Goal: Contribute content

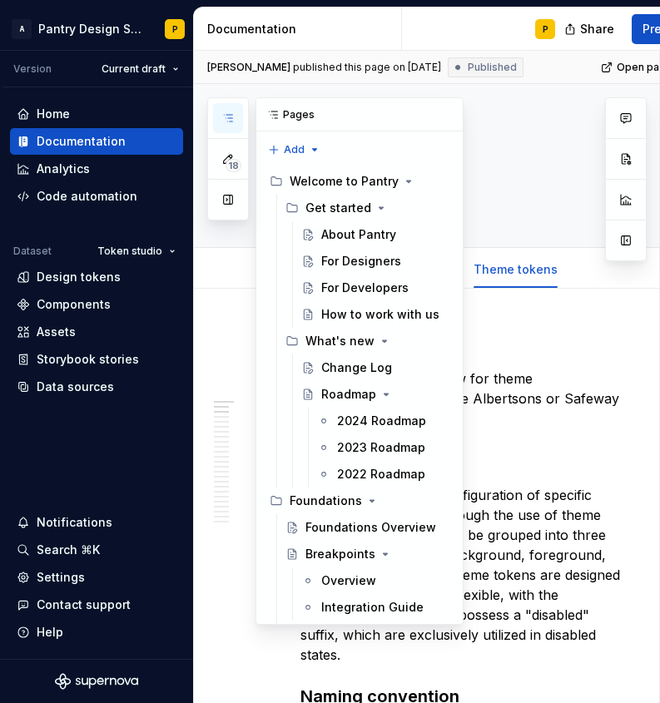
click at [226, 122] on icon "button" at bounding box center [227, 117] width 13 height 13
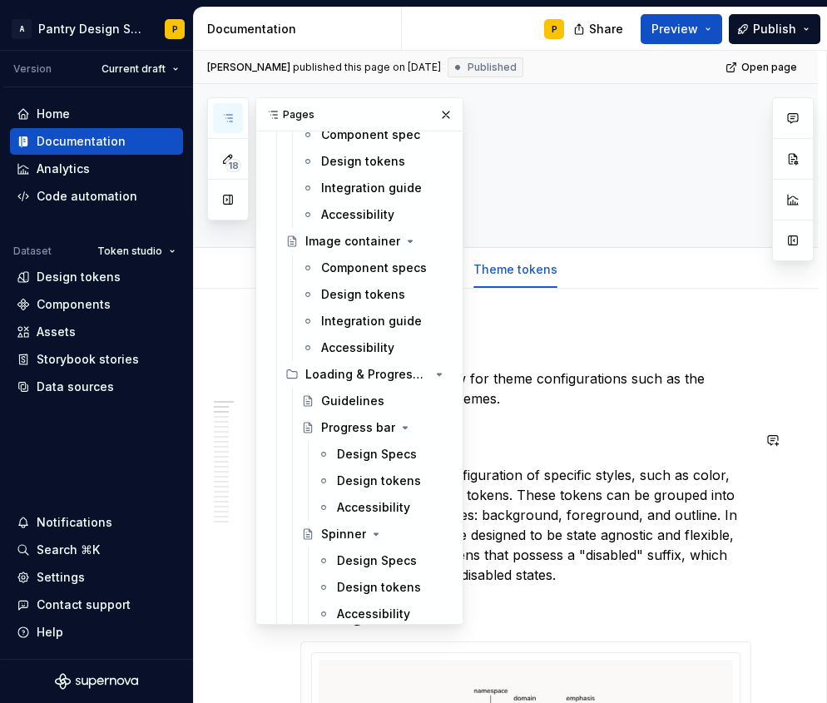
scroll to position [2567, 0]
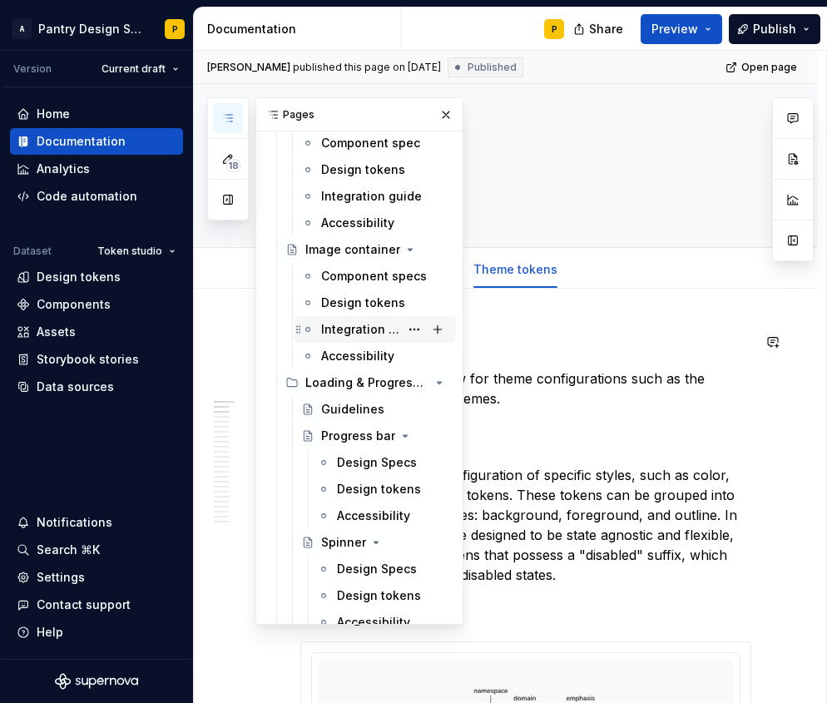
click at [348, 335] on div "Integration guide" at bounding box center [360, 329] width 78 height 17
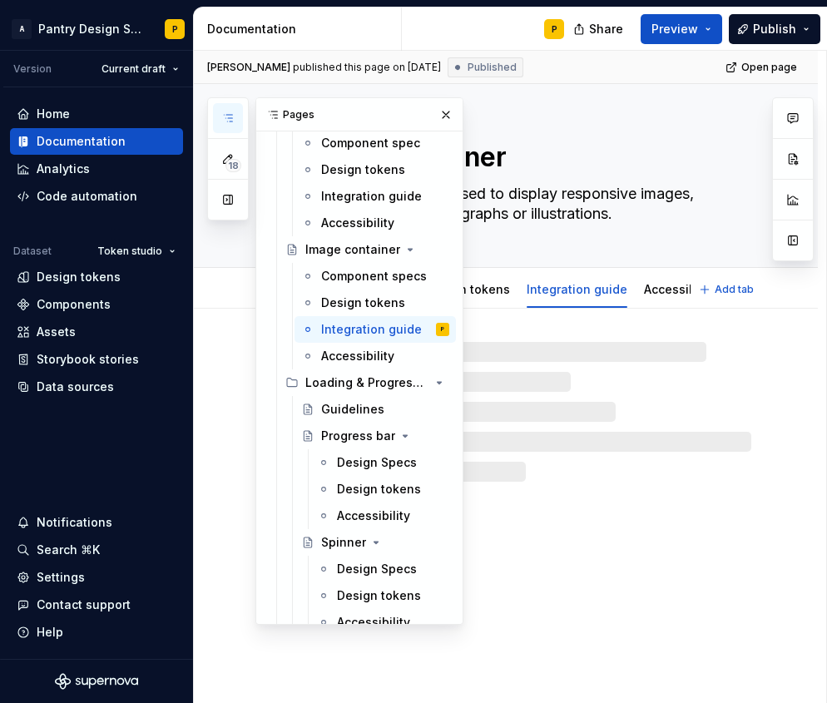
click at [689, 166] on textarea "Image container" at bounding box center [522, 157] width 451 height 40
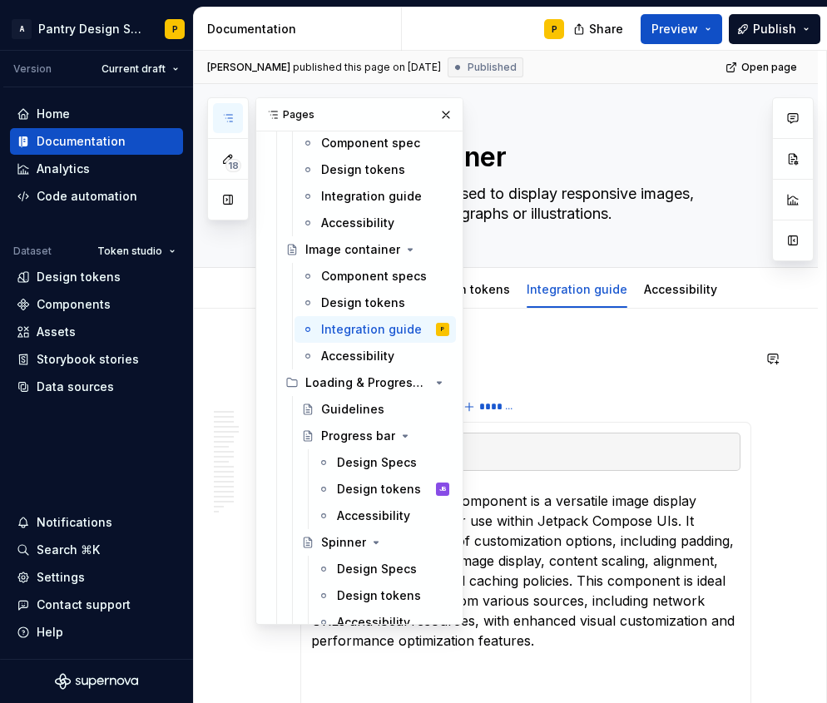
click at [610, 366] on p at bounding box center [525, 358] width 451 height 20
click at [576, 366] on p at bounding box center [525, 358] width 451 height 20
click at [448, 116] on button "button" at bounding box center [445, 114] width 23 height 23
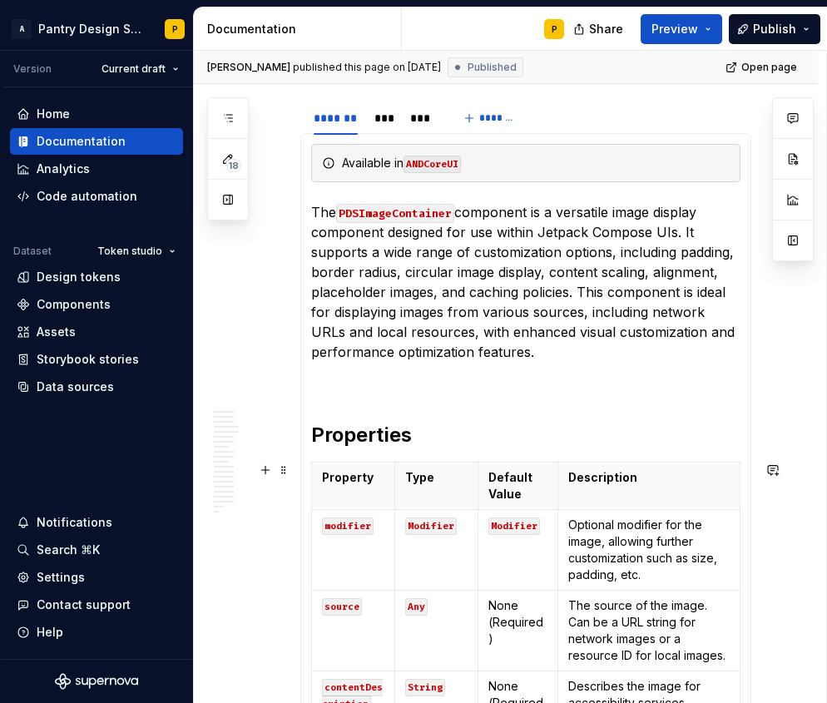
scroll to position [290, 0]
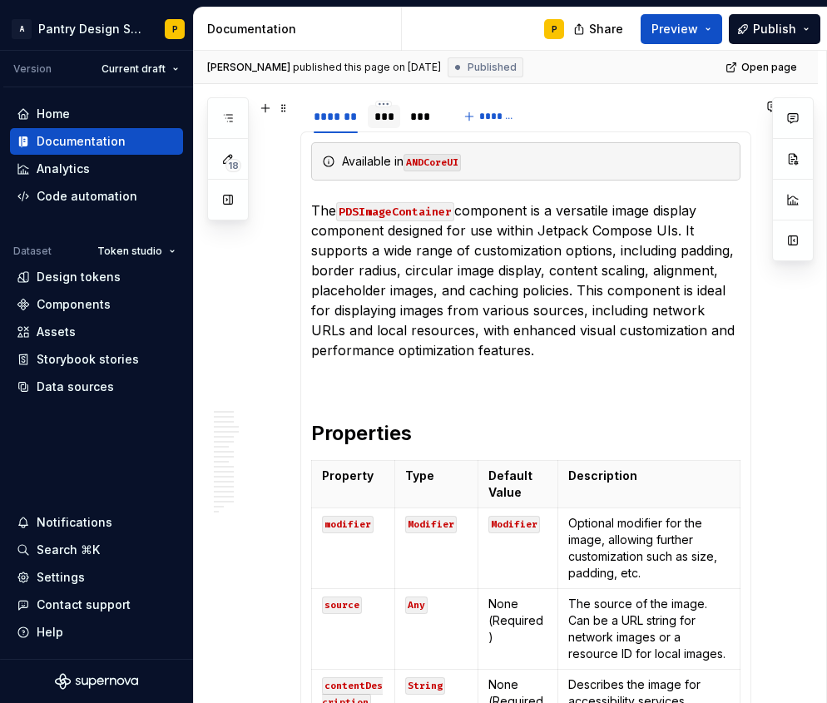
click at [388, 110] on div "***" at bounding box center [383, 116] width 19 height 17
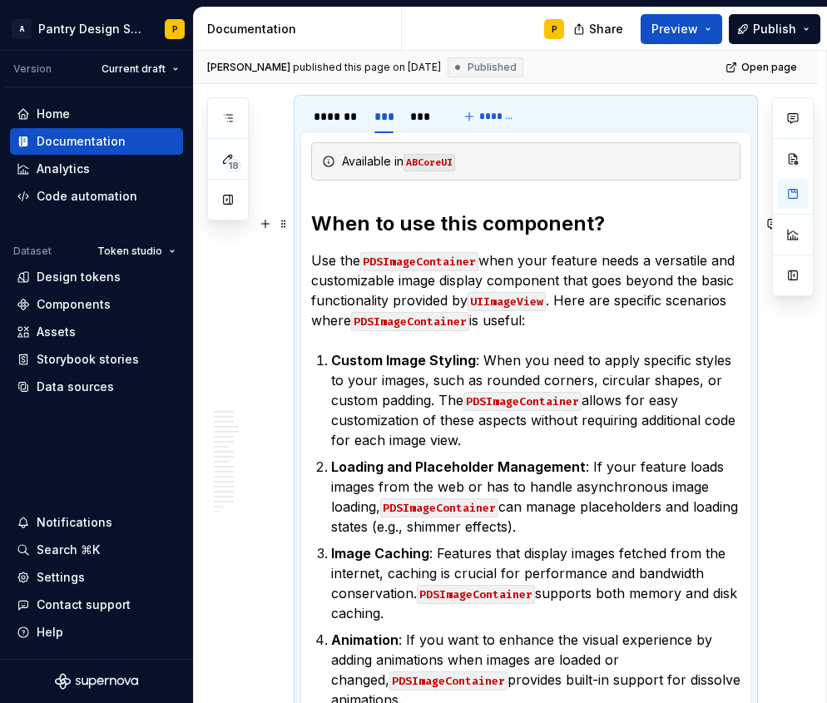
click at [384, 225] on h2 "When to use this component?" at bounding box center [525, 223] width 429 height 27
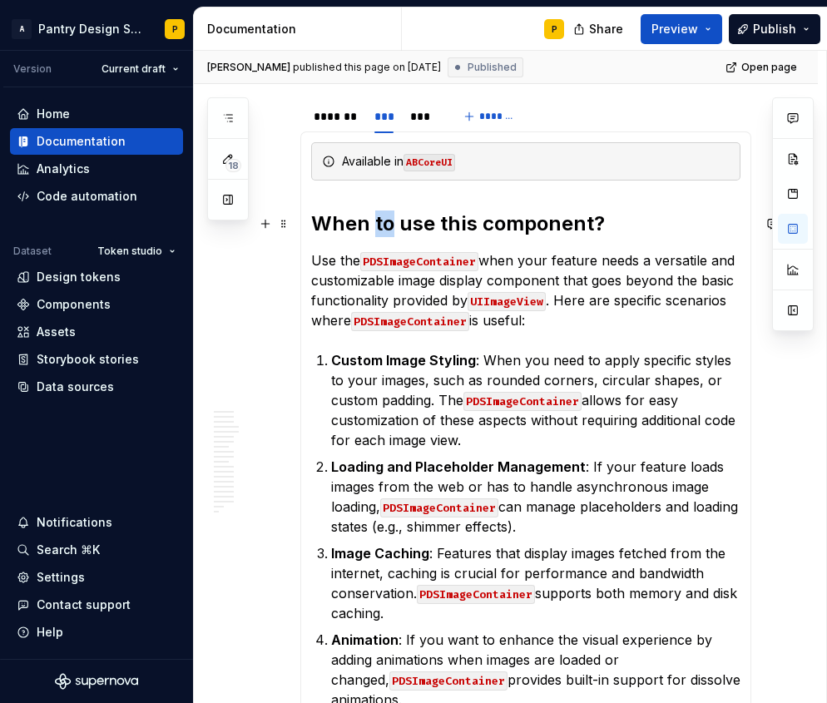
click at [384, 225] on h2 "When to use this component?" at bounding box center [525, 223] width 429 height 27
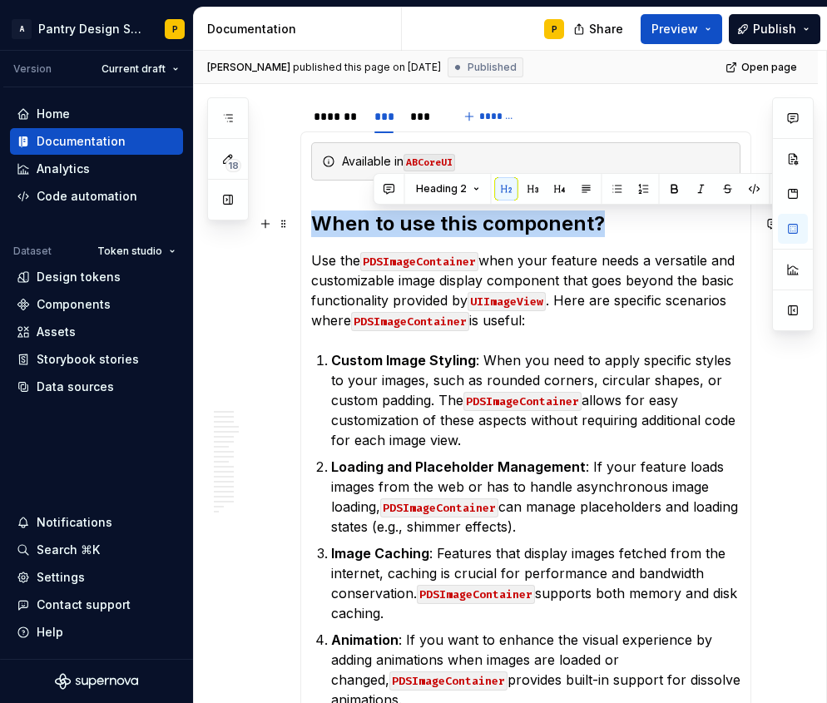
click at [384, 225] on h2 "When to use this component?" at bounding box center [525, 223] width 429 height 27
copy h2 "When to use this component?"
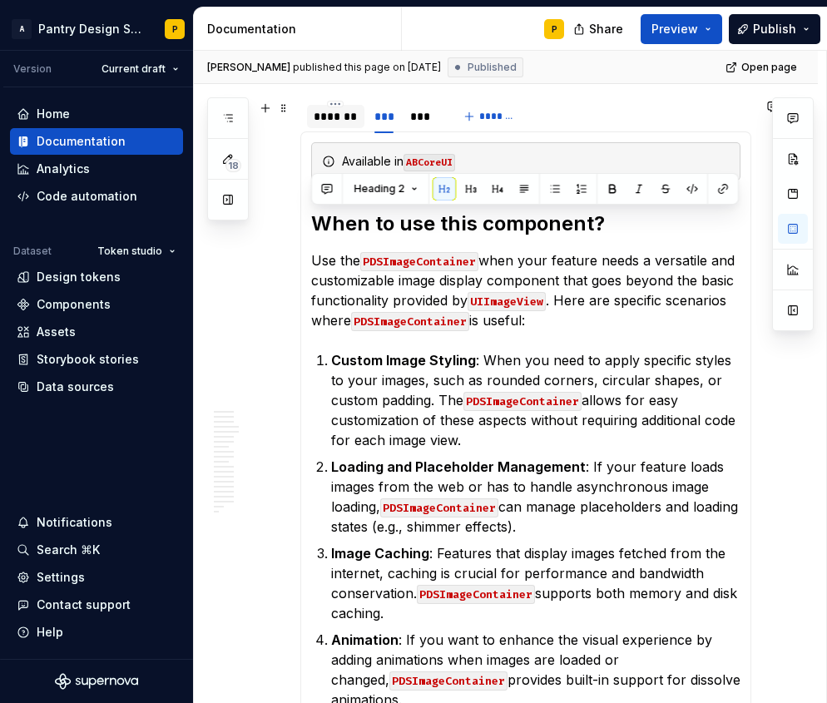
click at [336, 113] on div "*******" at bounding box center [336, 116] width 44 height 17
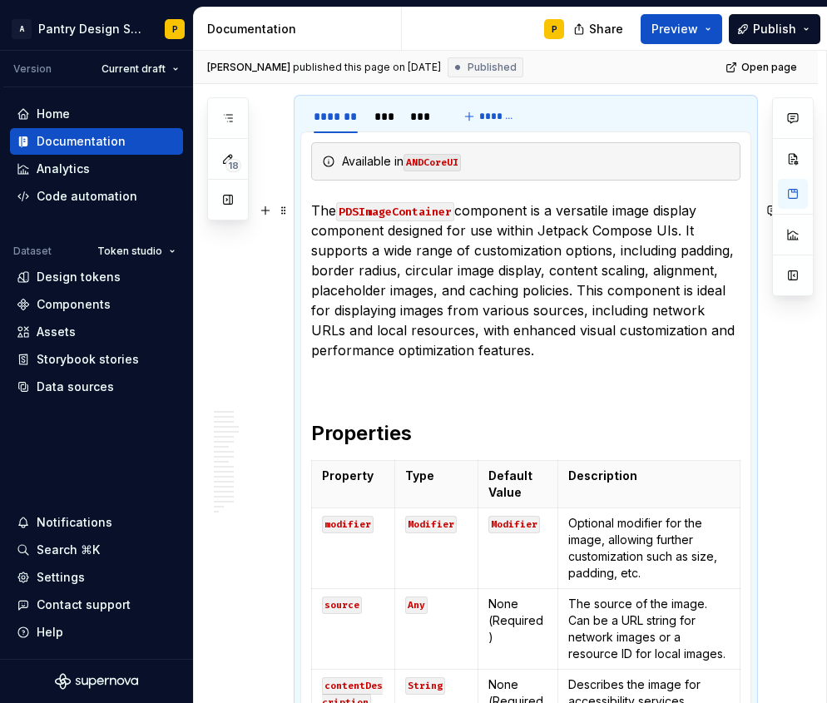
click at [536, 353] on p "The PDSImageContainer component is a versatile image display component designed…" at bounding box center [525, 280] width 429 height 160
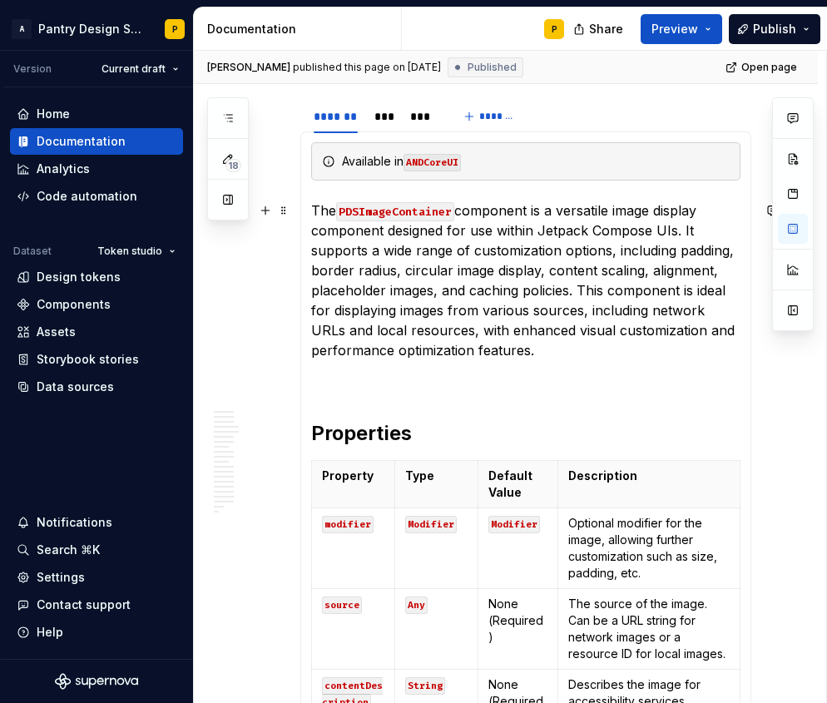
type textarea "*"
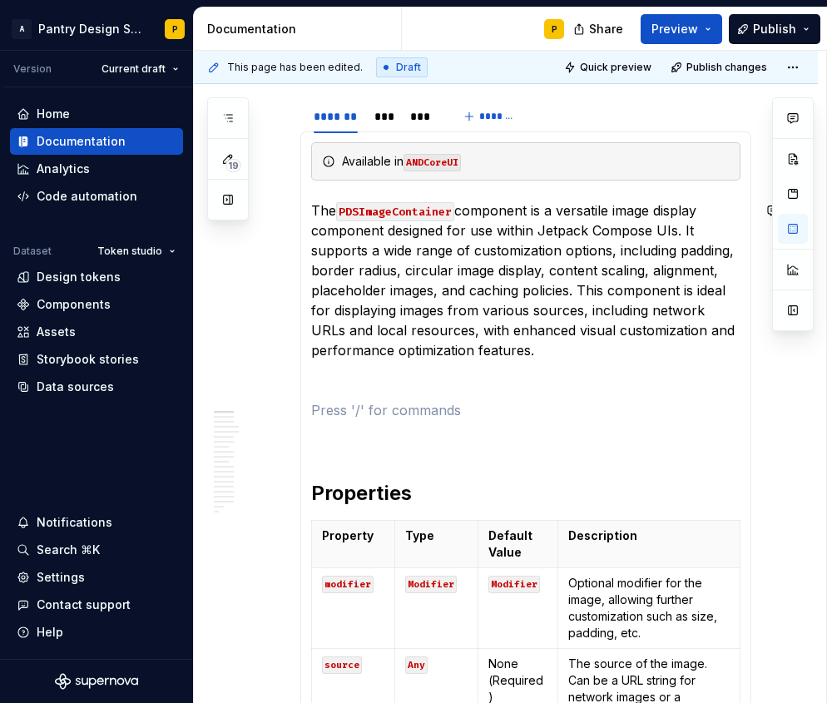
paste div
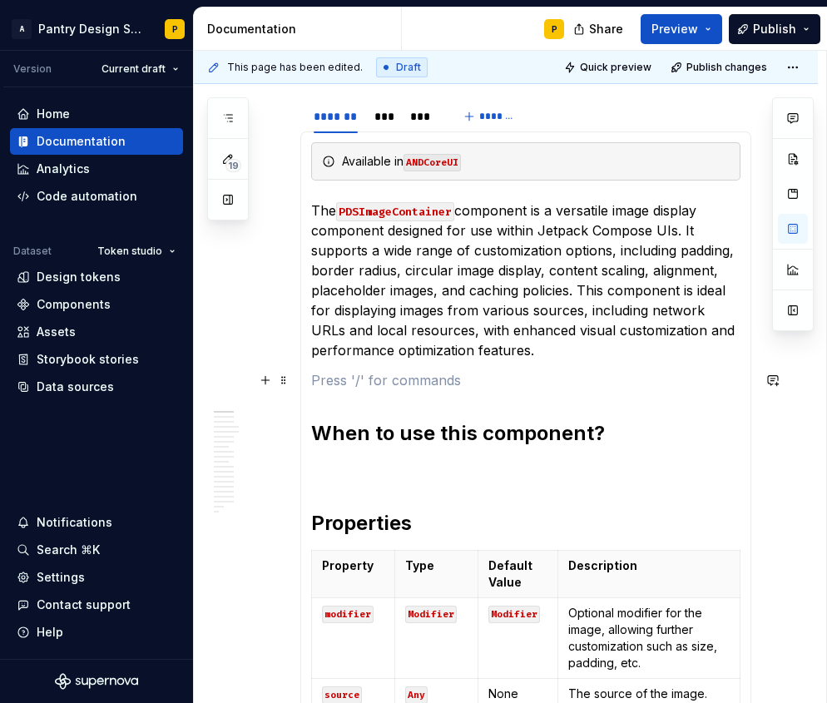
click at [377, 388] on p at bounding box center [525, 380] width 429 height 20
click at [329, 462] on p at bounding box center [525, 471] width 429 height 20
click at [311, 516] on h2 "Properties" at bounding box center [525, 524] width 429 height 27
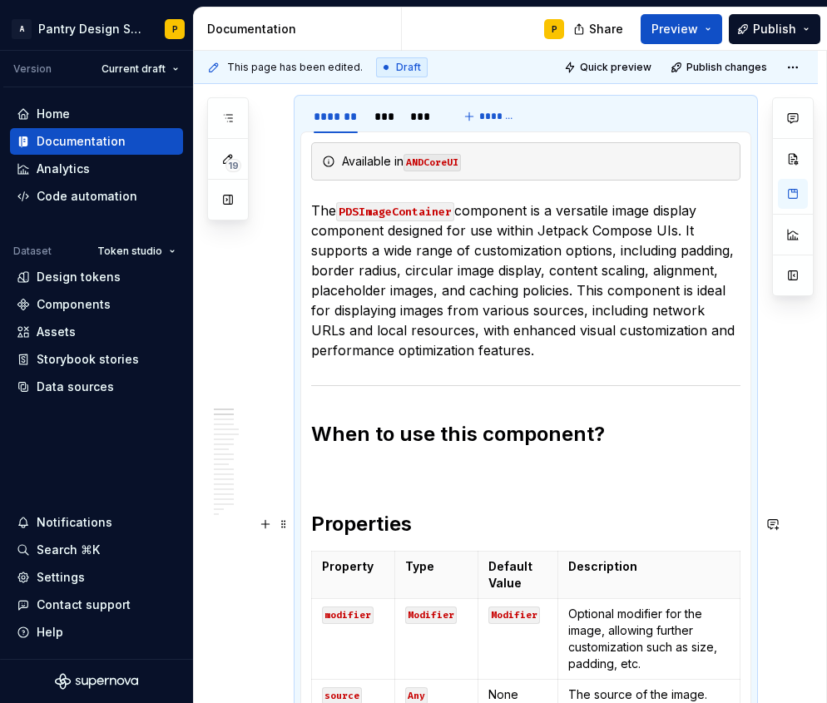
click at [312, 523] on h2 "Properties" at bounding box center [525, 524] width 429 height 27
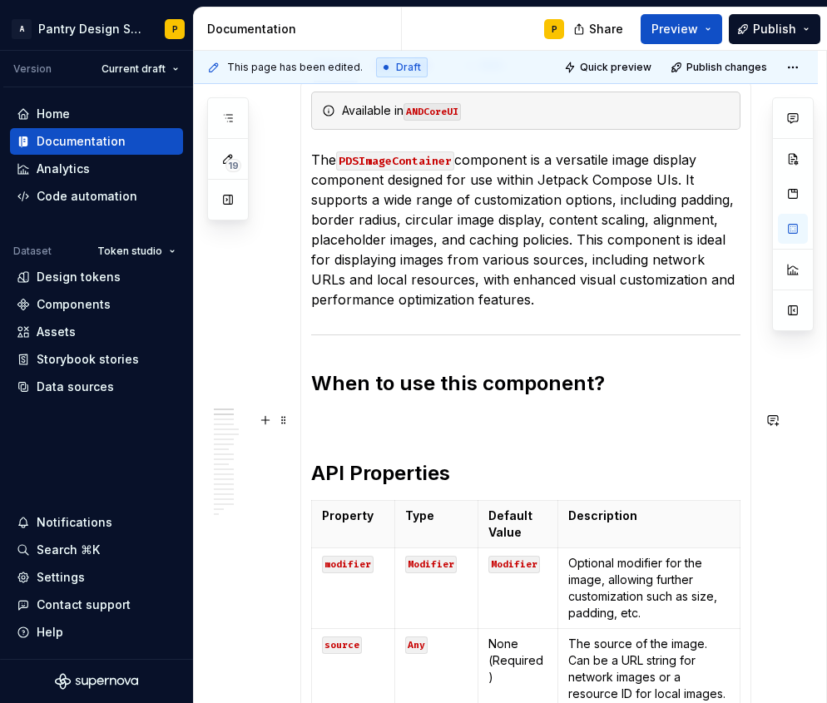
scroll to position [342, 0]
type textarea "*"
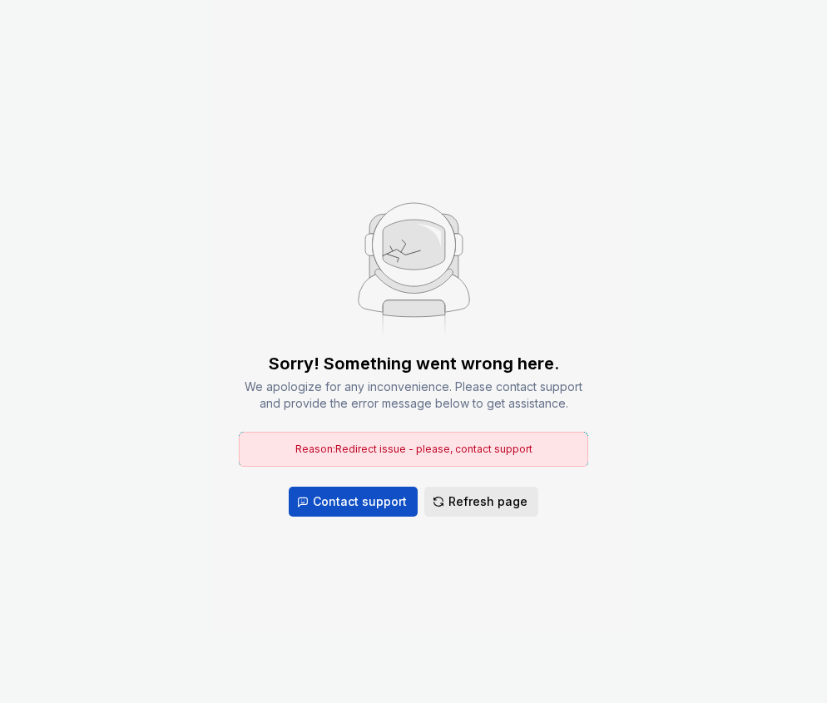
click at [456, 502] on span "Refresh page" at bounding box center [487, 501] width 79 height 17
click at [482, 498] on span "Refresh page" at bounding box center [487, 501] width 79 height 17
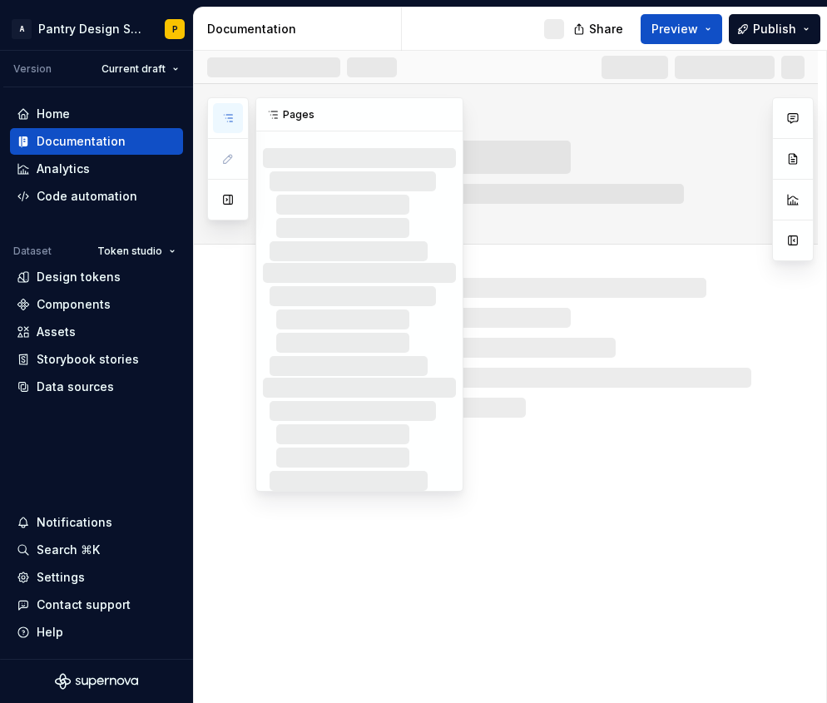
click at [231, 116] on icon "button" at bounding box center [227, 117] width 13 height 13
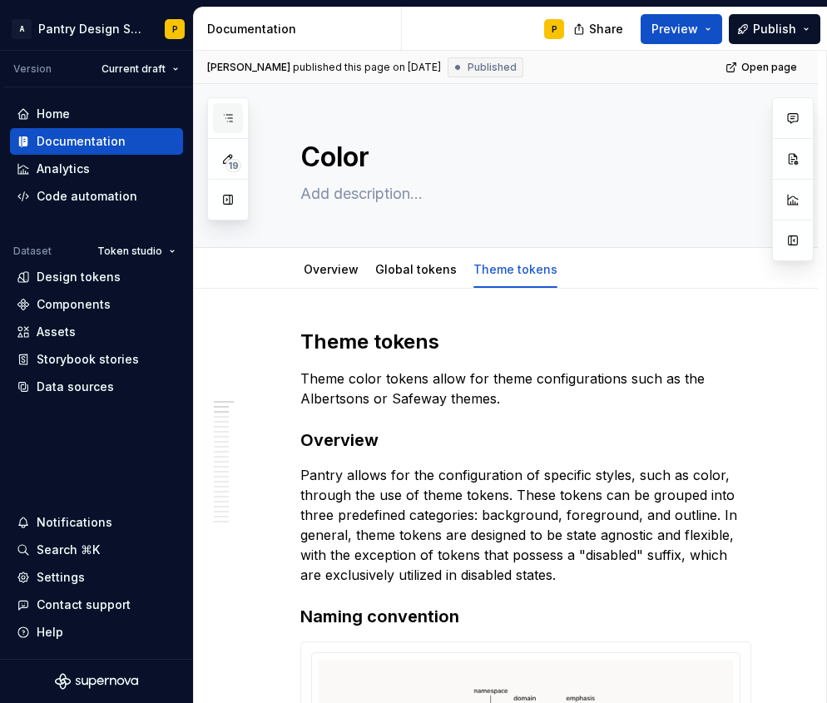
click at [230, 116] on icon "button" at bounding box center [227, 117] width 13 height 13
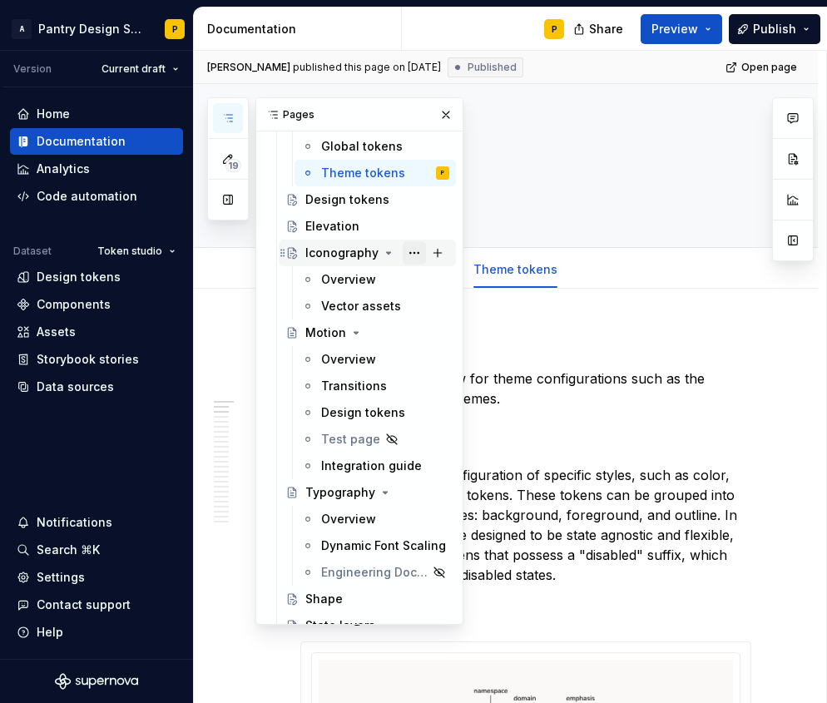
scroll to position [513, 0]
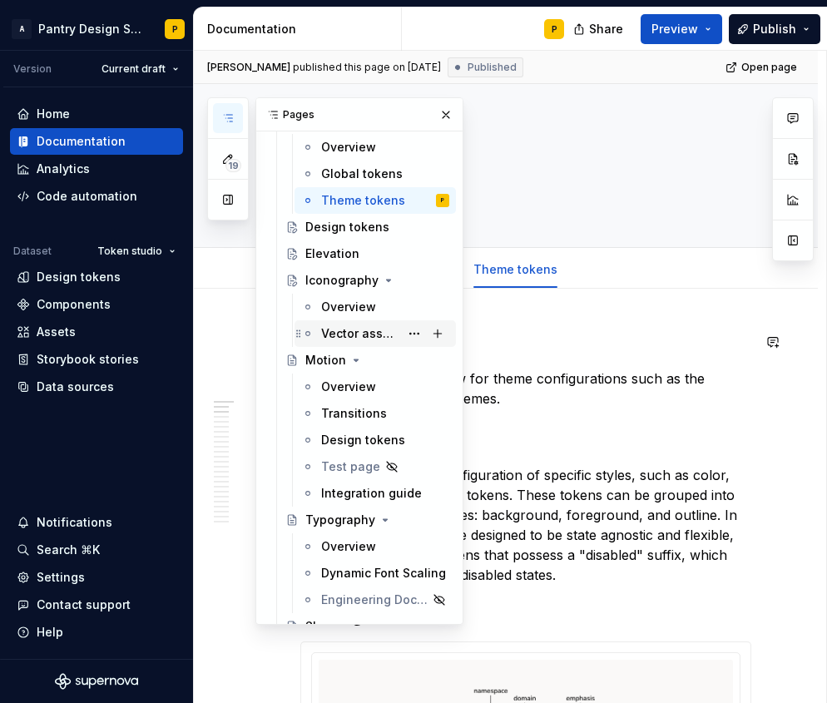
click at [352, 336] on div "Vector assets" at bounding box center [360, 333] width 78 height 17
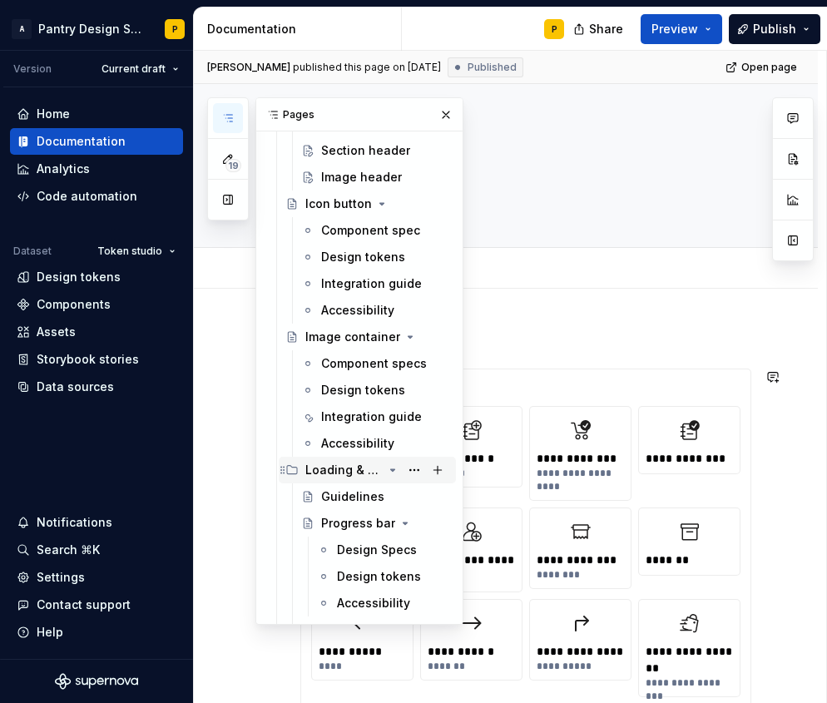
scroll to position [2483, 0]
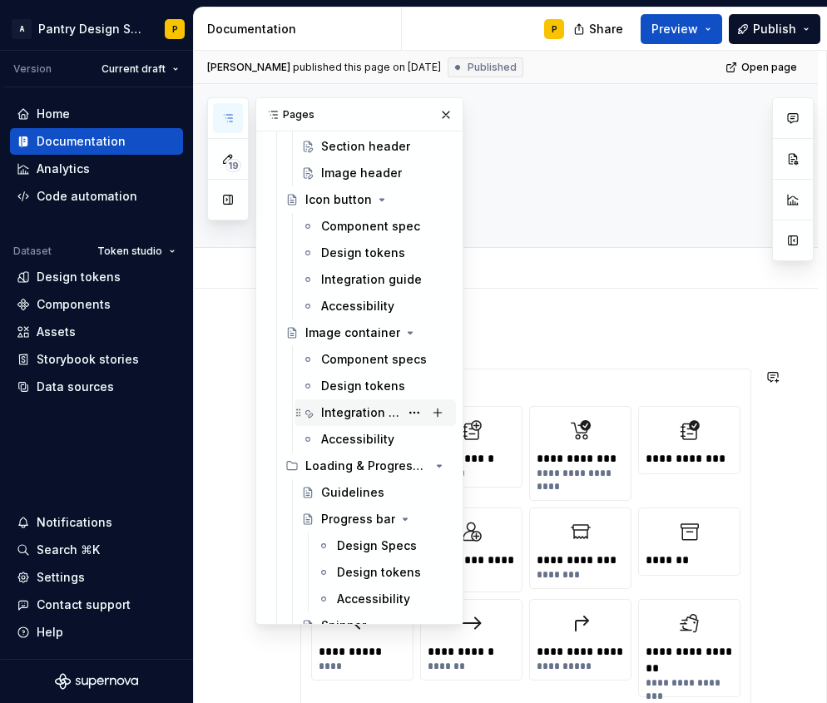
click at [362, 408] on div "Integration guide" at bounding box center [360, 412] width 78 height 17
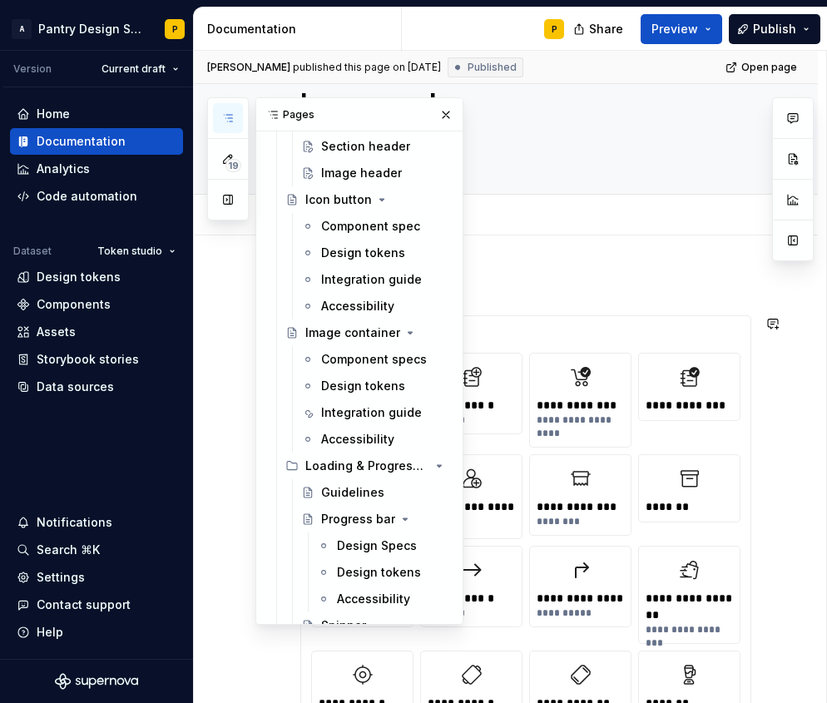
scroll to position [60, 0]
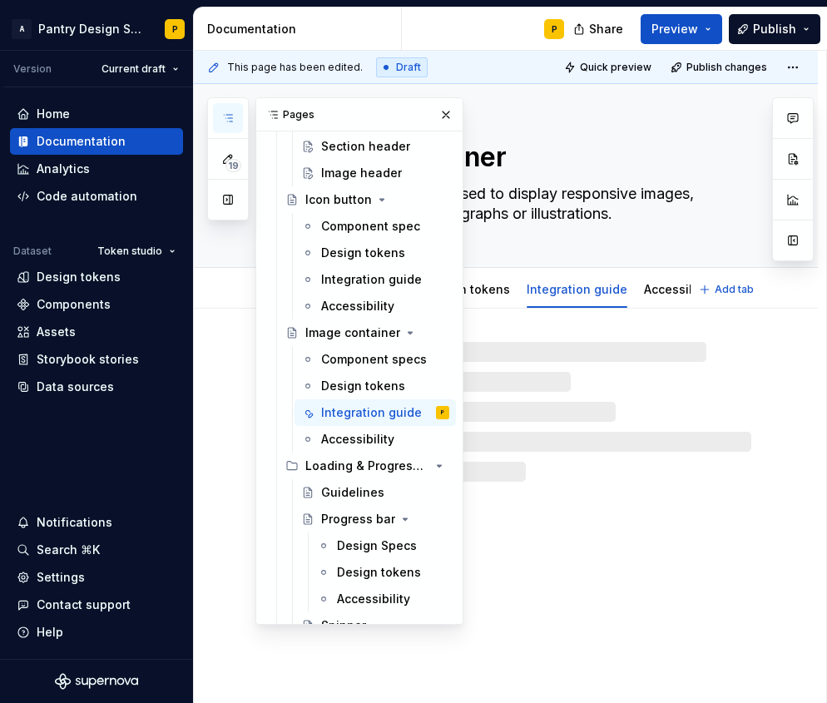
click at [640, 248] on div "Image container An image container is used to display responsive images, whethe…" at bounding box center [525, 175] width 451 height 183
click at [448, 115] on button "button" at bounding box center [445, 114] width 23 height 23
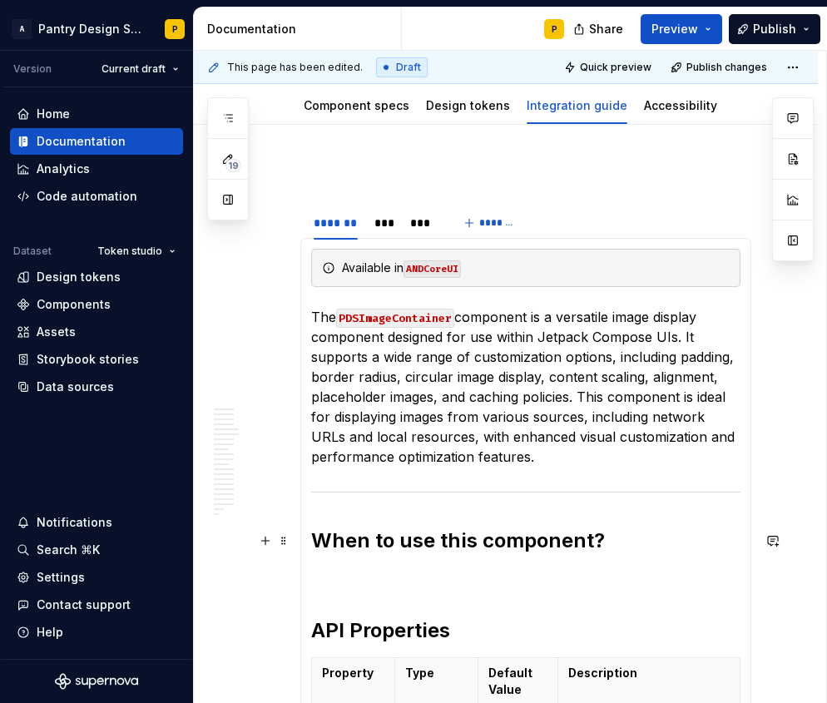
scroll to position [209, 0]
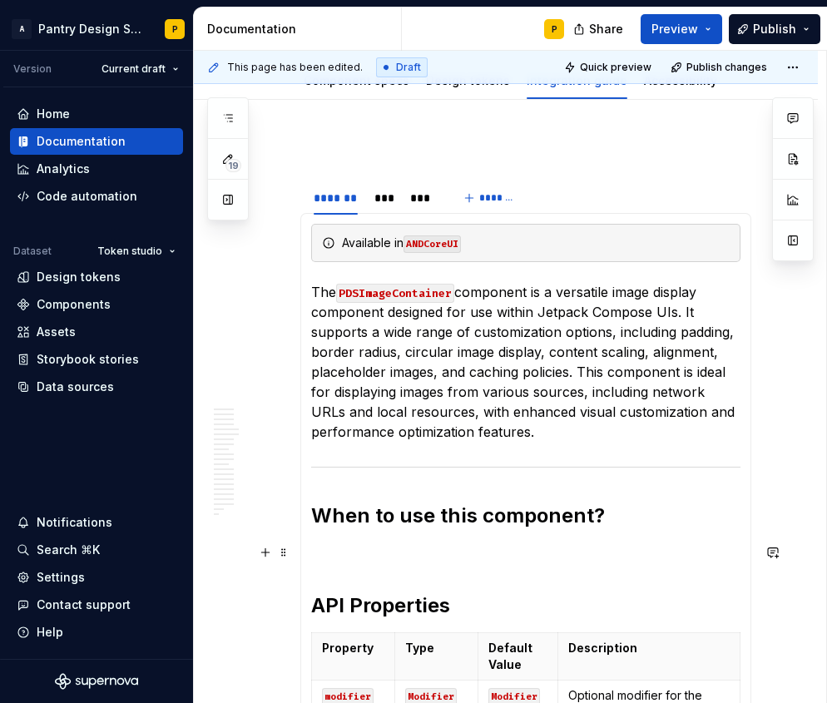
click at [359, 549] on p at bounding box center [525, 552] width 429 height 20
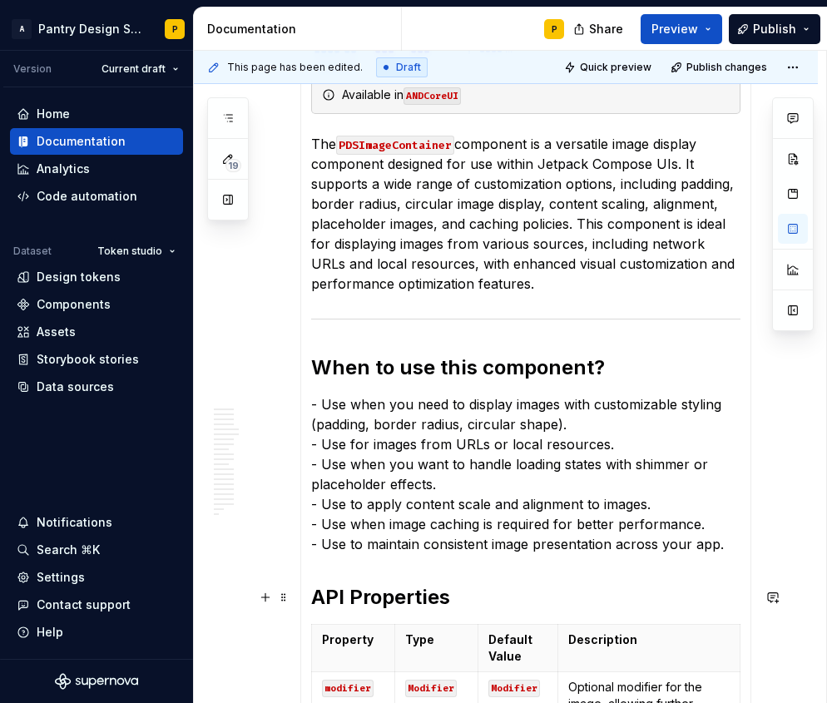
scroll to position [359, 0]
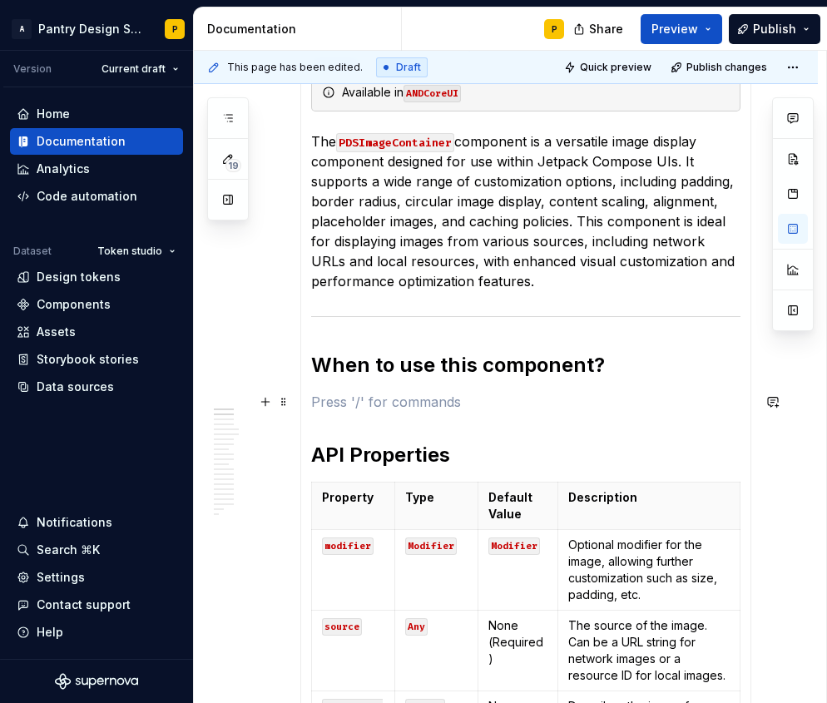
click at [358, 402] on p at bounding box center [525, 402] width 429 height 20
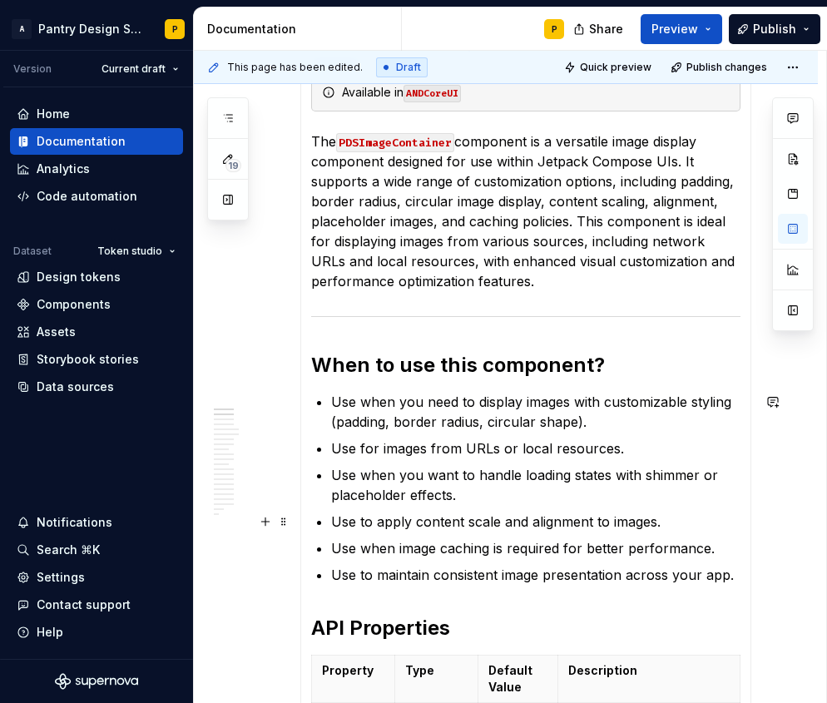
type textarea "*"
click at [734, 572] on p "Use to maintain consistent image presentation across your app." at bounding box center [535, 575] width 409 height 20
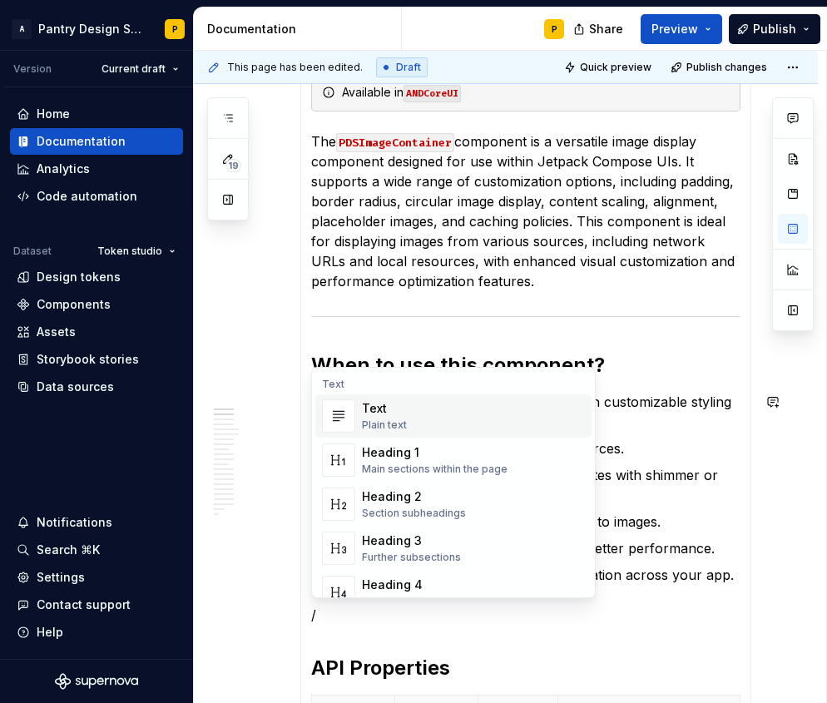
scroll to position [361, 0]
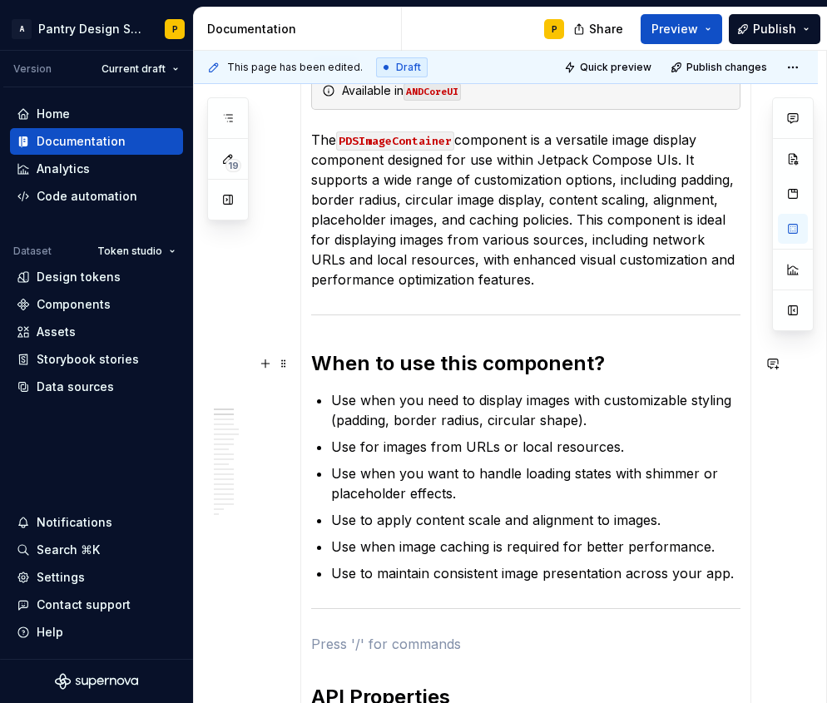
click at [416, 358] on h2 "When to use this component?" at bounding box center [525, 363] width 429 height 27
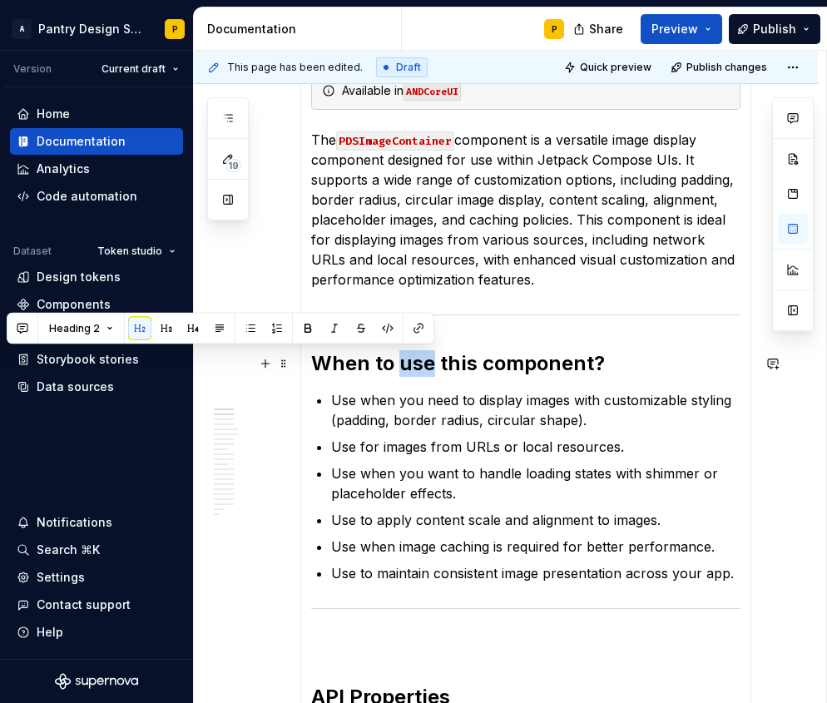
click at [416, 358] on h2 "When to use this component?" at bounding box center [525, 363] width 429 height 27
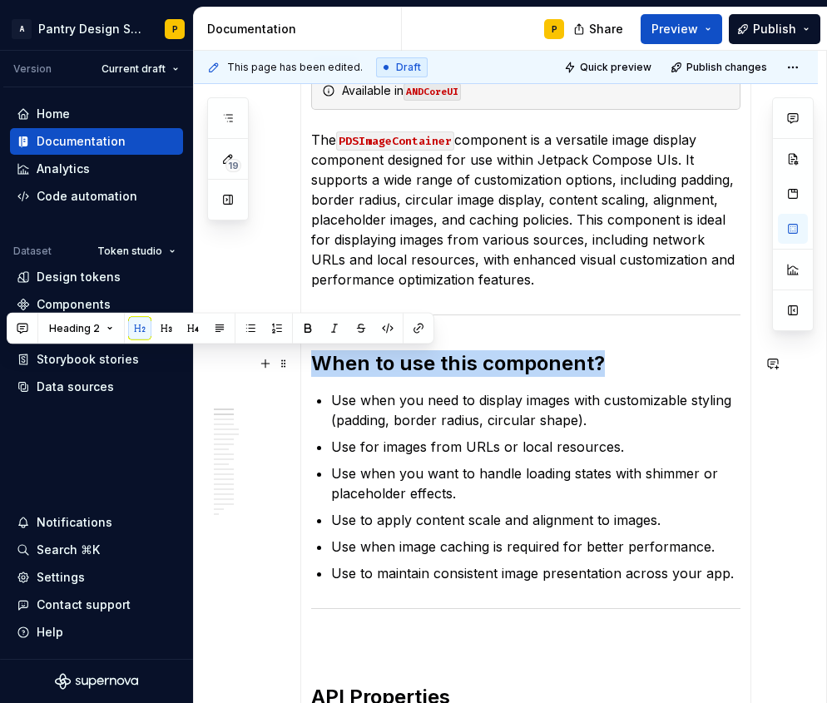
click at [416, 358] on h2 "When to use this component?" at bounding box center [525, 363] width 429 height 27
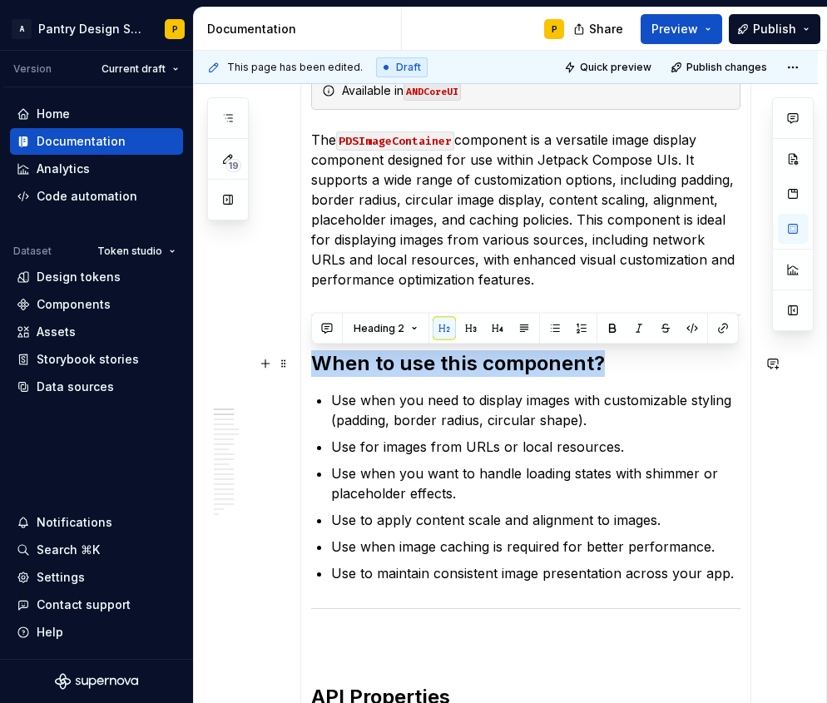
copy h2 "When to use this component?"
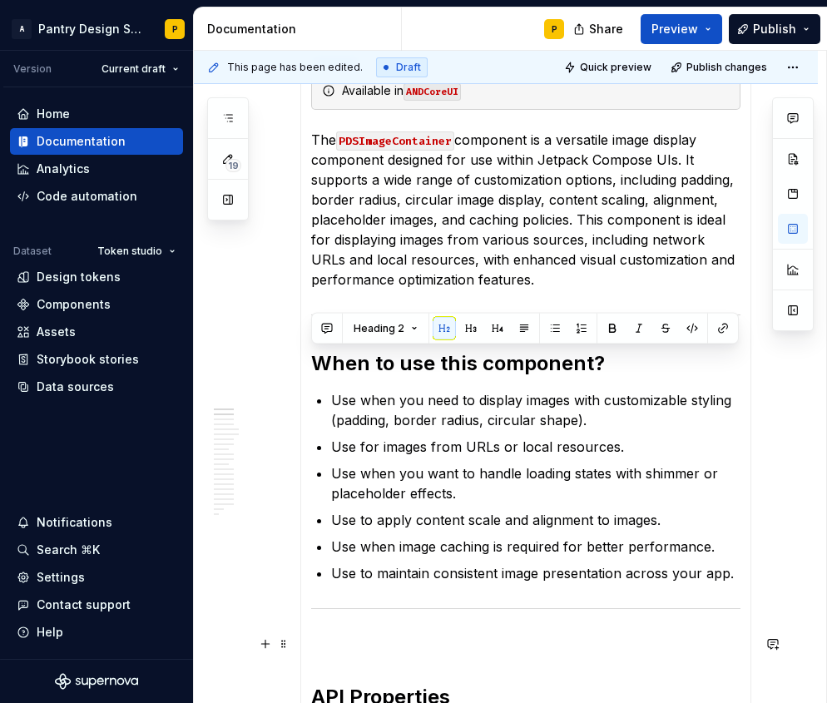
click at [327, 636] on p at bounding box center [525, 644] width 429 height 20
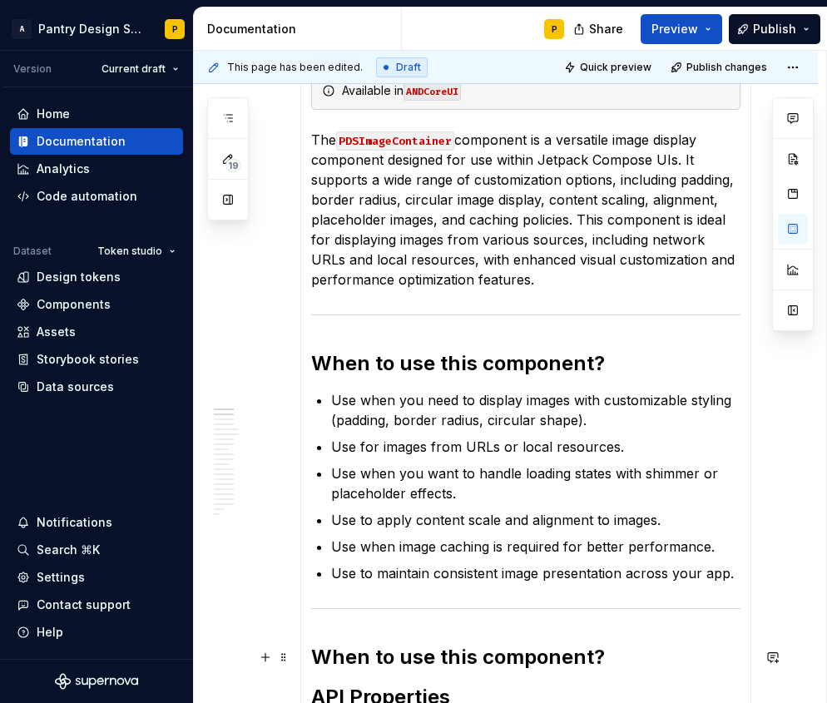
click at [374, 660] on h2 "When to use this component?" at bounding box center [525, 657] width 429 height 27
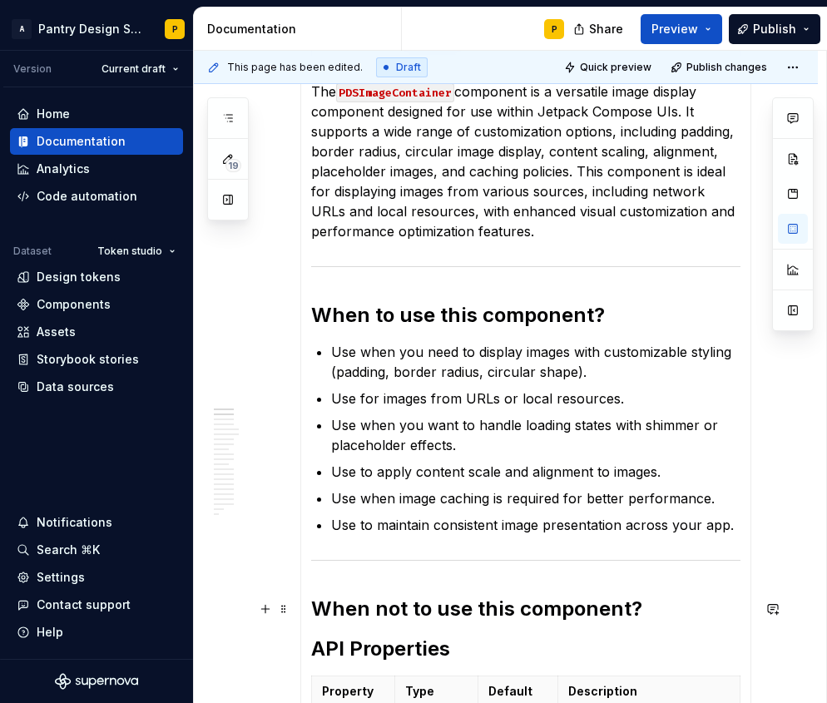
click at [651, 610] on h2 "When not to use this component?" at bounding box center [525, 609] width 429 height 27
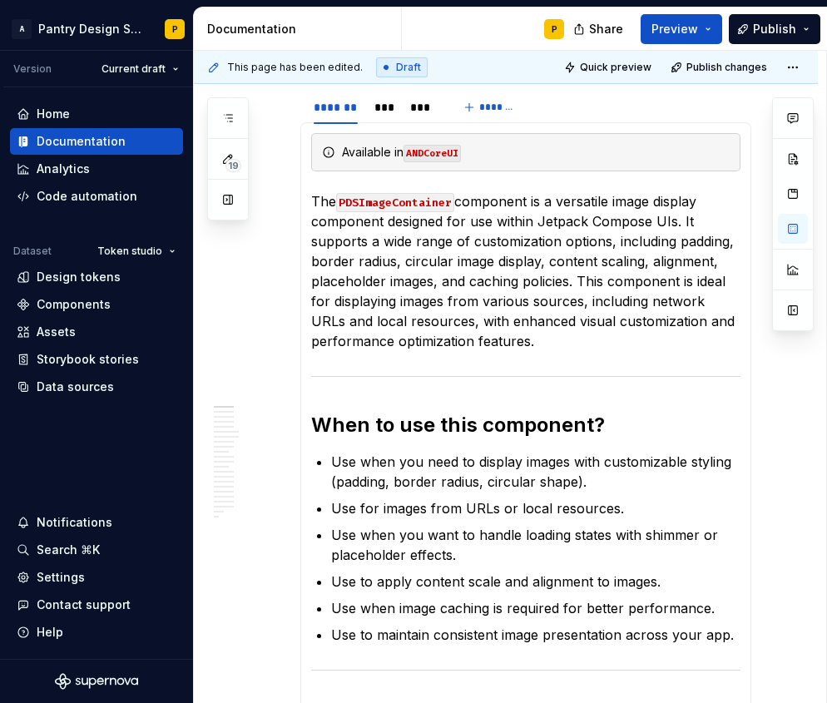
scroll to position [0, 0]
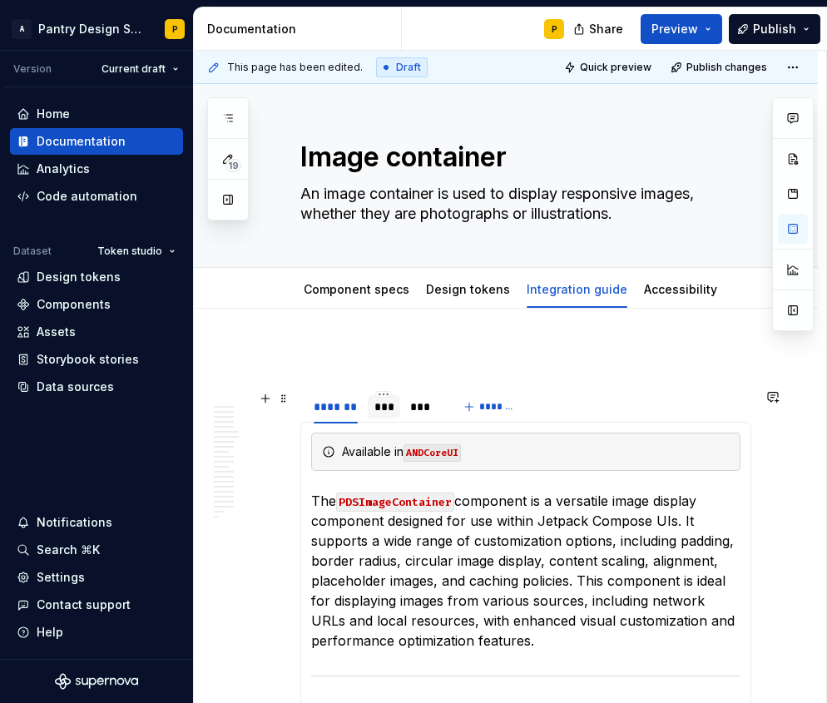
click at [386, 403] on div "***" at bounding box center [383, 406] width 19 height 17
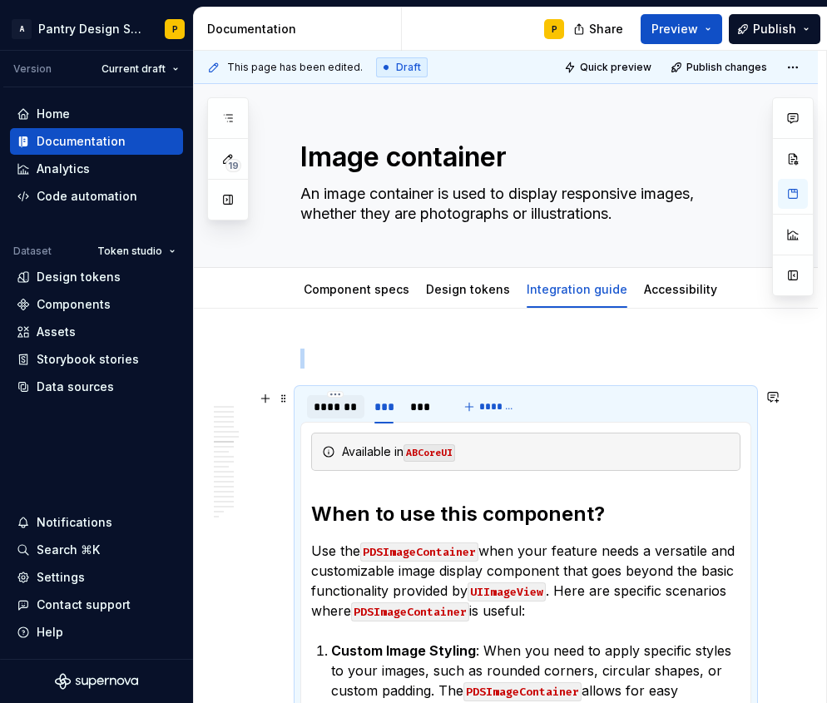
click at [351, 410] on div "*******" at bounding box center [336, 406] width 44 height 17
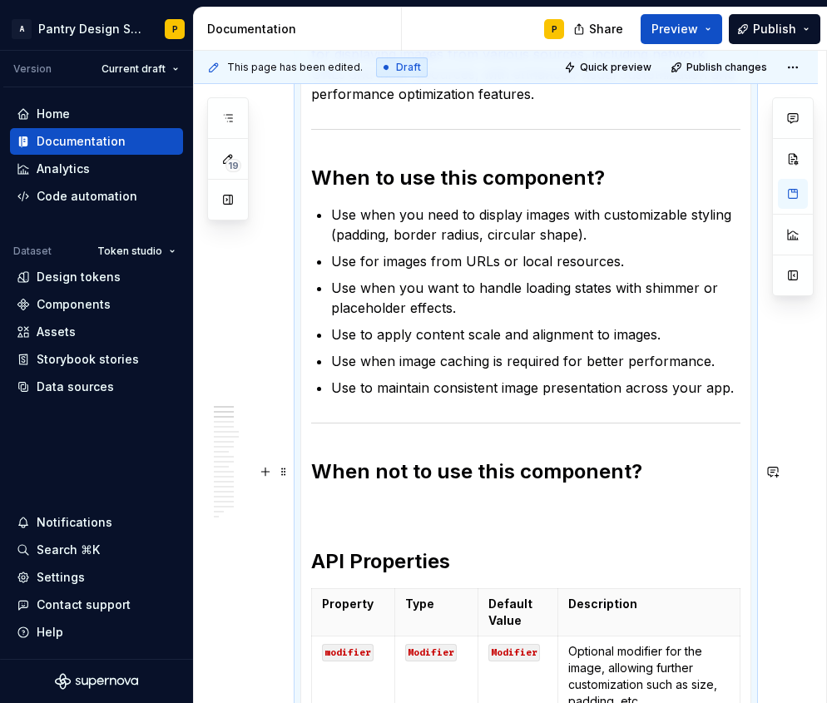
scroll to position [568, 0]
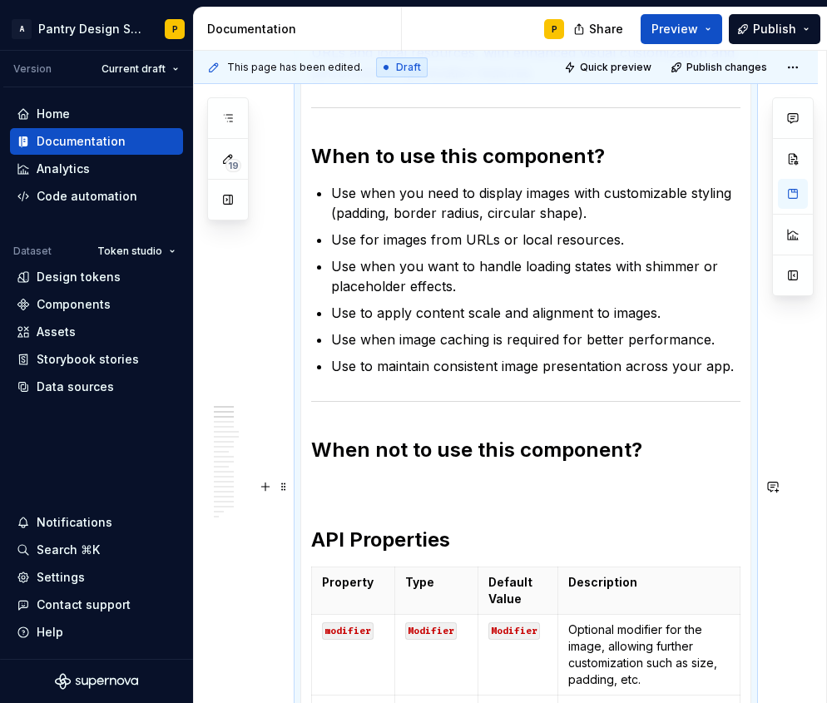
click at [395, 490] on p at bounding box center [525, 487] width 429 height 20
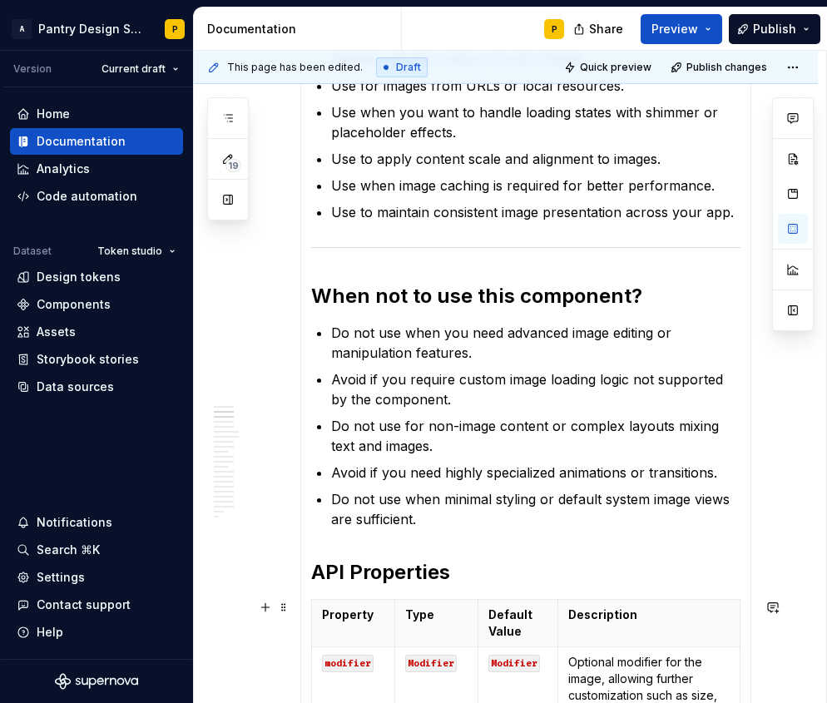
scroll to position [828, 0]
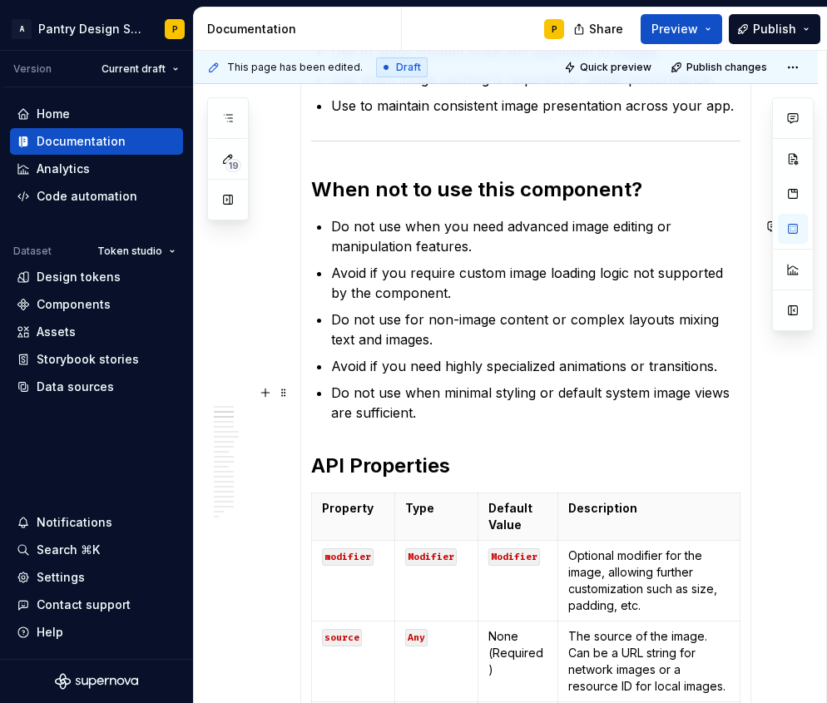
click at [437, 418] on p "Do not use when minimal styling or default system image views are sufficient." at bounding box center [535, 403] width 409 height 40
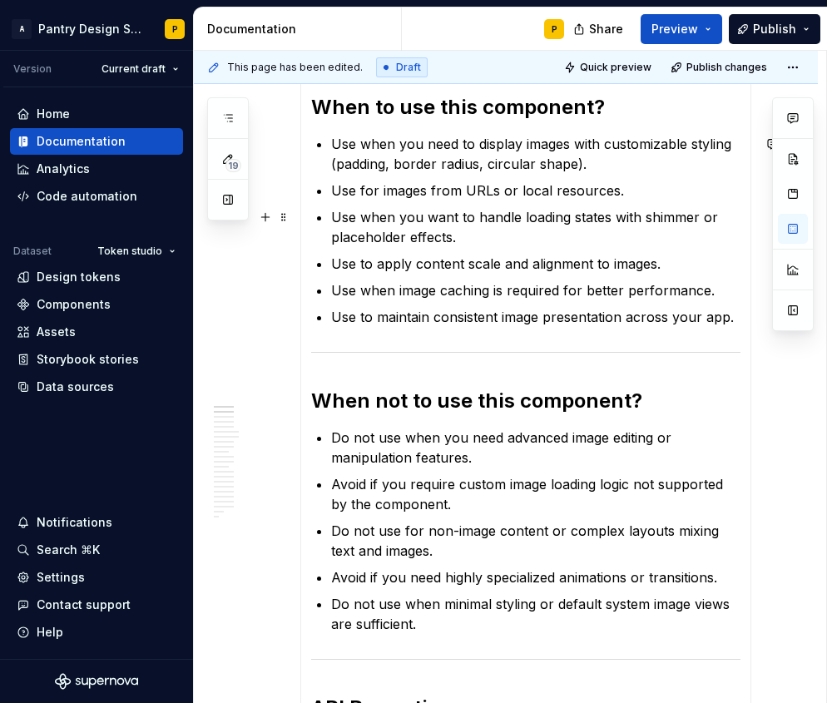
scroll to position [507, 0]
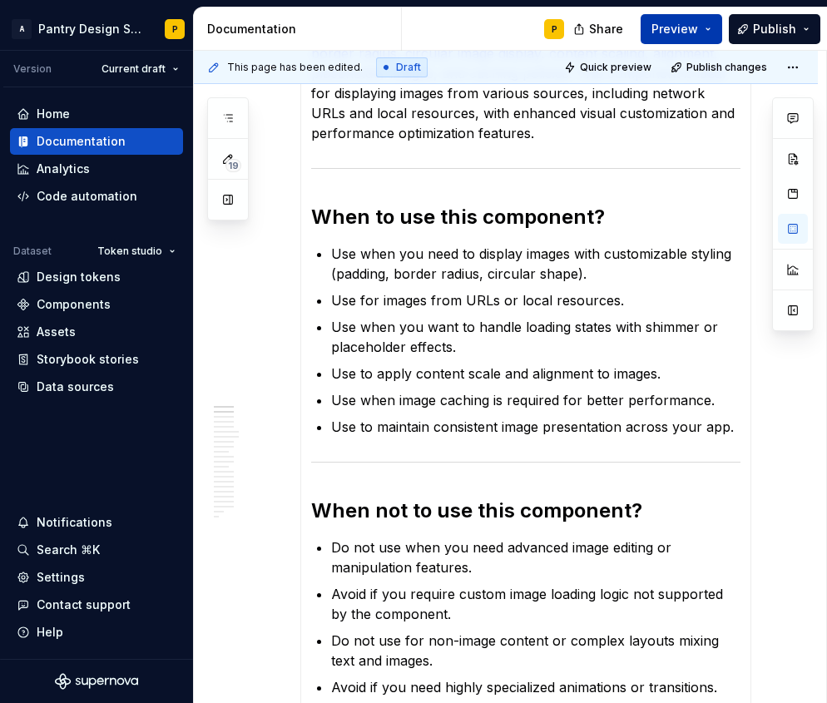
click at [706, 40] on button "Preview" at bounding box center [681, 29] width 82 height 30
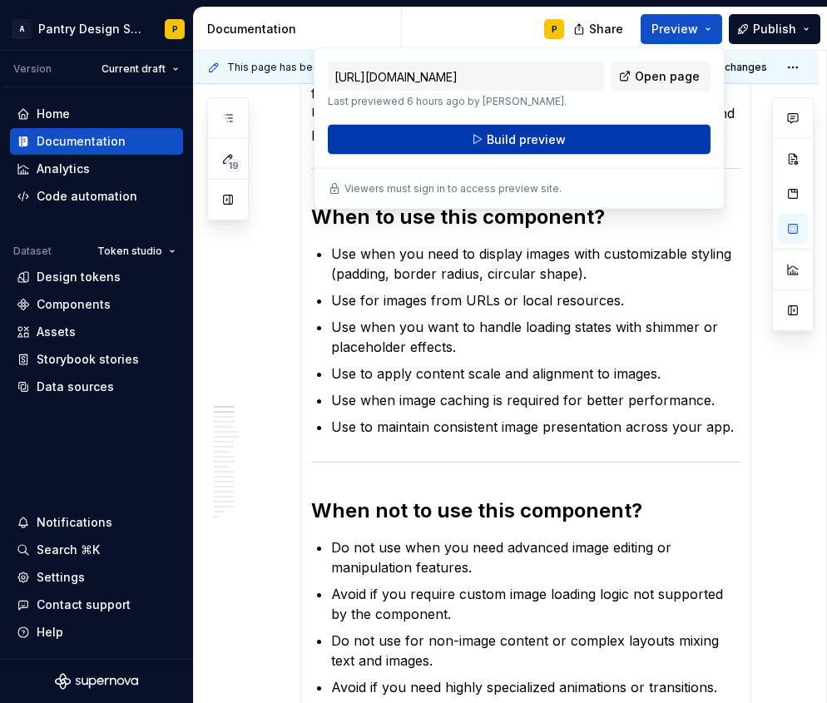
click at [536, 137] on span "Build preview" at bounding box center [526, 139] width 79 height 17
type textarea "*"
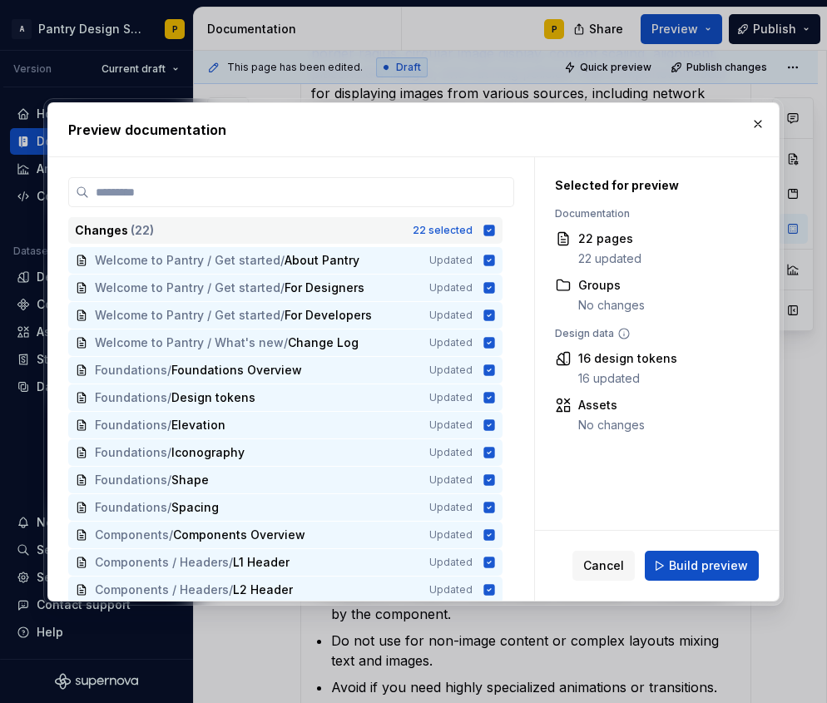
click at [493, 225] on icon at bounding box center [489, 230] width 11 height 11
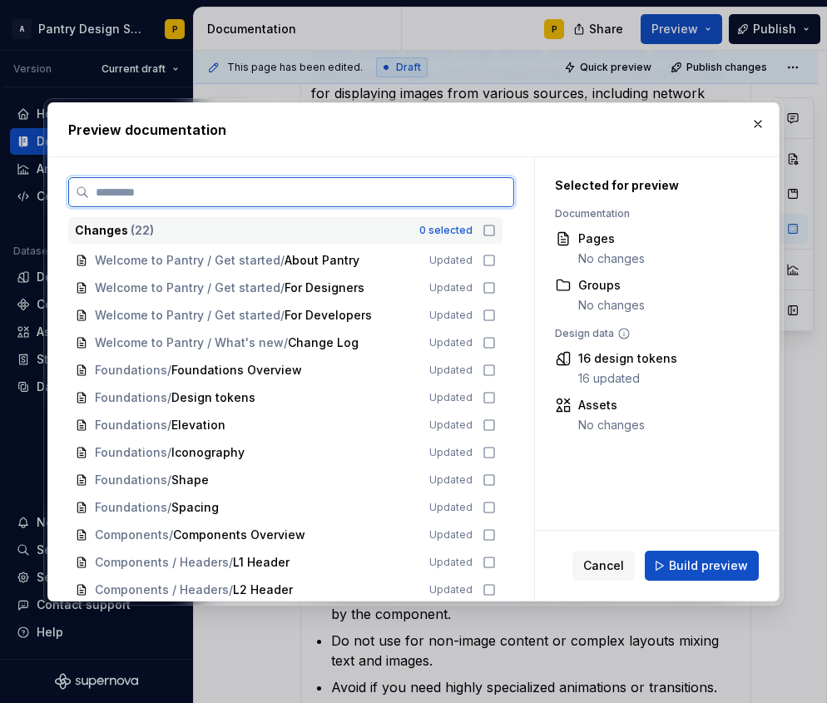
click at [393, 191] on input "search" at bounding box center [301, 192] width 424 height 17
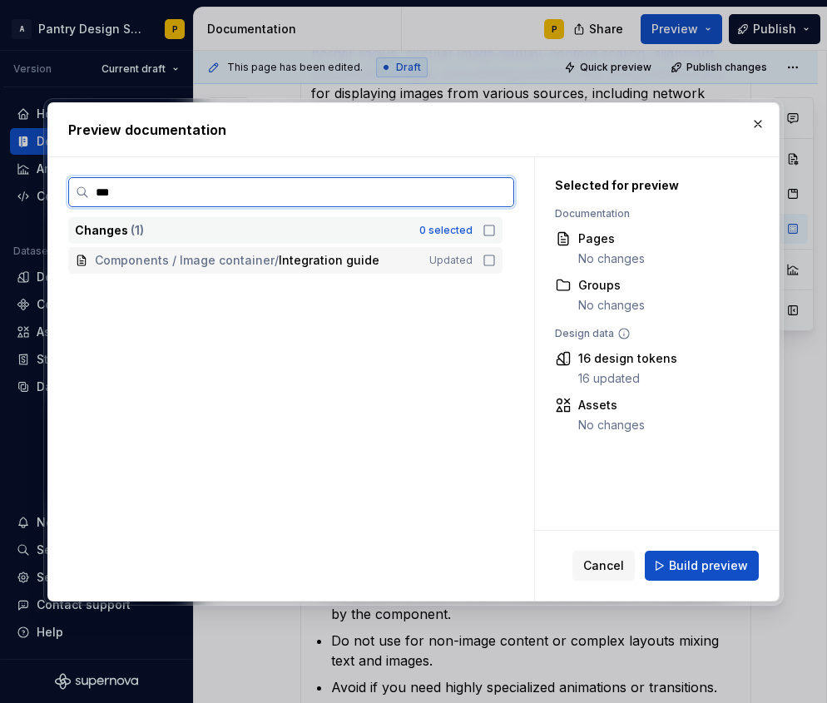
type input "****"
click at [496, 261] on icon at bounding box center [488, 260] width 13 height 13
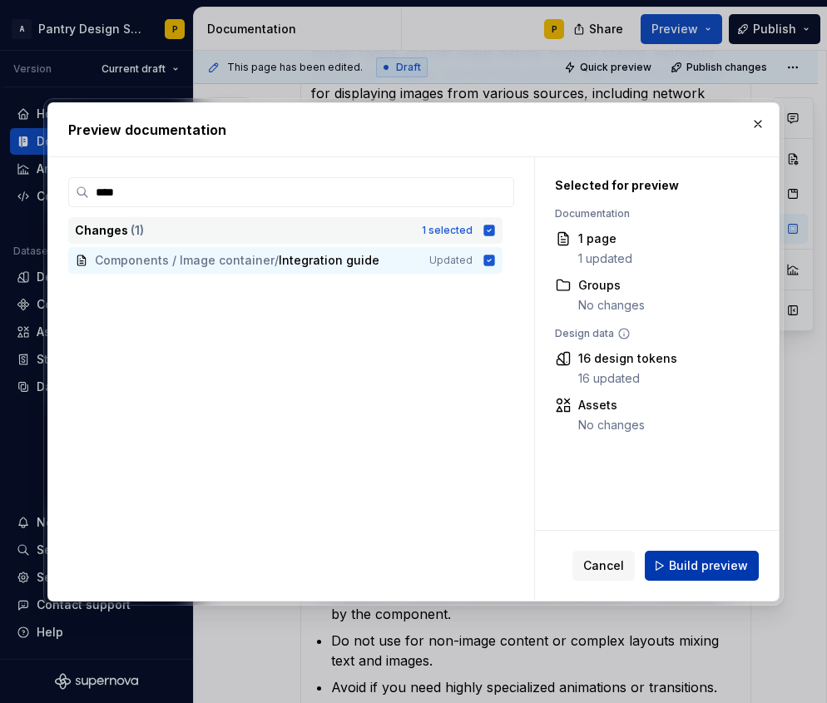
click at [719, 570] on span "Build preview" at bounding box center [708, 565] width 79 height 17
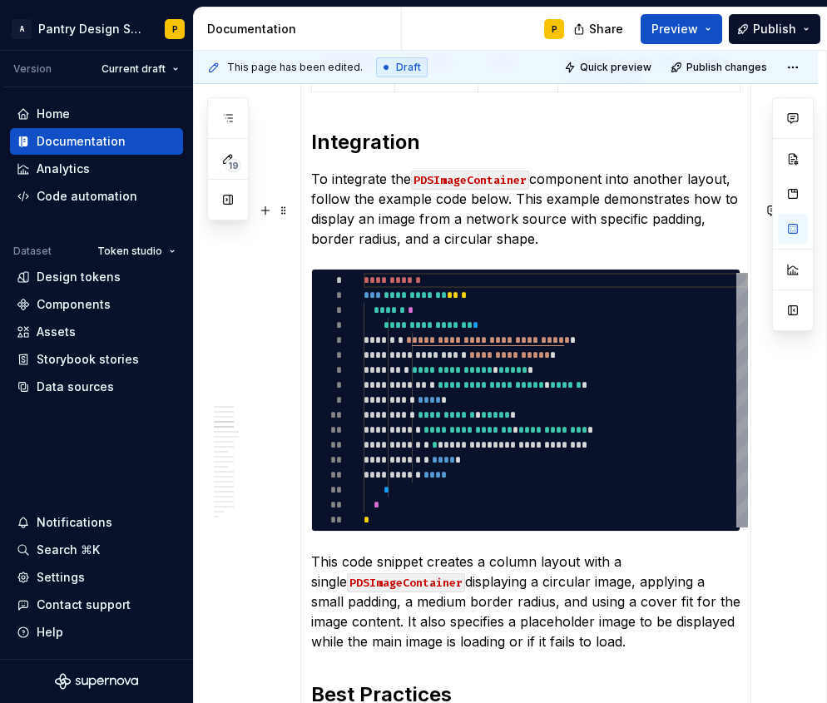
scroll to position [2030, 0]
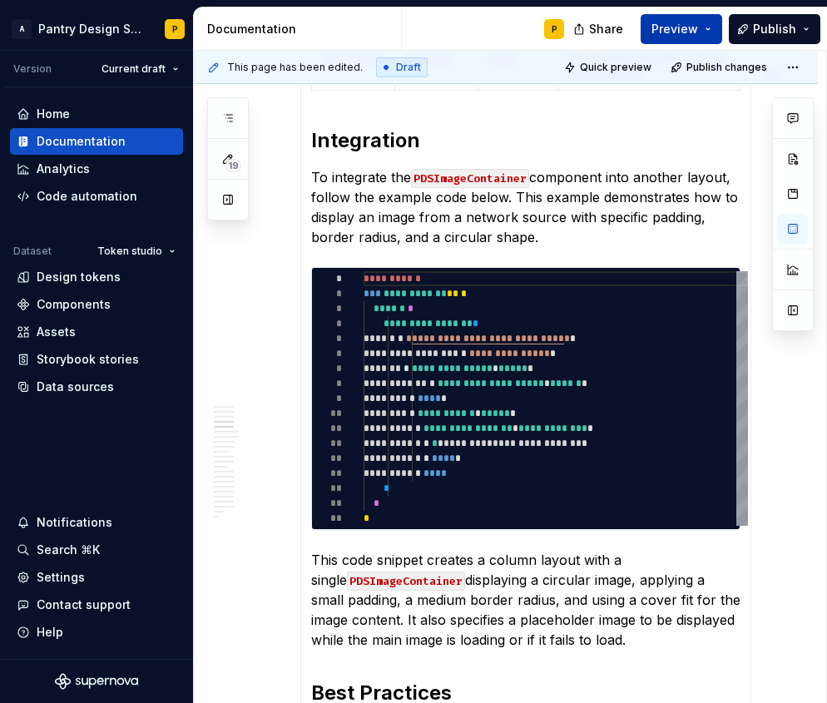
click at [691, 26] on span "Preview" at bounding box center [674, 29] width 47 height 17
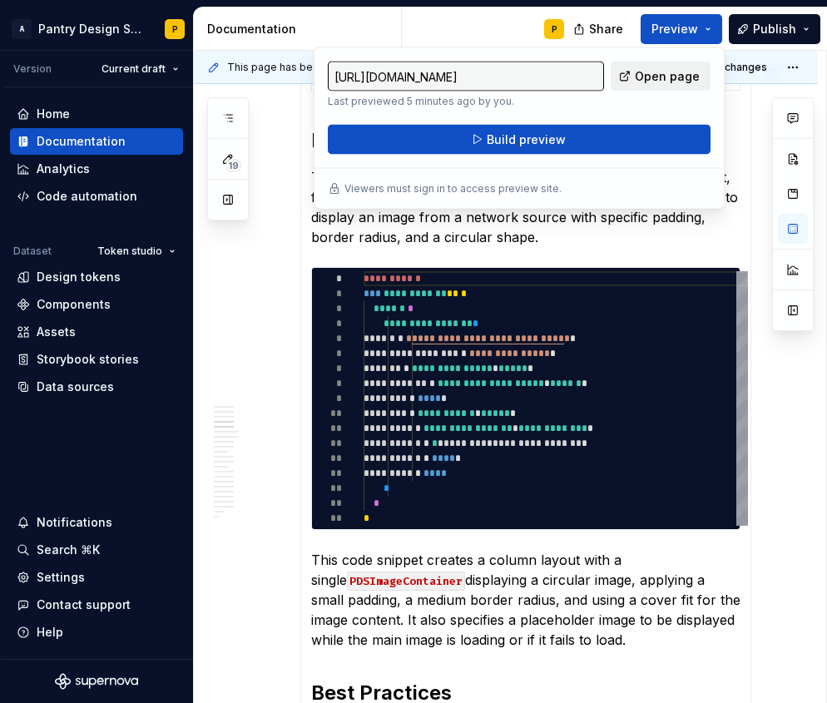
click at [656, 80] on span "Open page" at bounding box center [667, 76] width 65 height 17
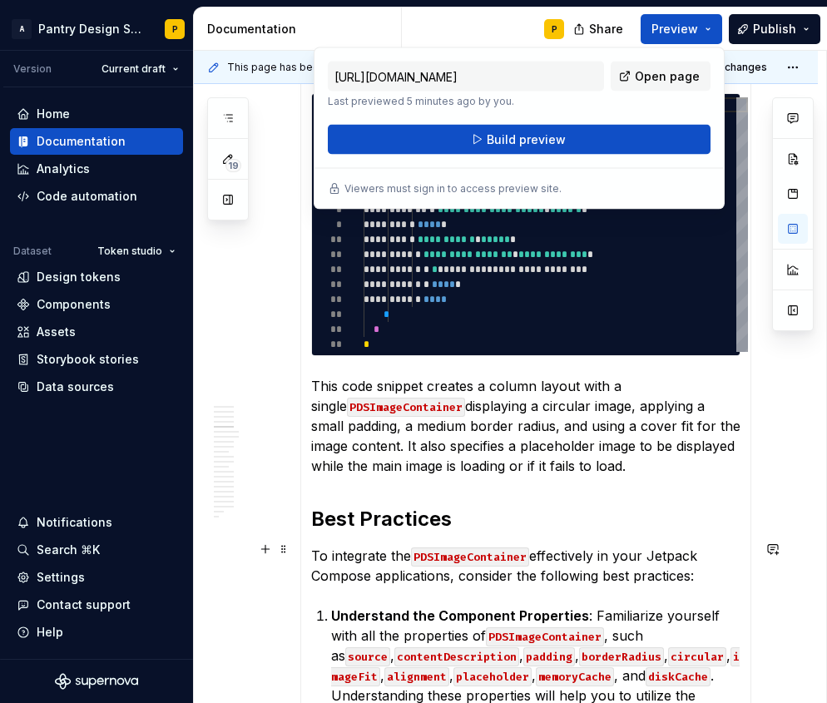
scroll to position [2009, 0]
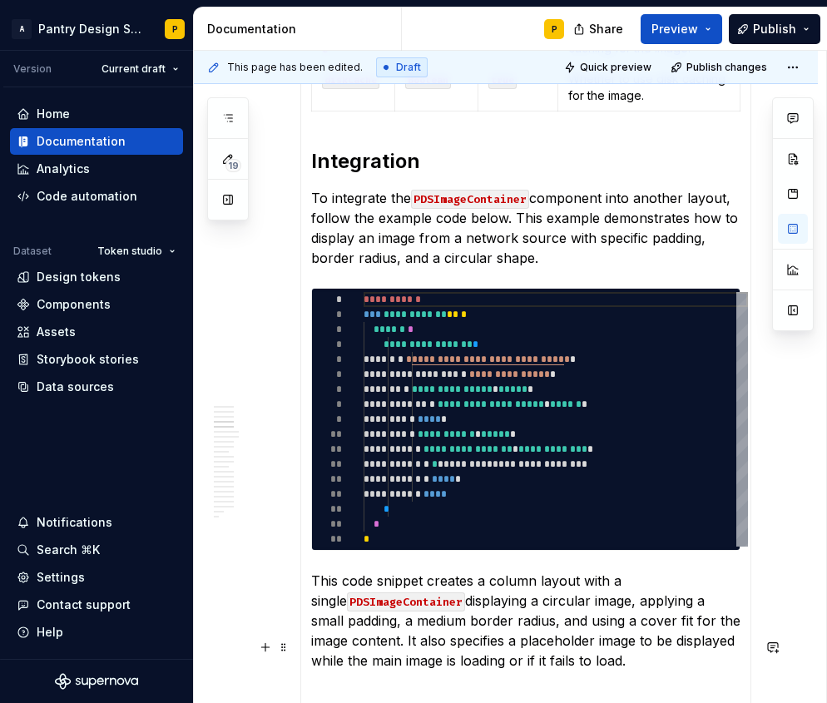
click at [591, 606] on section-item-column "Available in ANDCoreUI The PDSImageContainer component is a versatile image dis…" at bounding box center [525, 308] width 429 height 3771
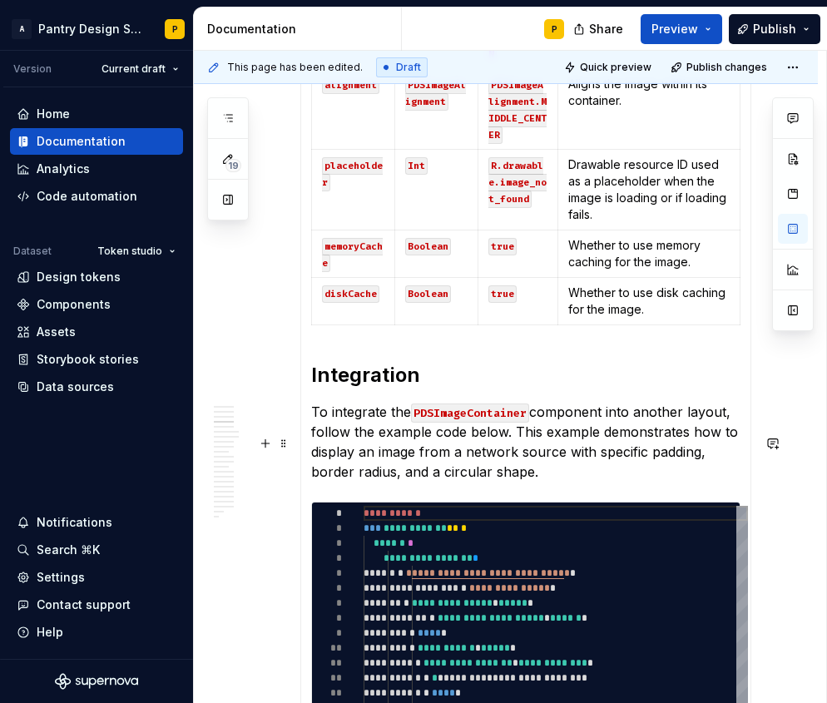
scroll to position [1799, 0]
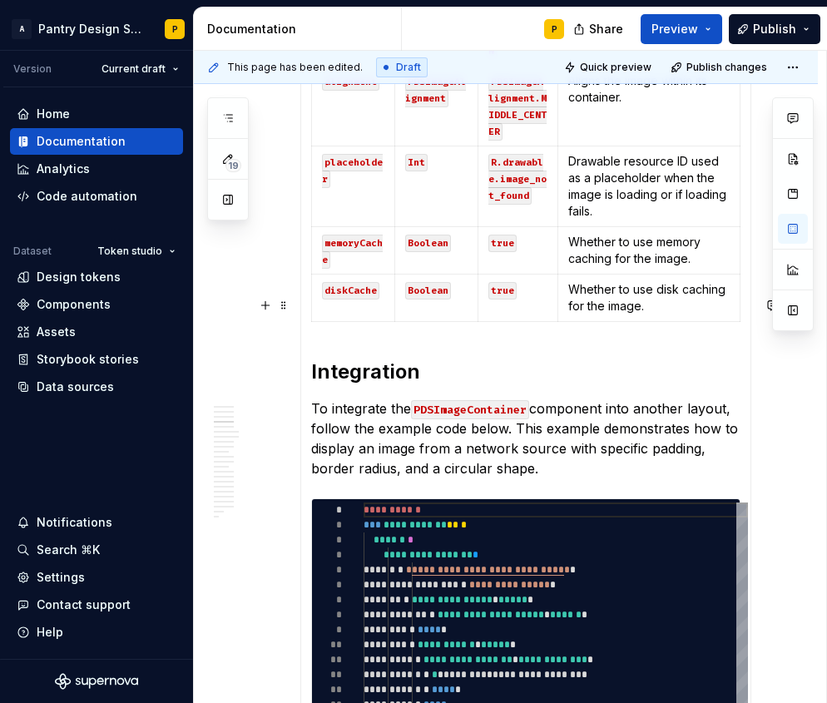
click at [363, 274] on section-item-column "Available in ANDCoreUI The PDSImageContainer component is a versatile image dis…" at bounding box center [525, 519] width 429 height 3771
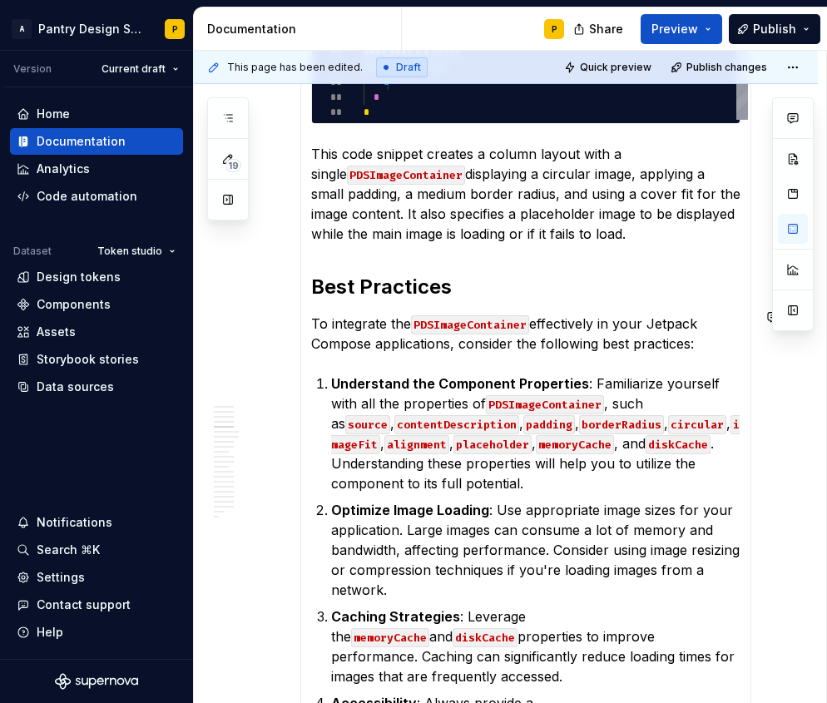
scroll to position [2474, 0]
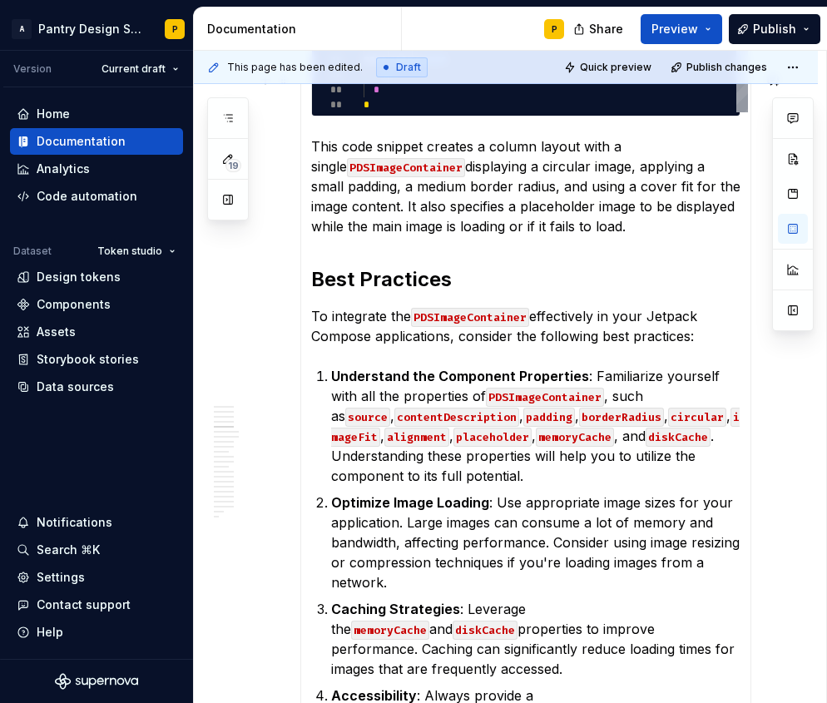
click at [601, 166] on p "This code snippet creates a column layout with a single PDSImageContainer displ…" at bounding box center [525, 186] width 429 height 100
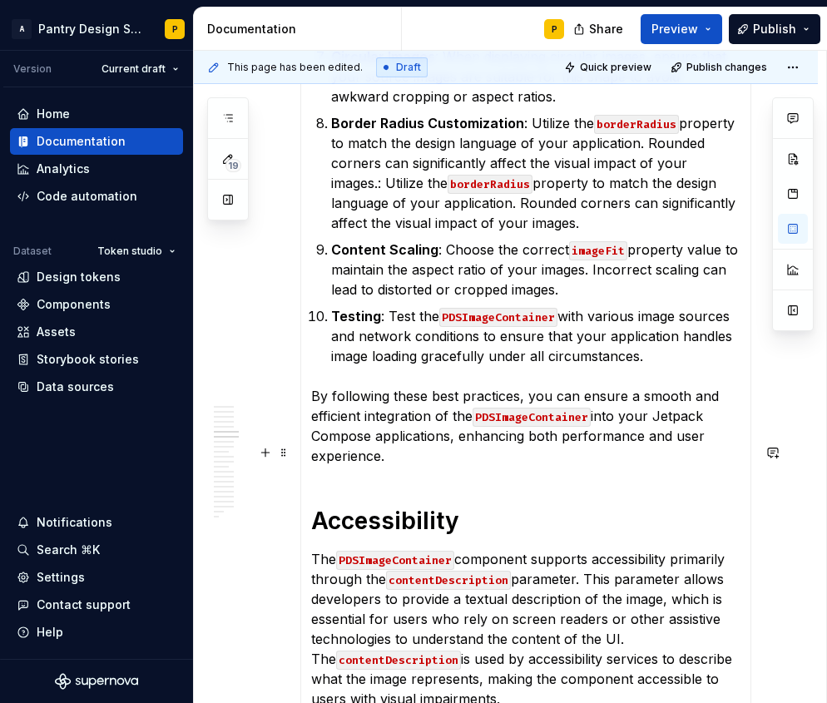
scroll to position [3442, 0]
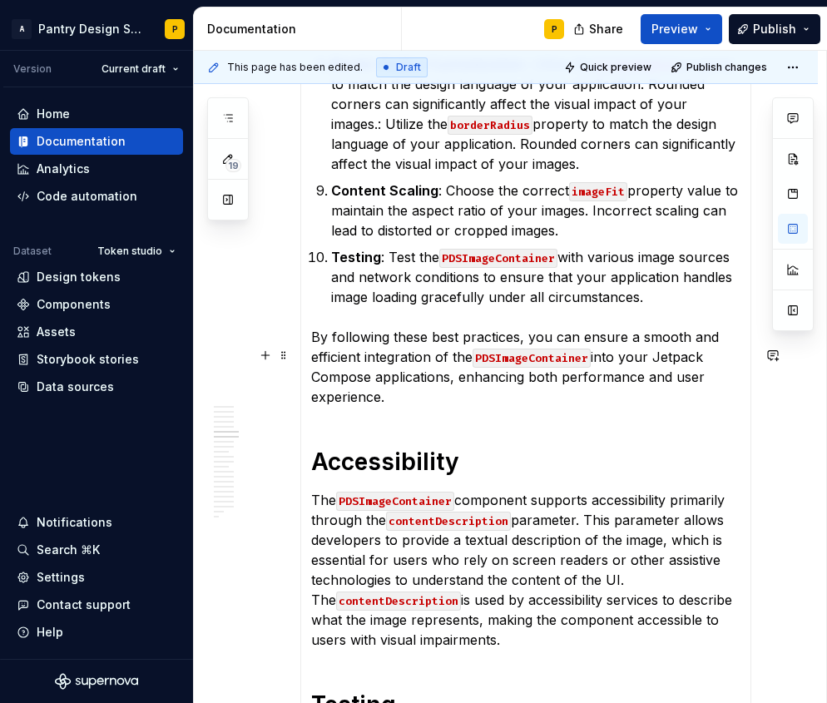
click at [433, 327] on p "By following these best practices, you can ensure a smooth and efficient integr…" at bounding box center [525, 367] width 429 height 80
click at [408, 327] on p "By following these best practices, you can ensure a smooth and efficient integr…" at bounding box center [525, 367] width 429 height 80
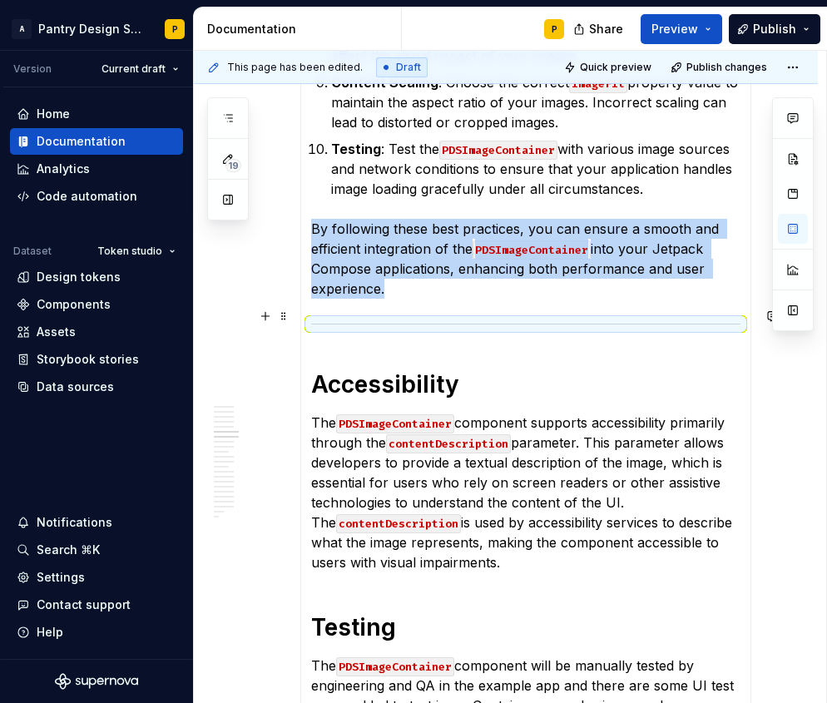
scroll to position [3625, 0]
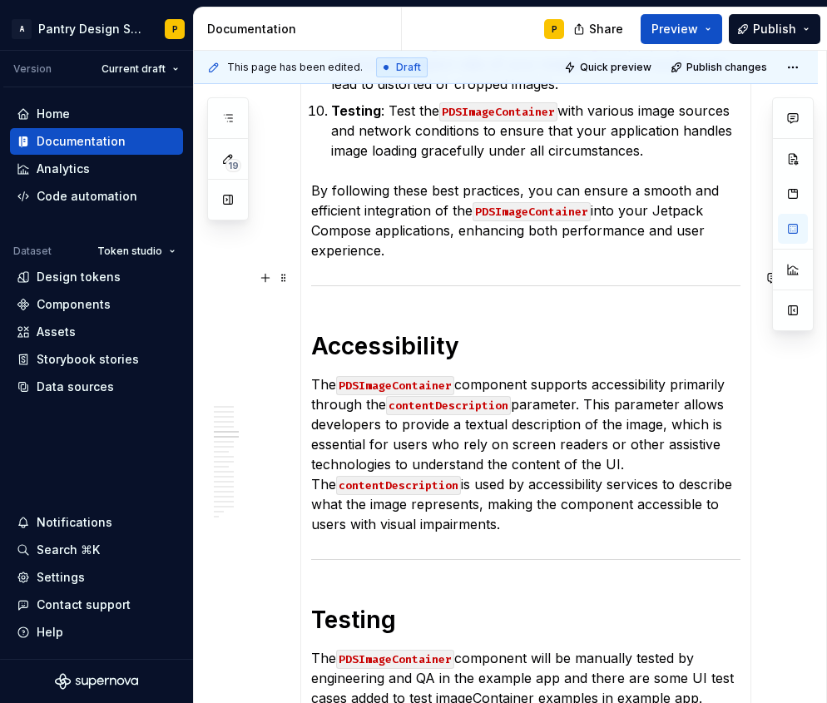
scroll to position [3588, 0]
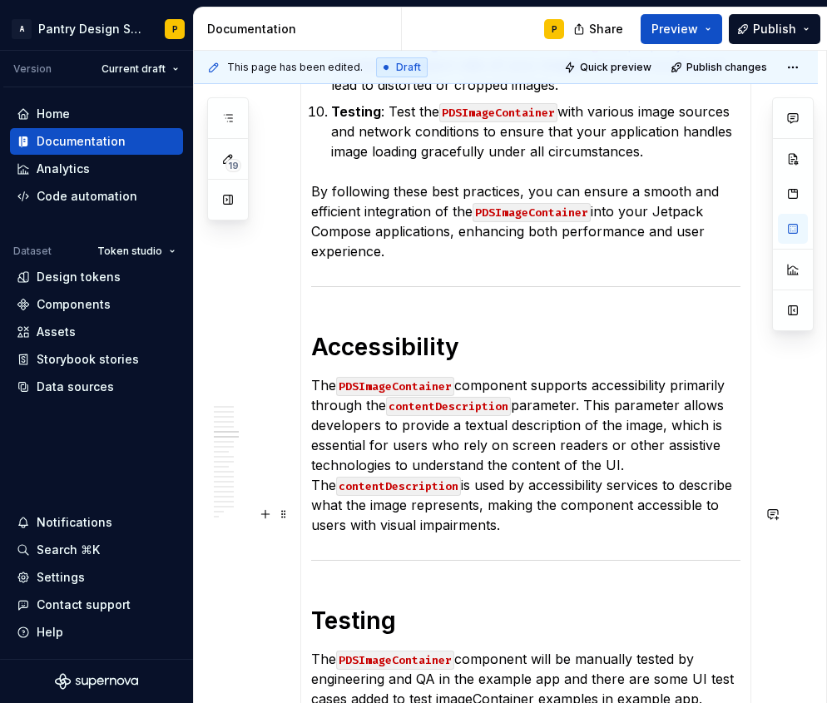
click at [461, 605] on h1 "Testing" at bounding box center [525, 620] width 429 height 30
click at [314, 605] on h1 "Testing" at bounding box center [525, 620] width 429 height 30
click at [469, 605] on h1 "Testing" at bounding box center [525, 620] width 429 height 30
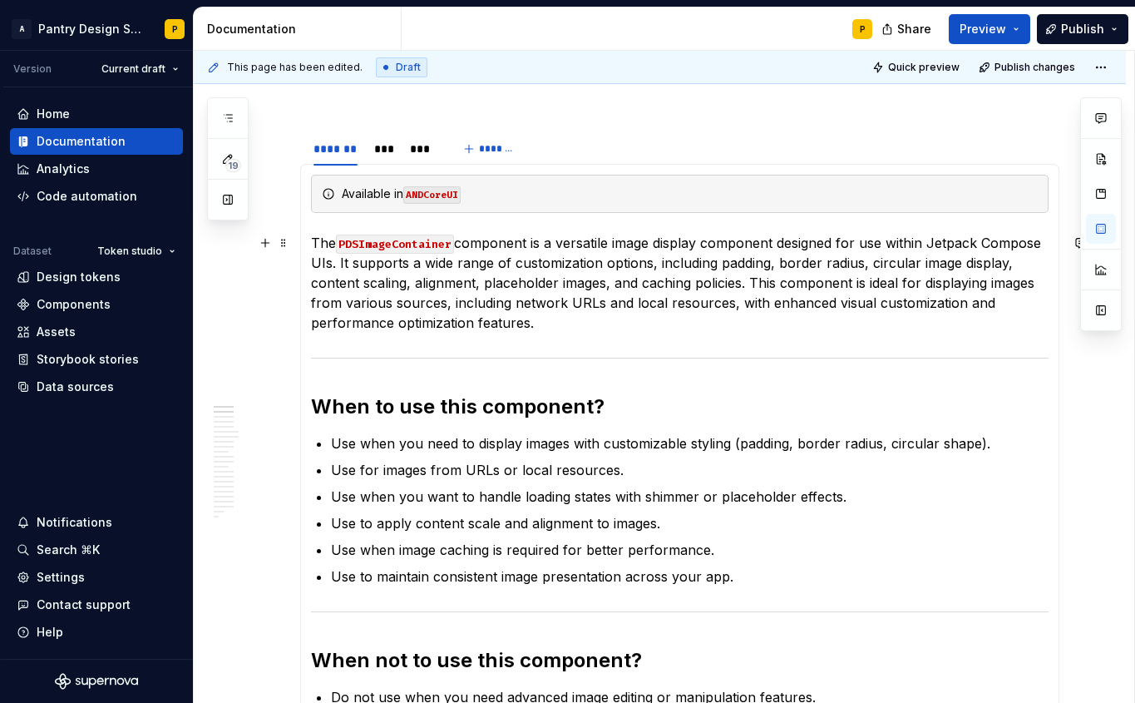
scroll to position [235, 0]
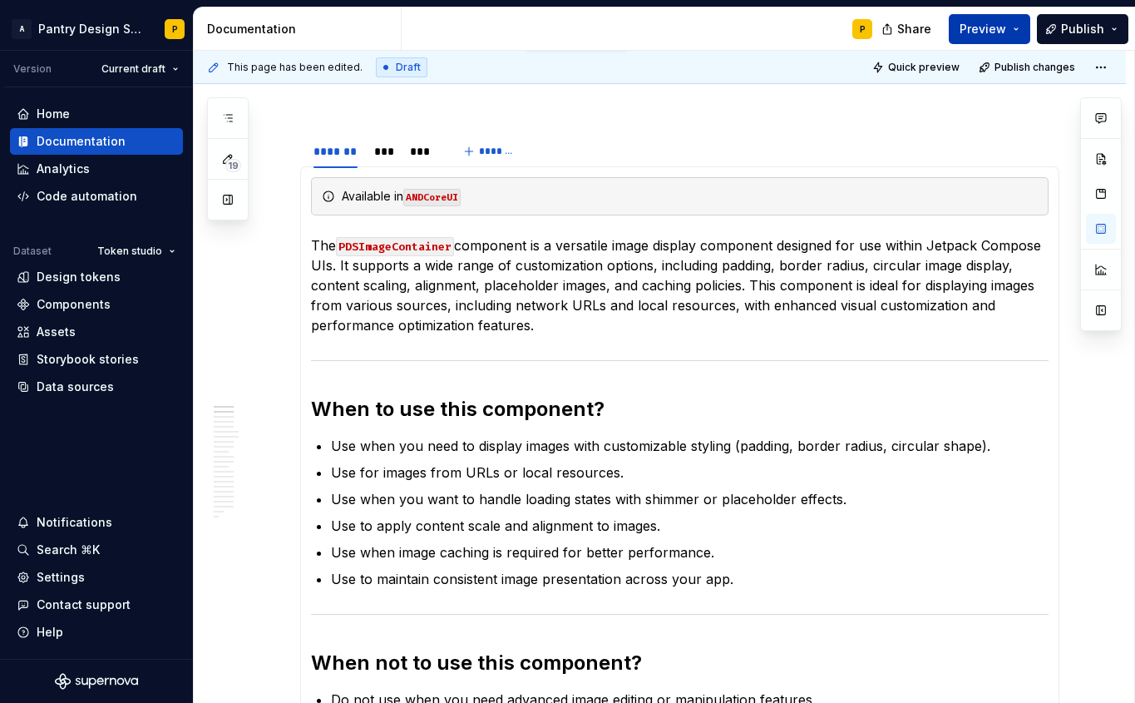
click at [826, 27] on span "Preview" at bounding box center [983, 29] width 47 height 17
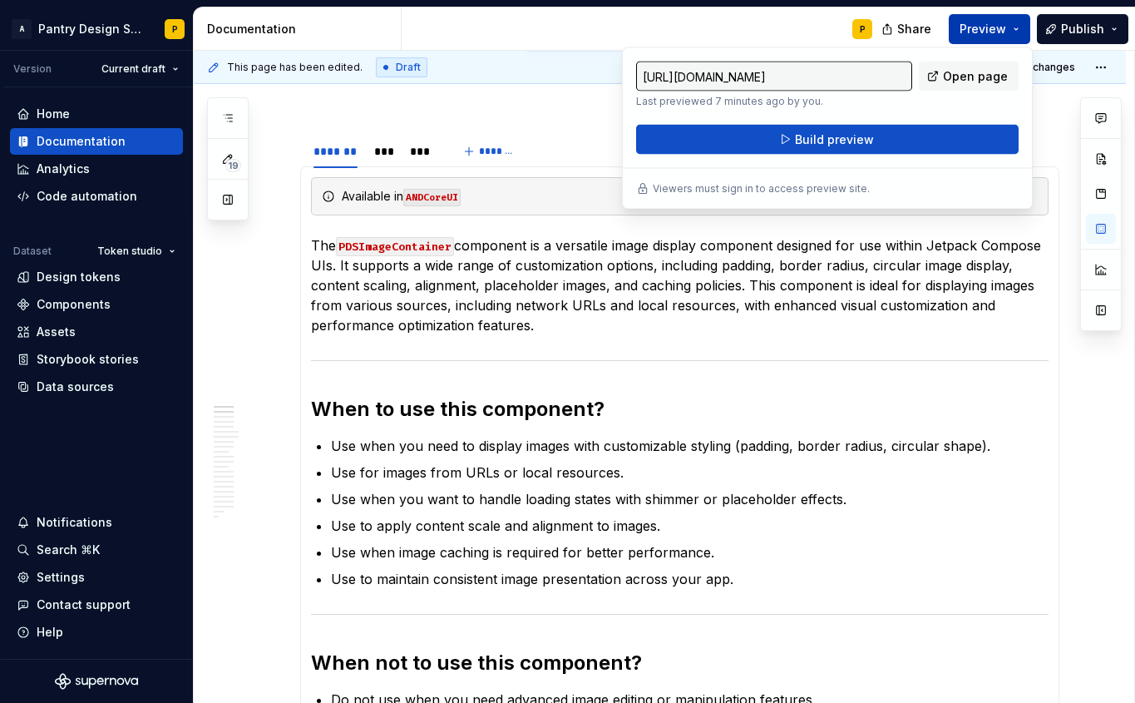
type textarea "*"
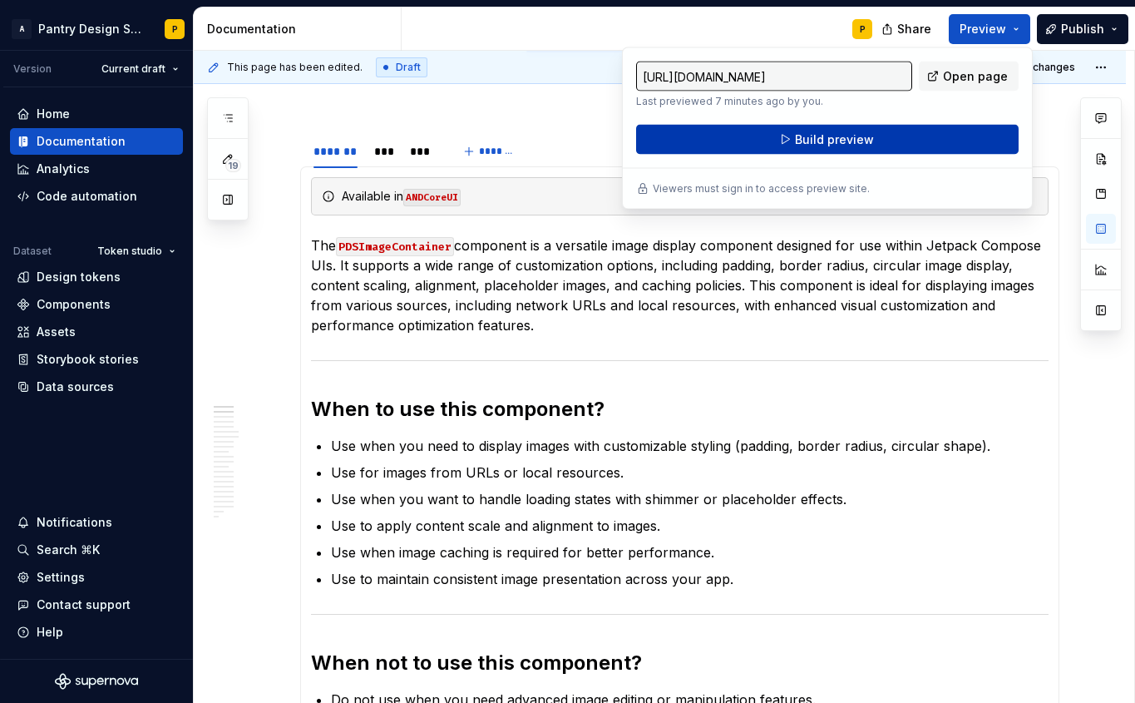
click at [826, 139] on span "Build preview" at bounding box center [834, 139] width 79 height 17
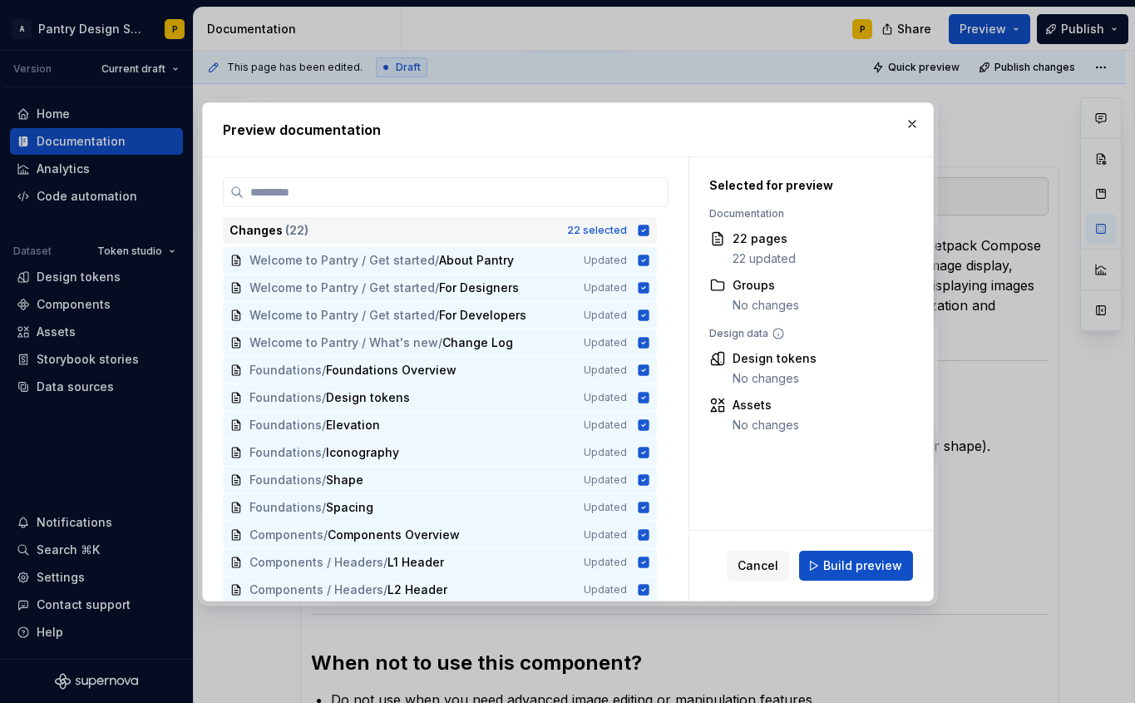
click at [650, 236] on icon at bounding box center [643, 230] width 13 height 13
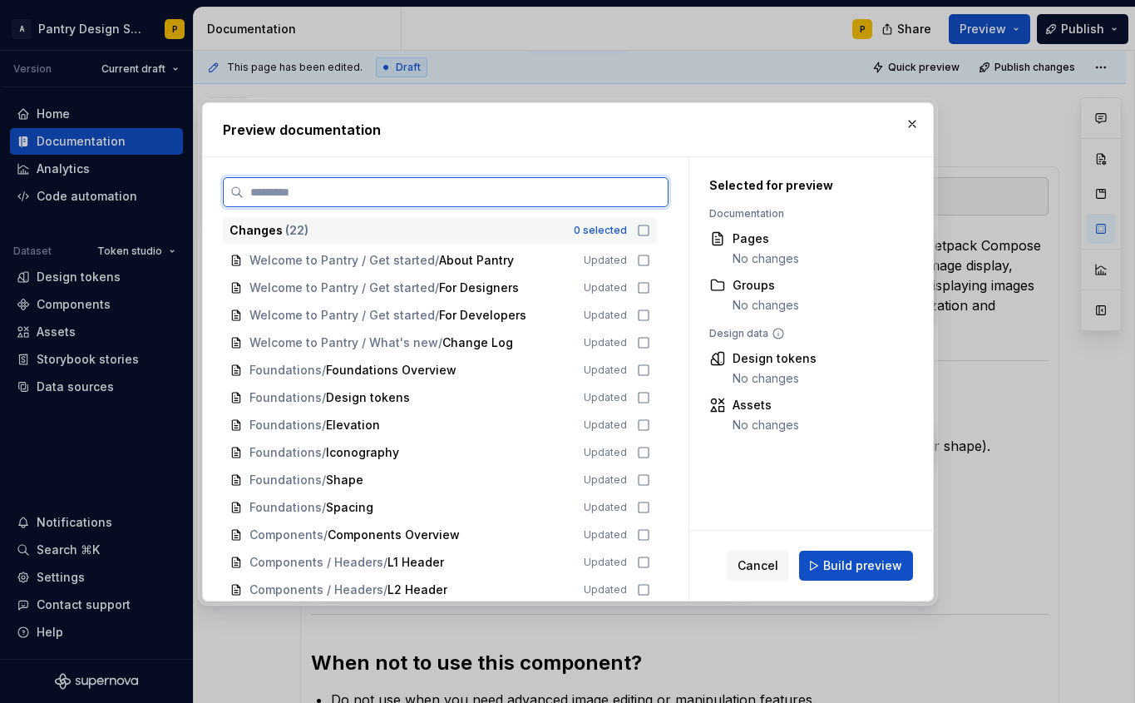
click at [564, 197] on input "search" at bounding box center [456, 192] width 424 height 17
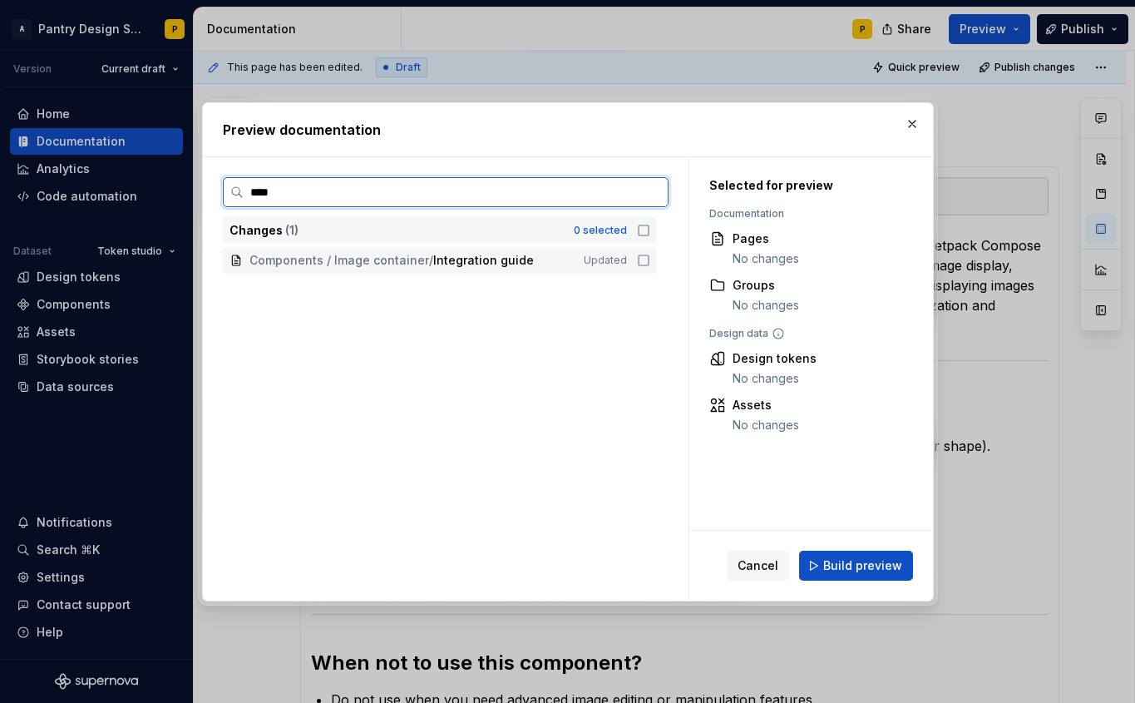
type input "*****"
click at [650, 261] on icon at bounding box center [643, 260] width 13 height 13
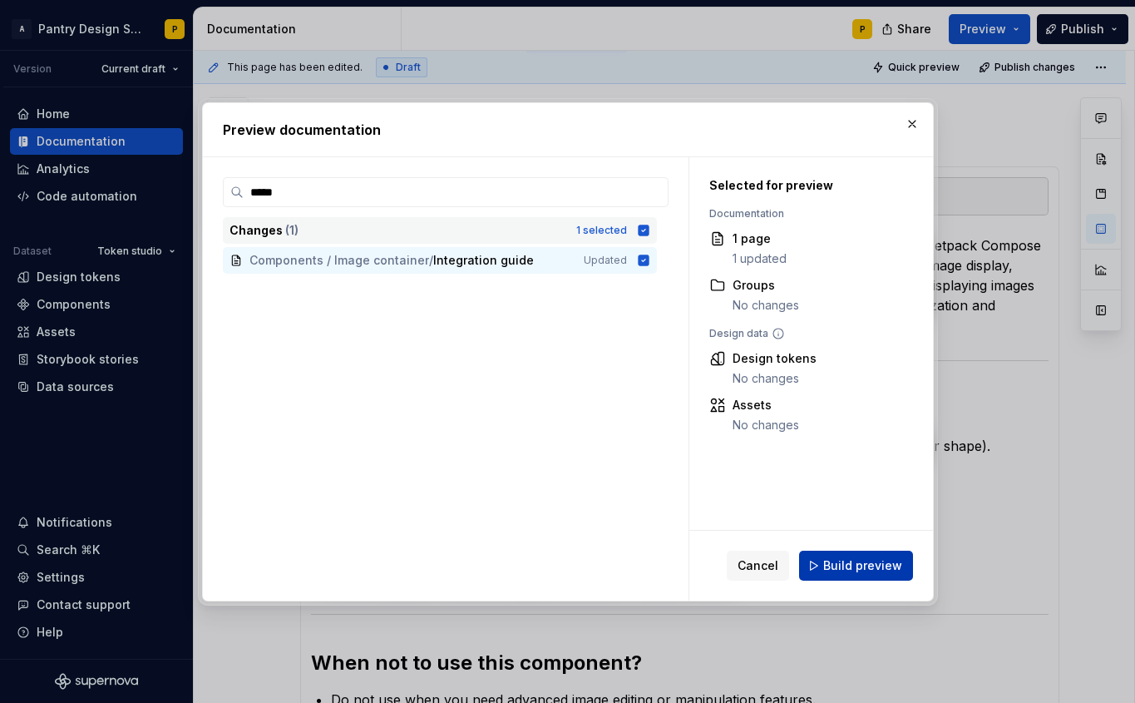
click at [826, 570] on span "Build preview" at bounding box center [862, 565] width 79 height 17
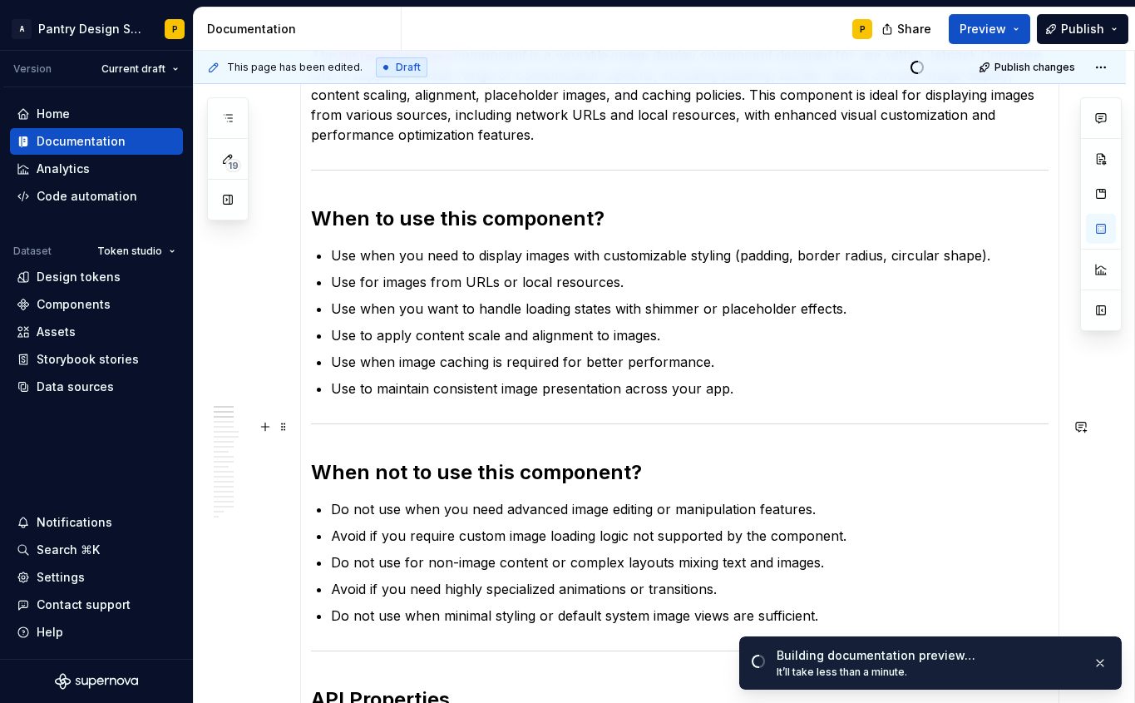
scroll to position [449, 0]
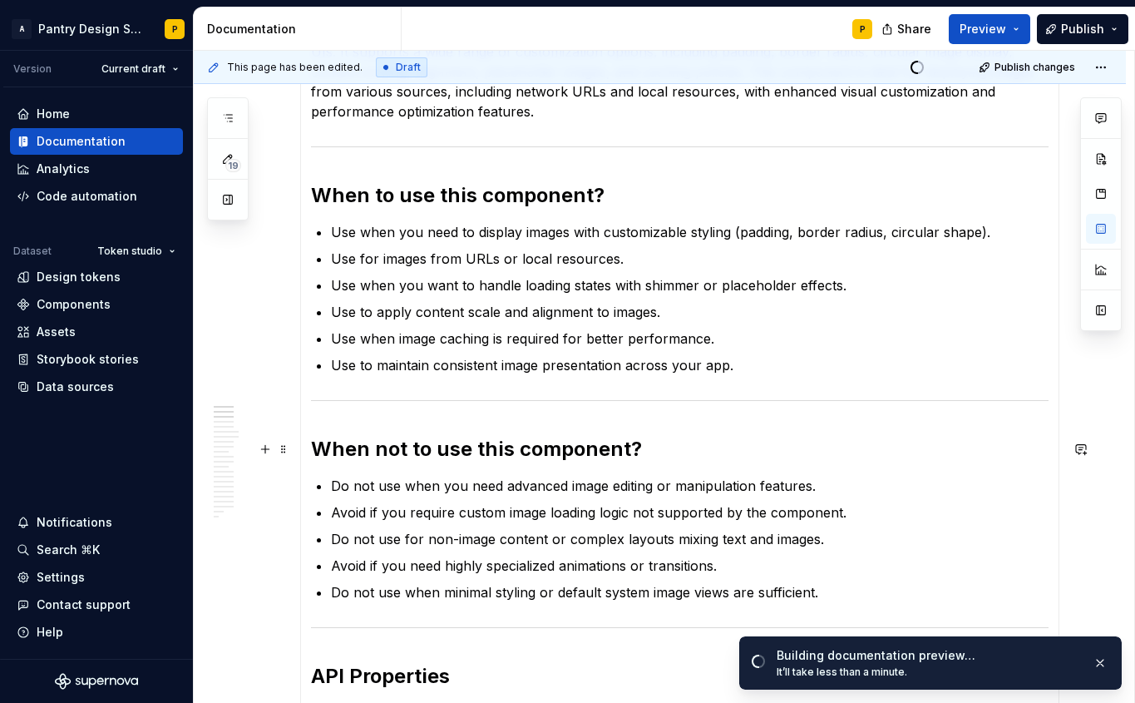
click at [657, 451] on h2 "When not to use this component?" at bounding box center [680, 449] width 738 height 27
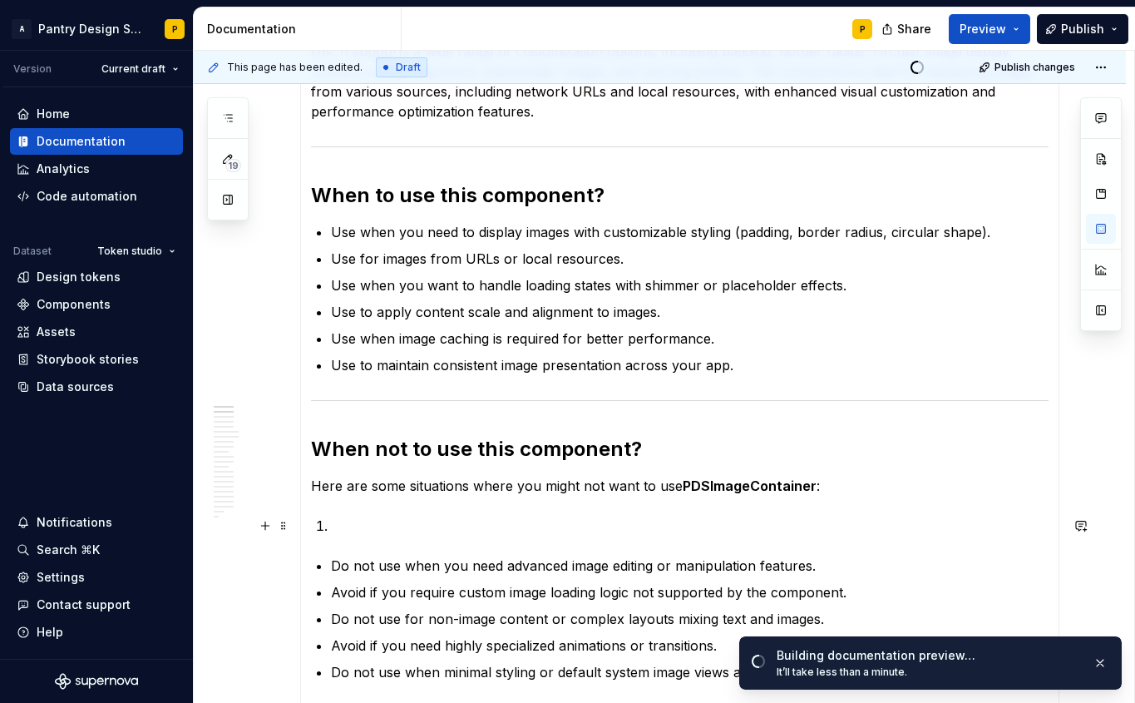
click at [376, 529] on p at bounding box center [690, 526] width 718 height 20
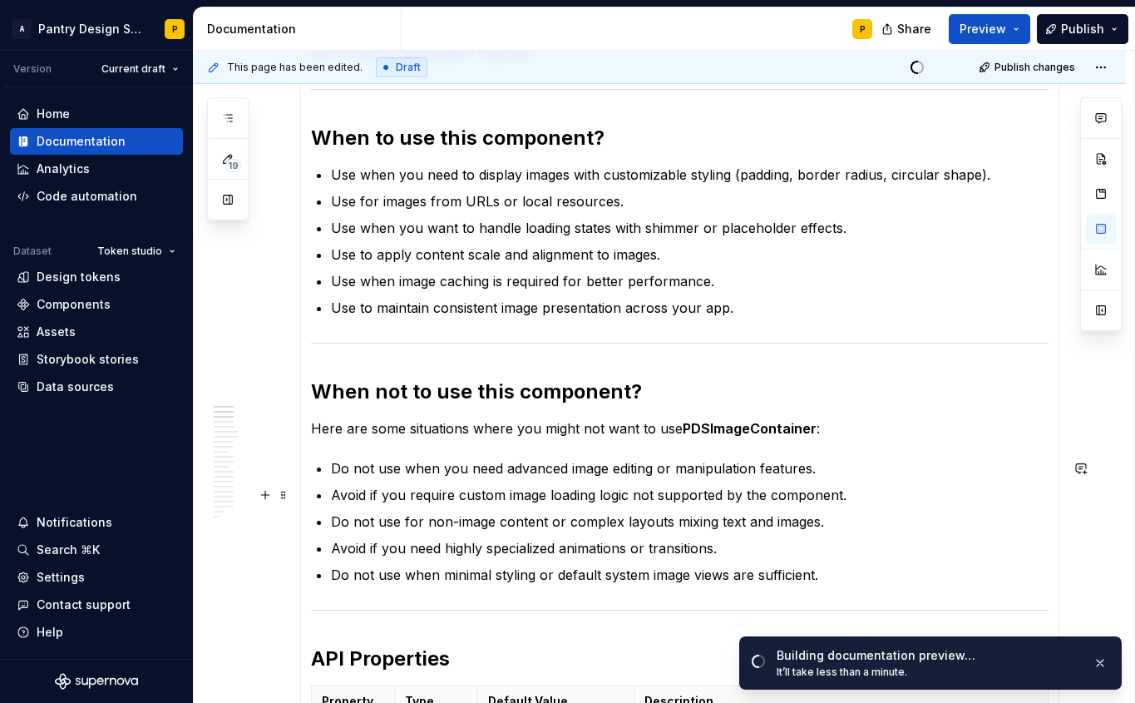
scroll to position [529, 0]
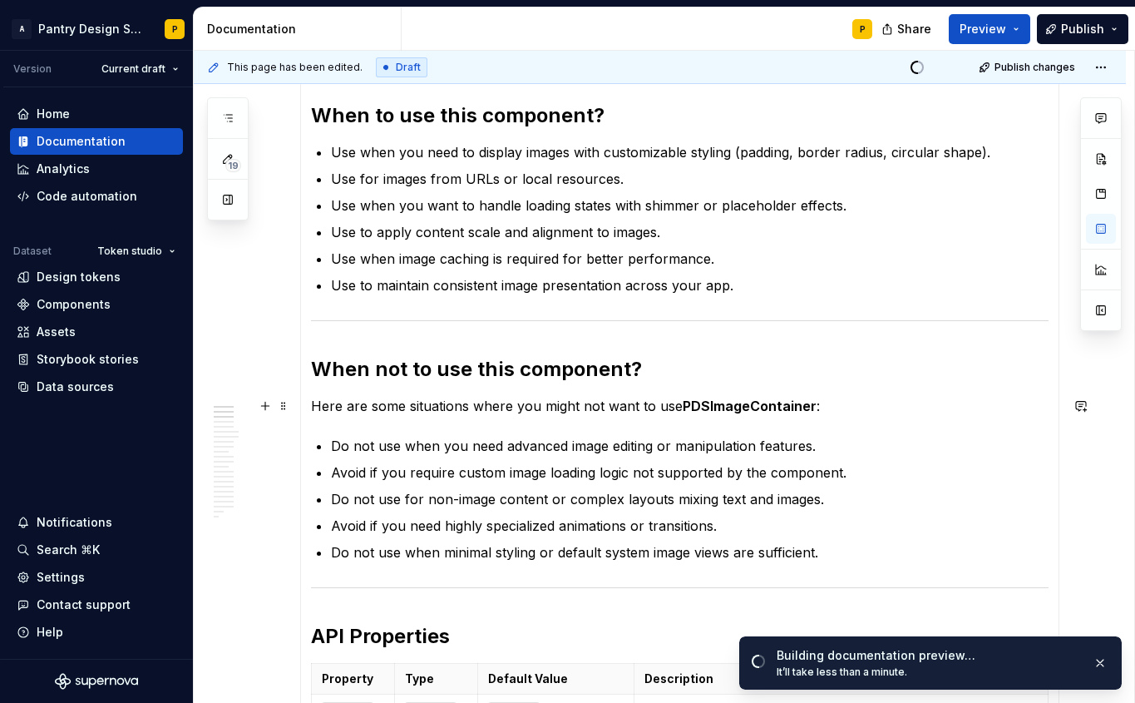
click at [735, 409] on strong "PDSImageContainer" at bounding box center [750, 406] width 134 height 17
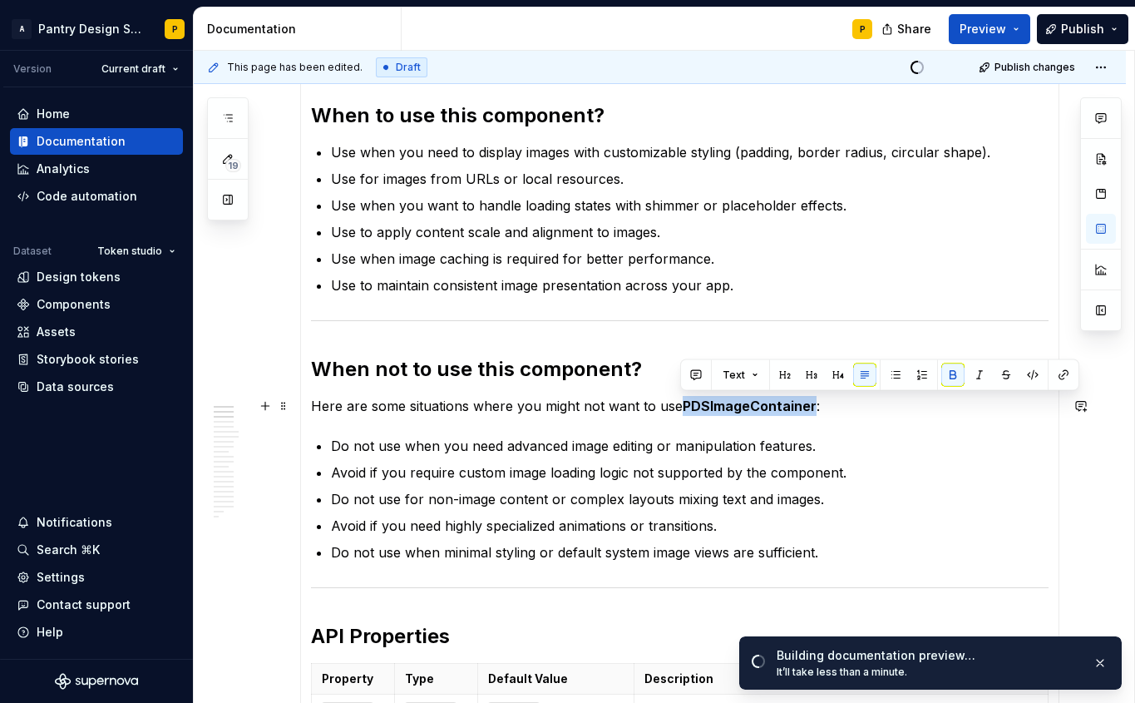
click at [735, 409] on strong "PDSImageContainer" at bounding box center [750, 406] width 134 height 17
click at [826, 373] on button "button" at bounding box center [1032, 374] width 23 height 23
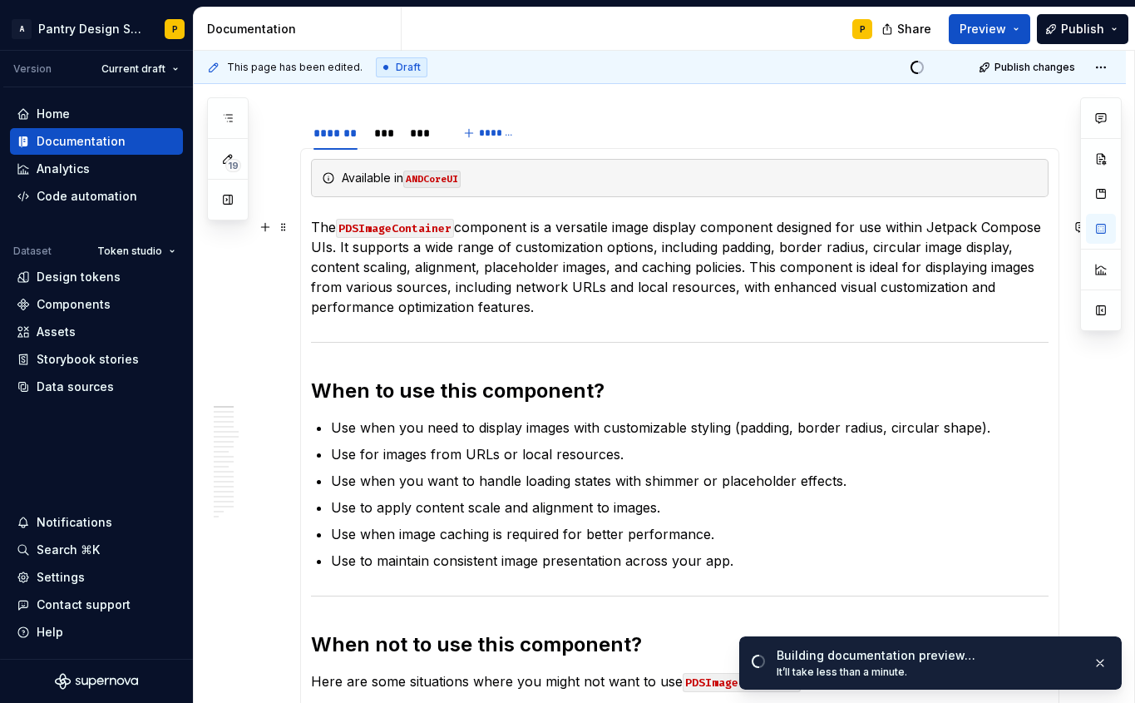
scroll to position [335, 0]
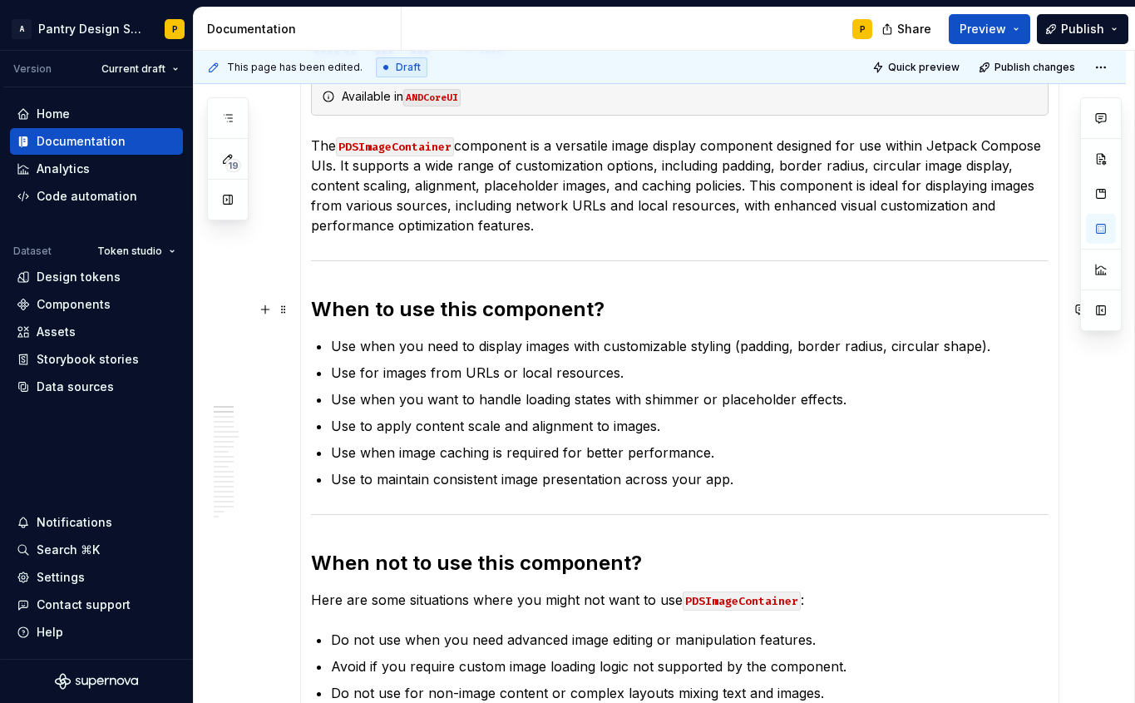
click at [648, 315] on h2 "When to use this component?" at bounding box center [680, 309] width 738 height 27
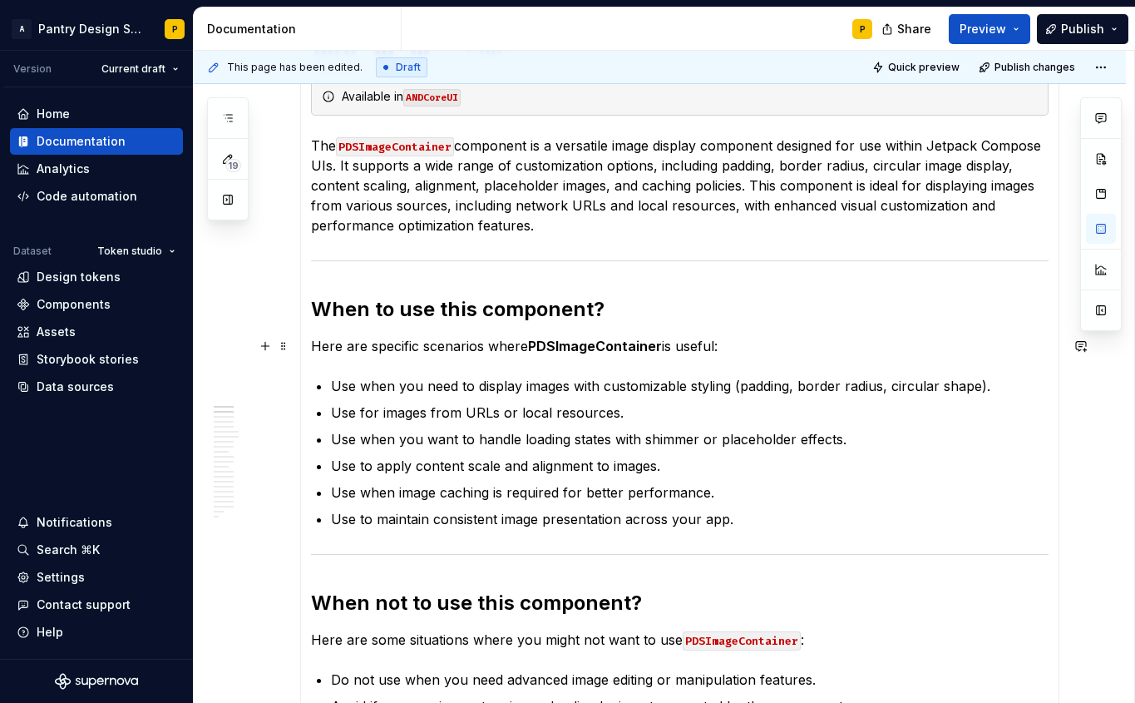
click at [620, 343] on strong "PDSImageContainer" at bounding box center [595, 346] width 134 height 17
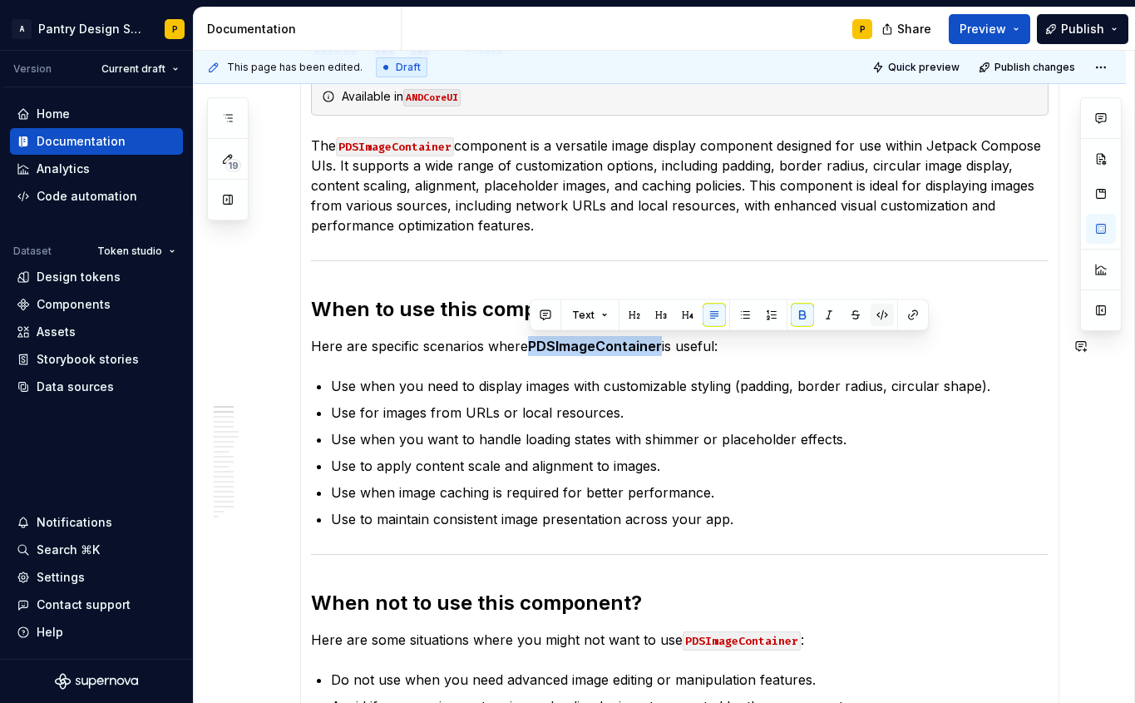
click at [826, 314] on button "button" at bounding box center [882, 315] width 23 height 23
click at [733, 352] on p "Here are specific scenarios where PDSImageContainer is useful:" at bounding box center [680, 346] width 738 height 20
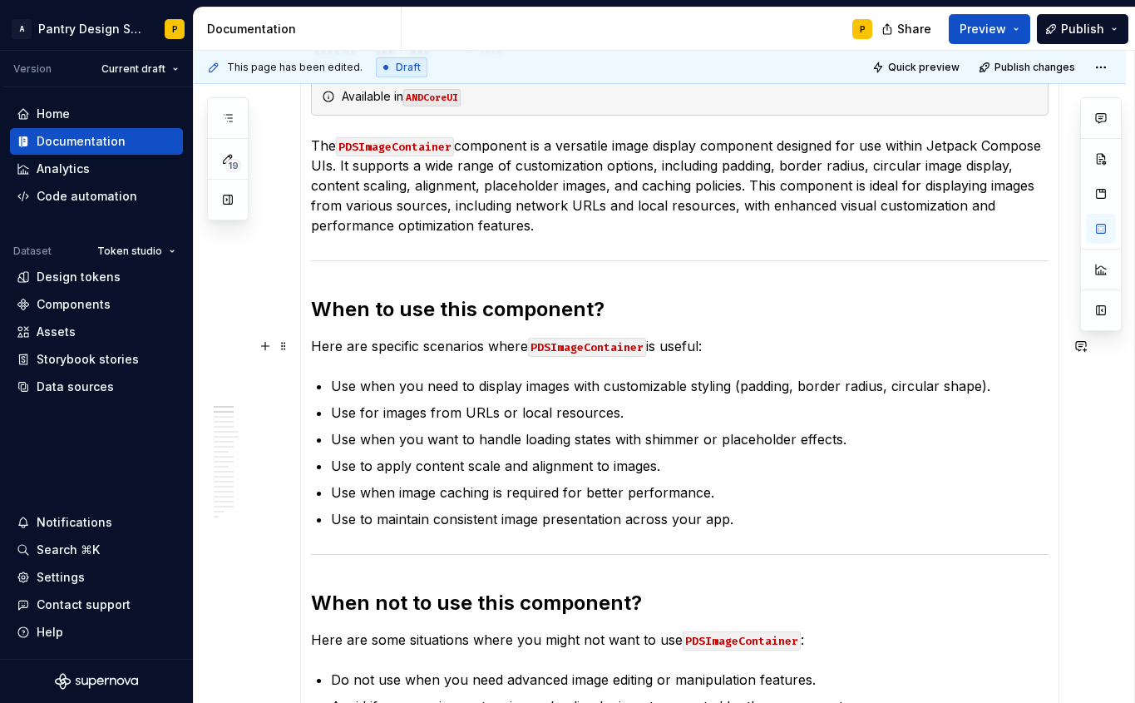
click at [393, 345] on p "Here are specific scenarios where PDSImageContainer is useful:" at bounding box center [680, 346] width 738 height 20
click at [779, 346] on p "Here are some scenarios where PDSImageContainer is useful:" at bounding box center [680, 346] width 738 height 20
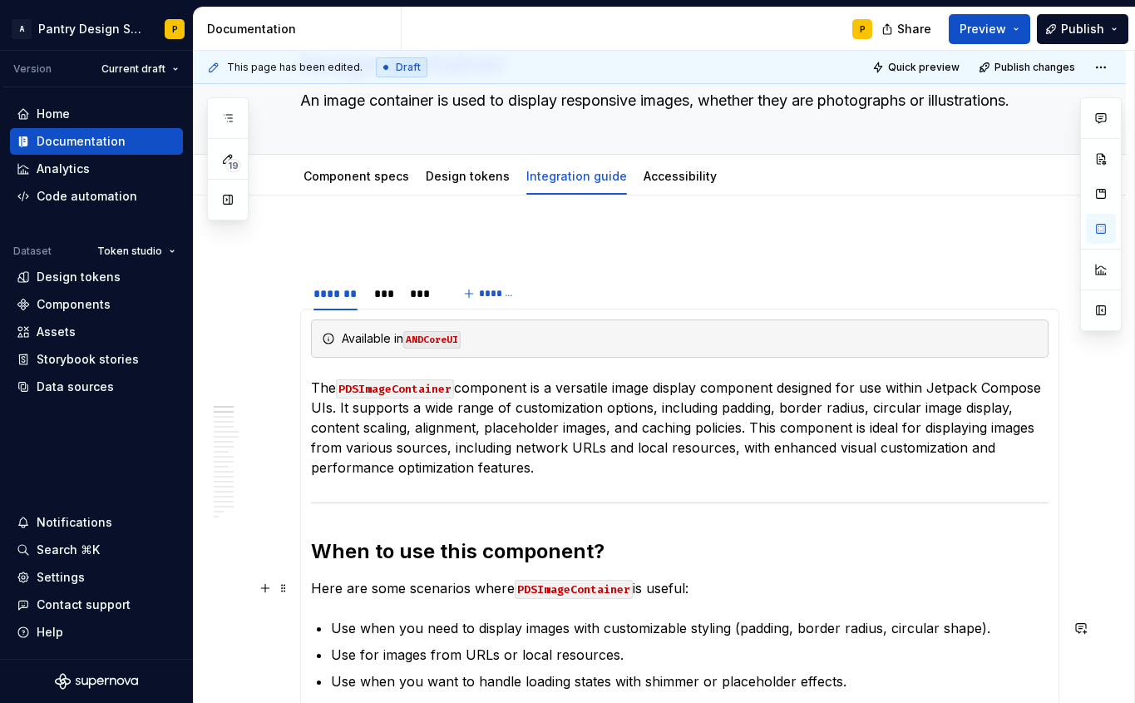
scroll to position [0, 0]
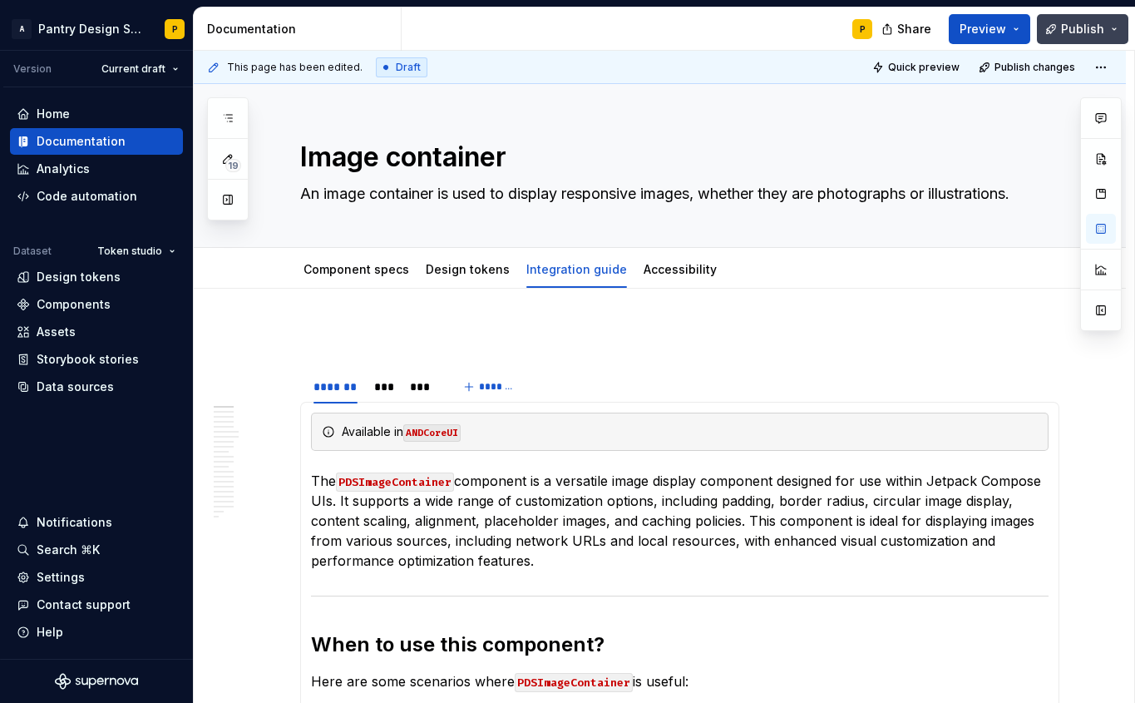
click at [826, 23] on span "Publish" at bounding box center [1082, 29] width 43 height 17
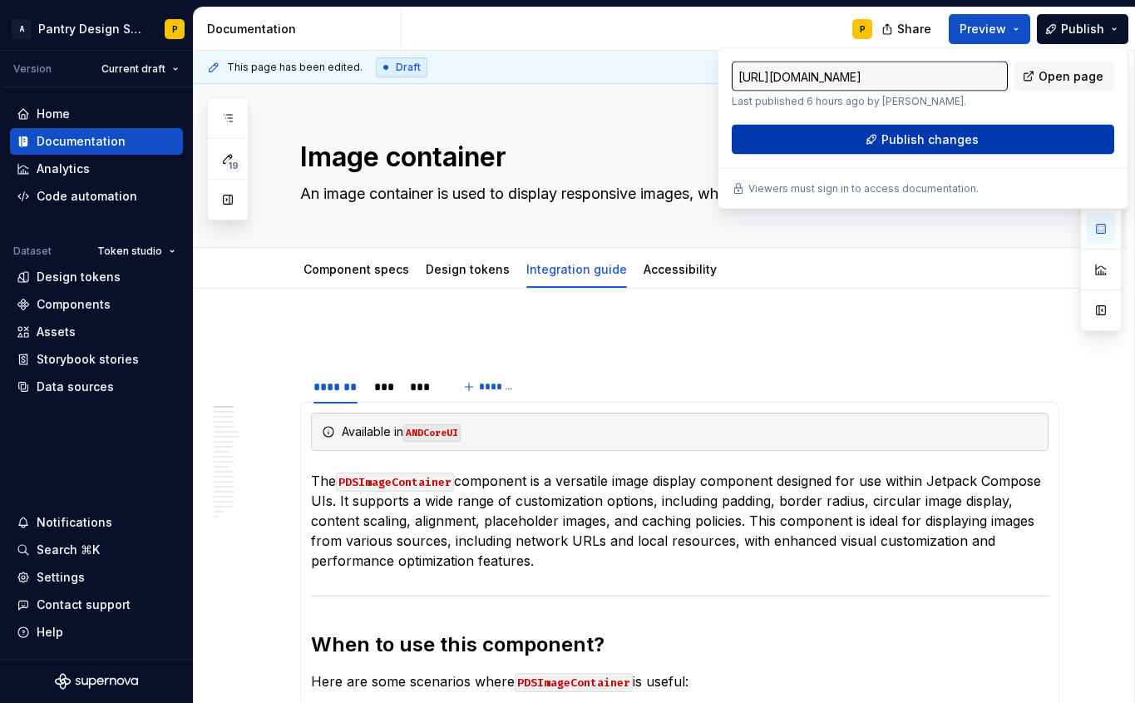
type textarea "*"
click at [826, 140] on span "Publish changes" at bounding box center [930, 139] width 97 height 17
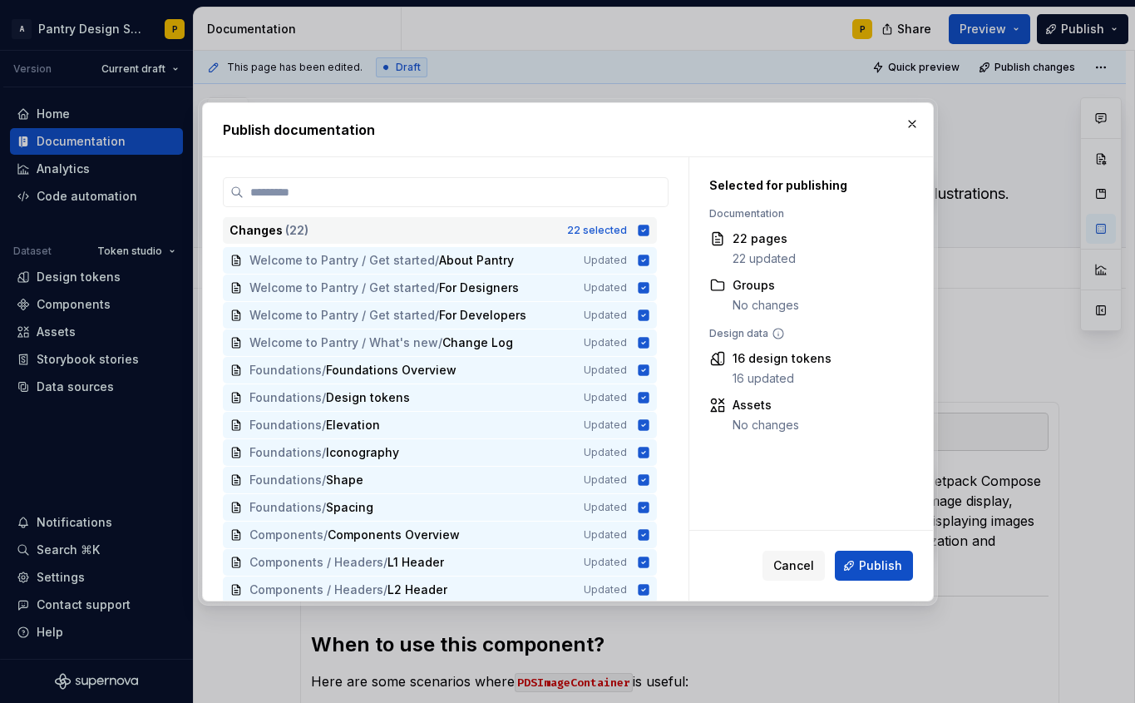
click at [649, 230] on icon at bounding box center [643, 230] width 11 height 11
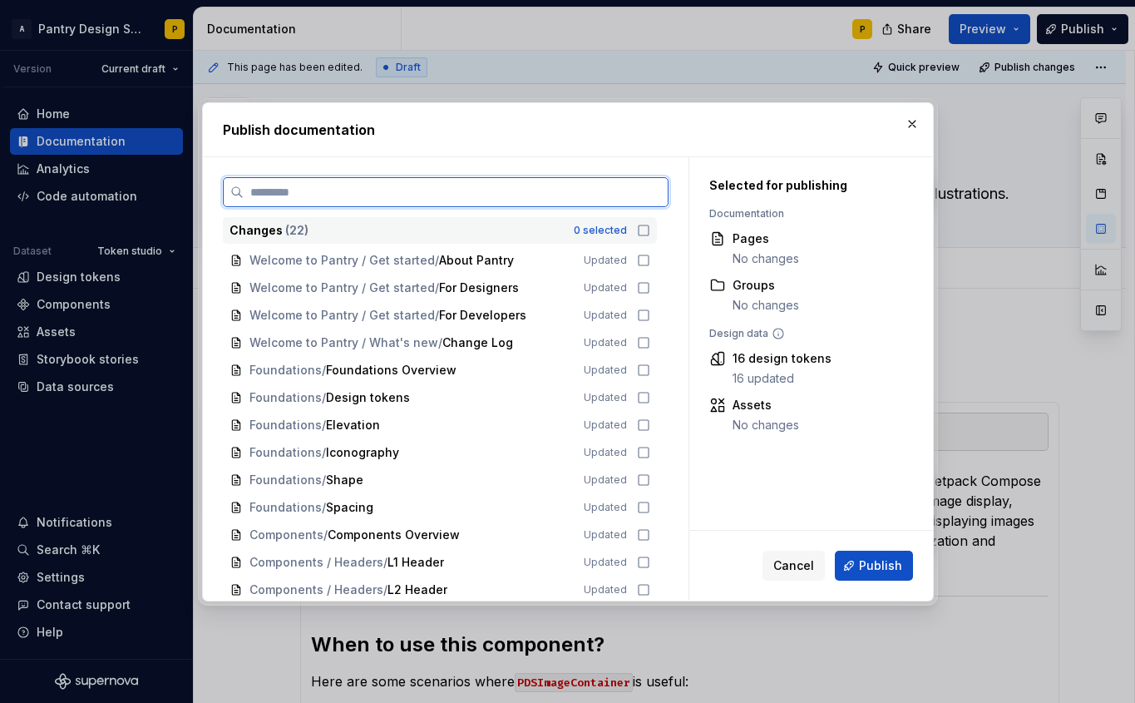
click at [530, 190] on input "search" at bounding box center [456, 192] width 424 height 17
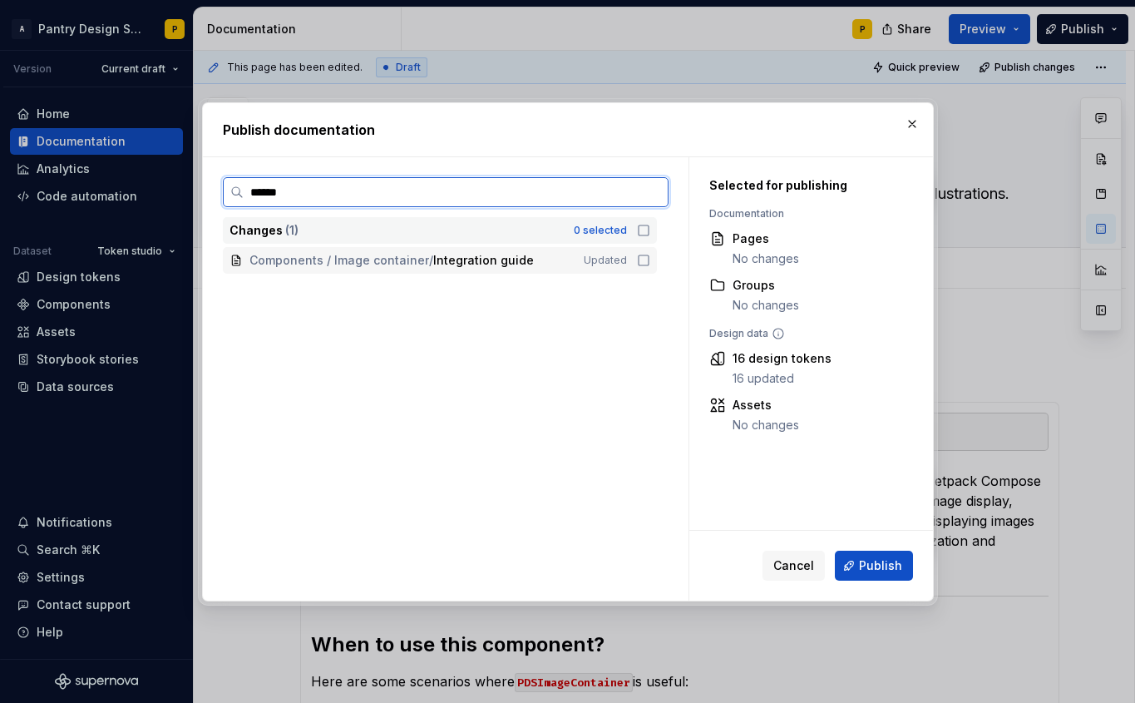
type input "*******"
click at [650, 262] on icon at bounding box center [643, 260] width 13 height 13
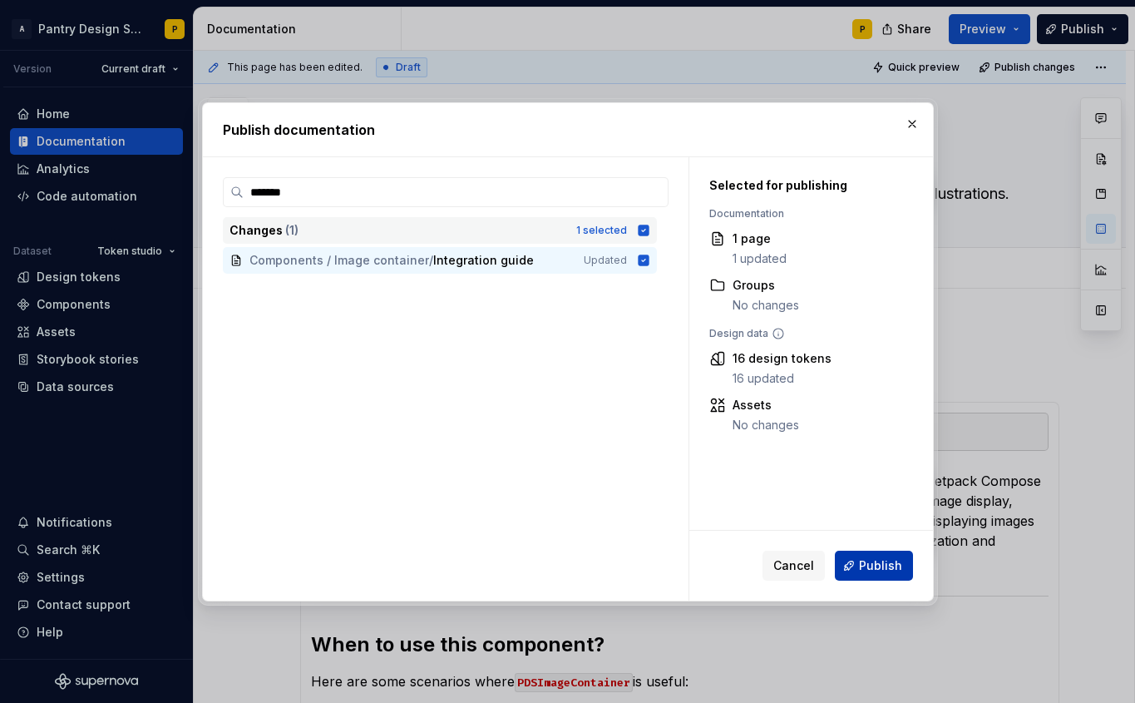
click at [826, 569] on span "Publish" at bounding box center [880, 565] width 43 height 17
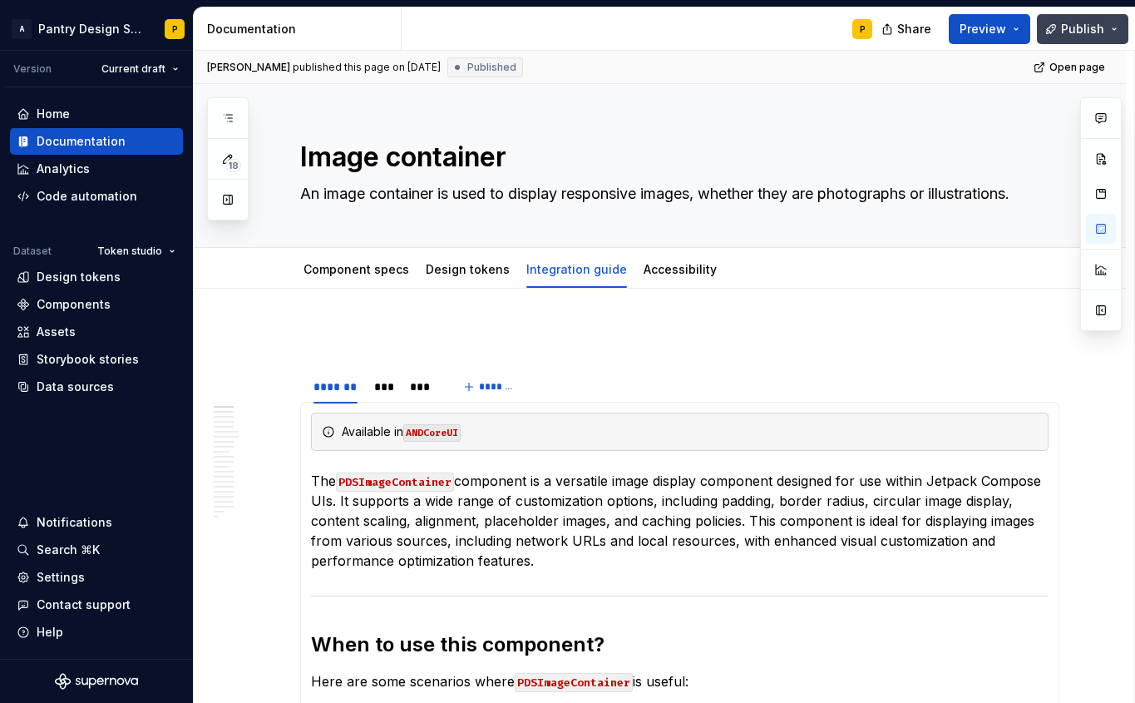
click at [826, 23] on span "Publish" at bounding box center [1082, 29] width 43 height 17
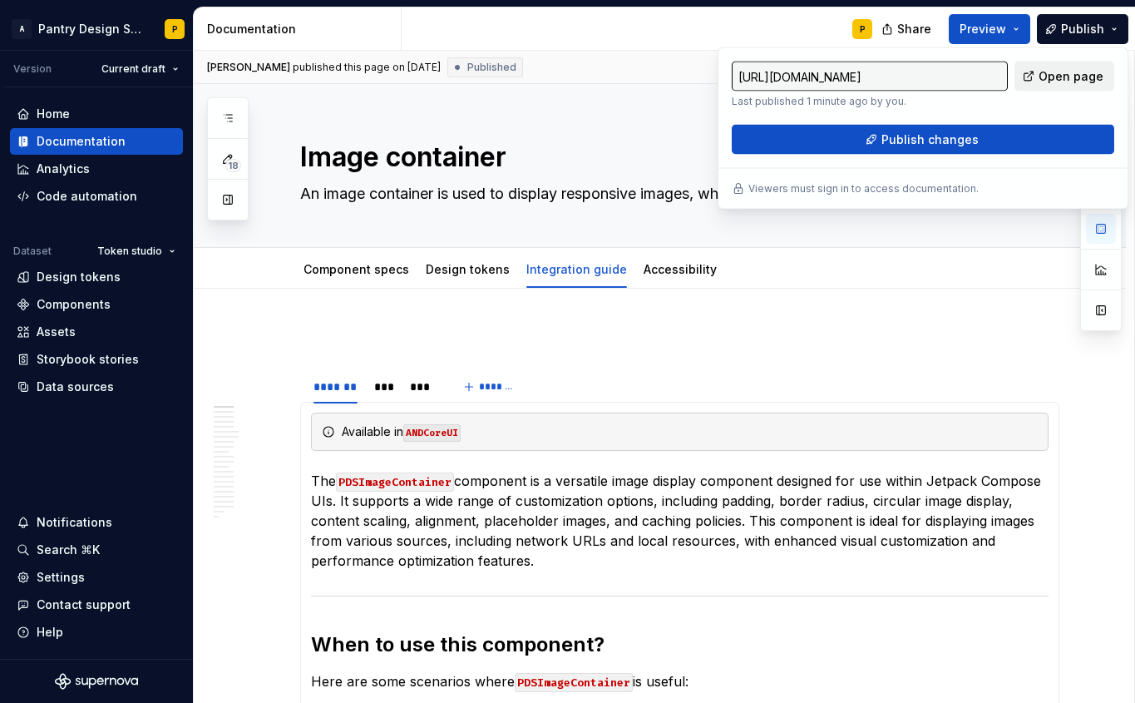
click at [826, 76] on span "Open page" at bounding box center [1071, 76] width 65 height 17
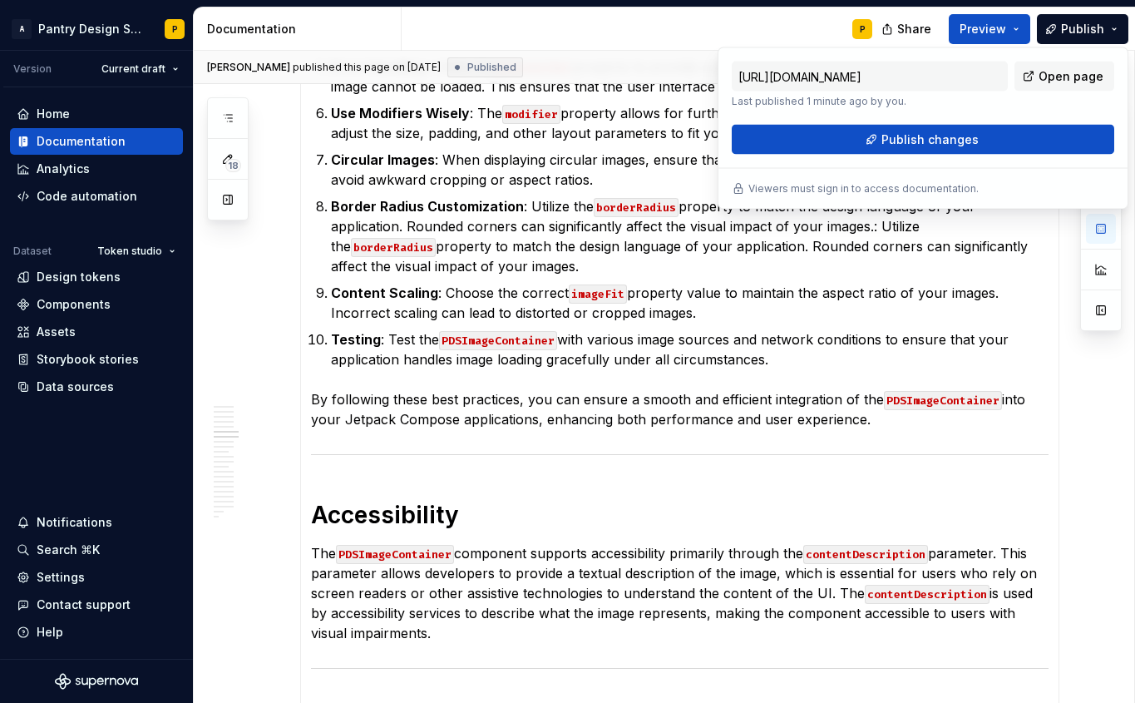
scroll to position [3016, 0]
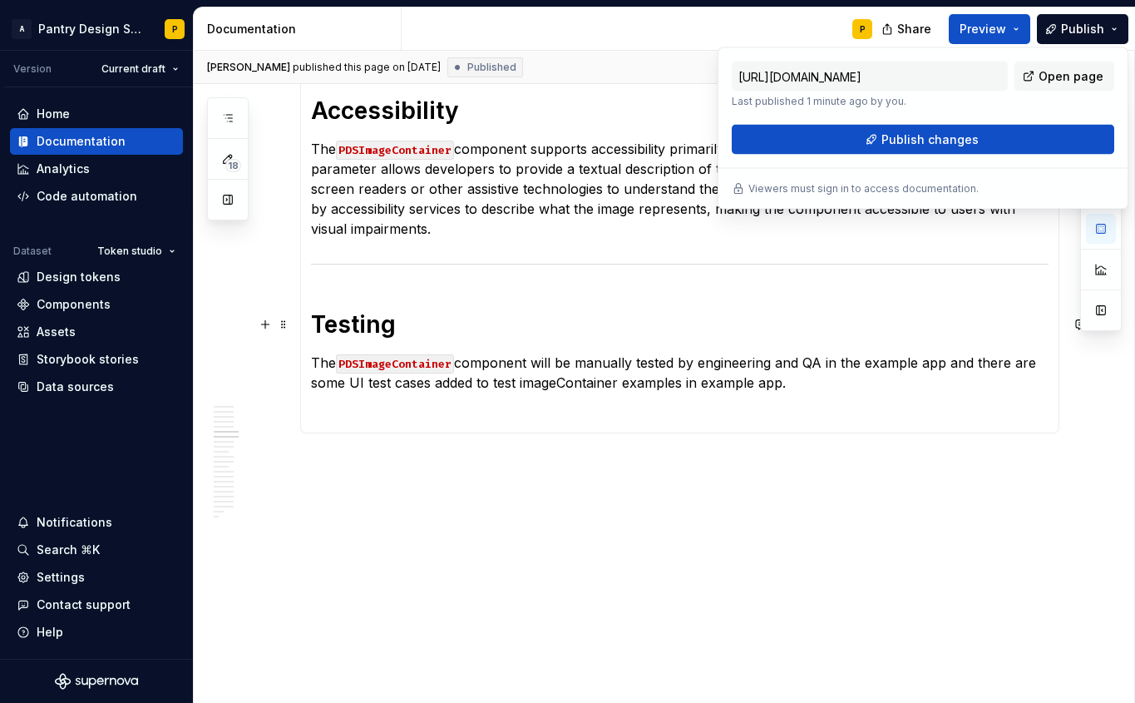
click at [314, 315] on h1 "Testing" at bounding box center [680, 324] width 738 height 30
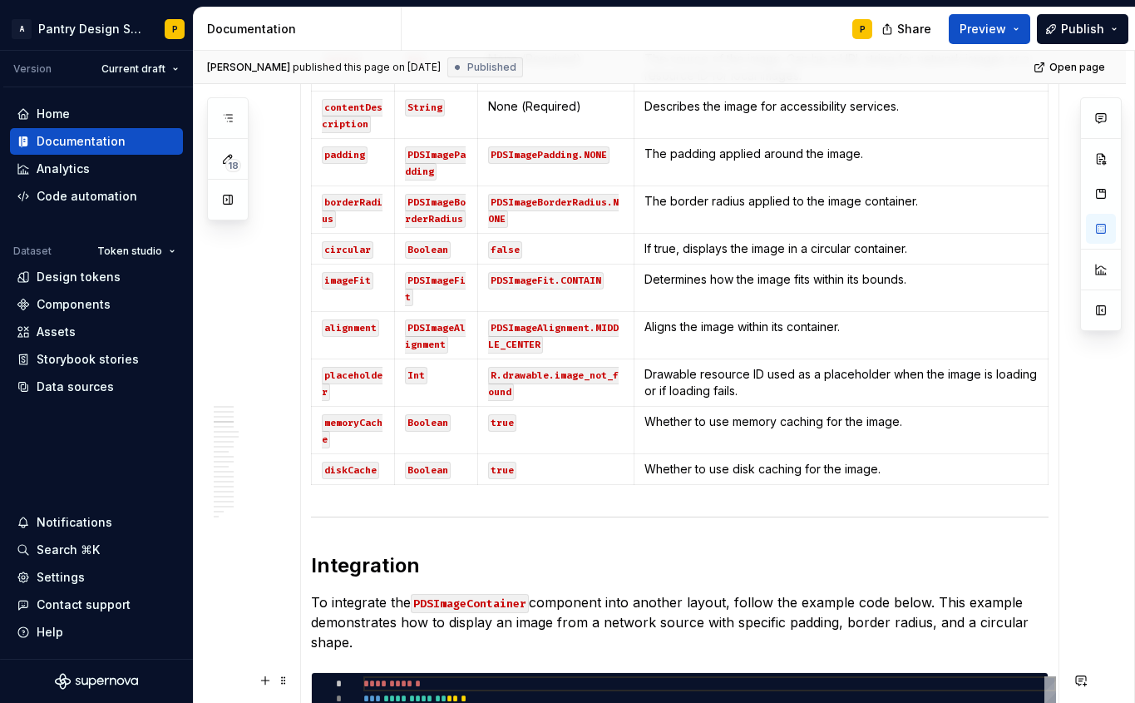
scroll to position [1201, 0]
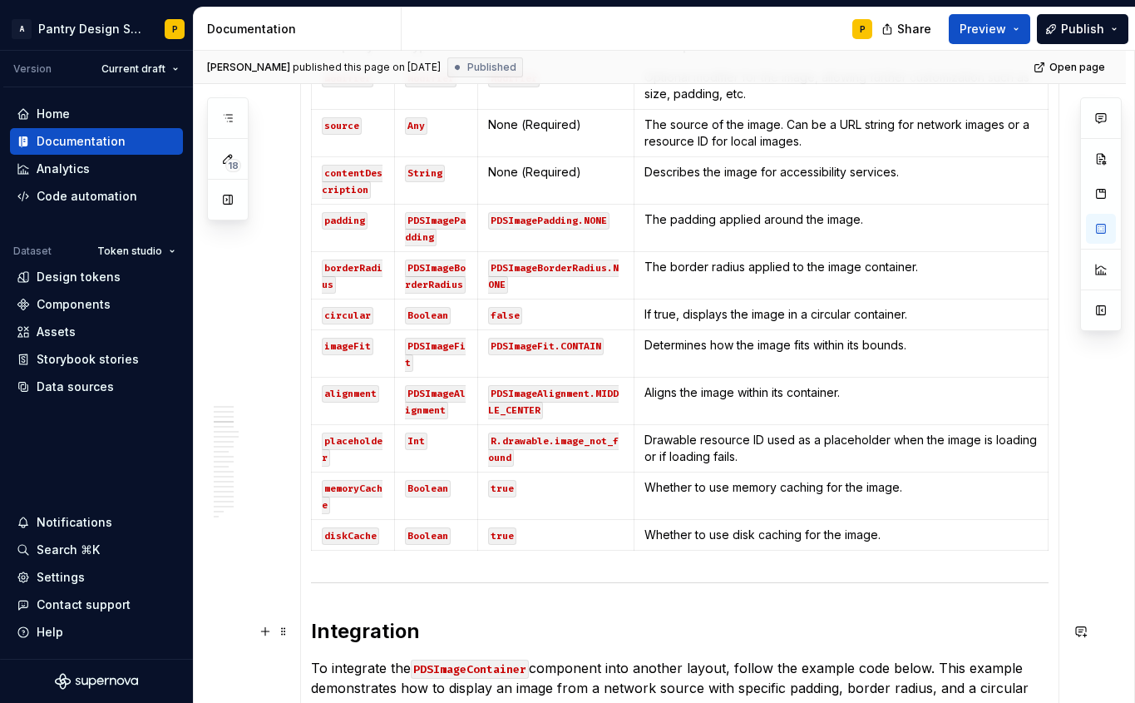
click at [356, 620] on h2 "Integration" at bounding box center [680, 631] width 738 height 27
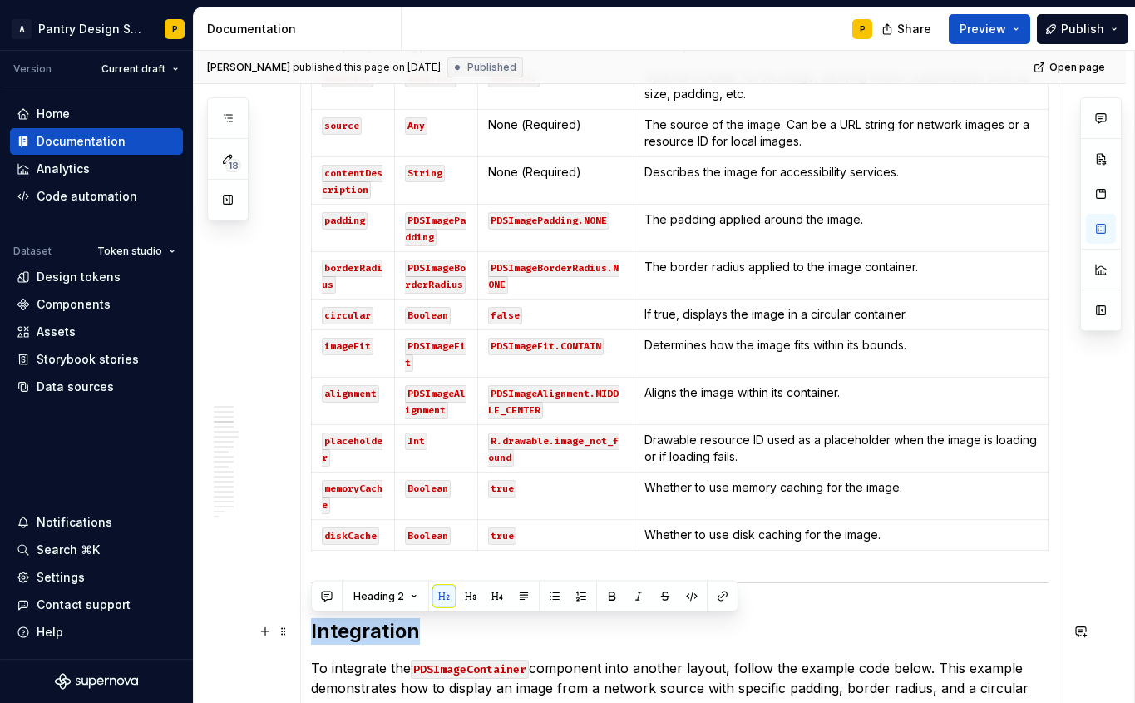
click at [356, 620] on h2 "Integration" at bounding box center [680, 631] width 738 height 27
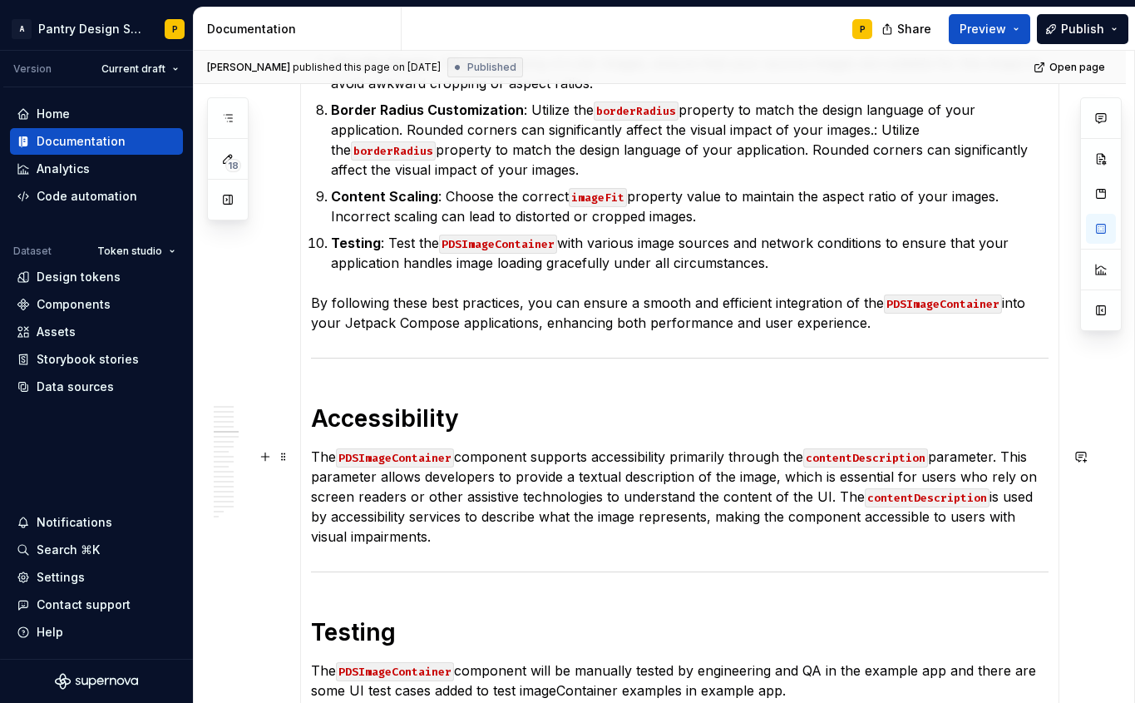
scroll to position [3016, 0]
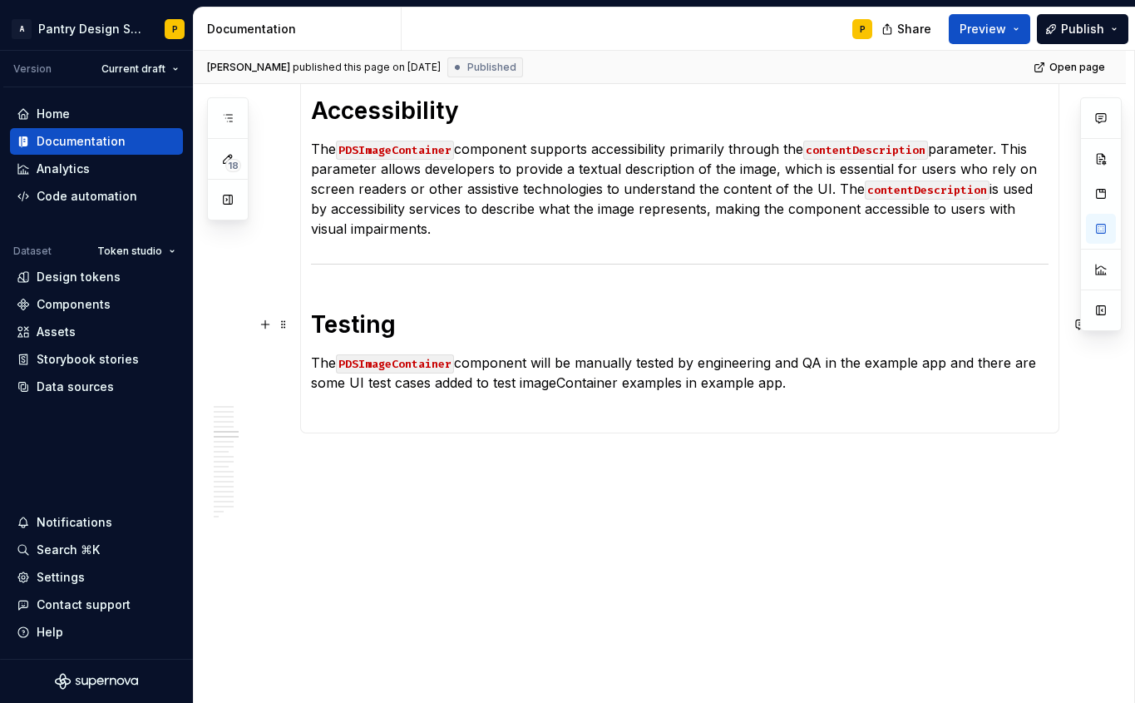
click at [336, 319] on h1 "Testing" at bounding box center [680, 324] width 738 height 30
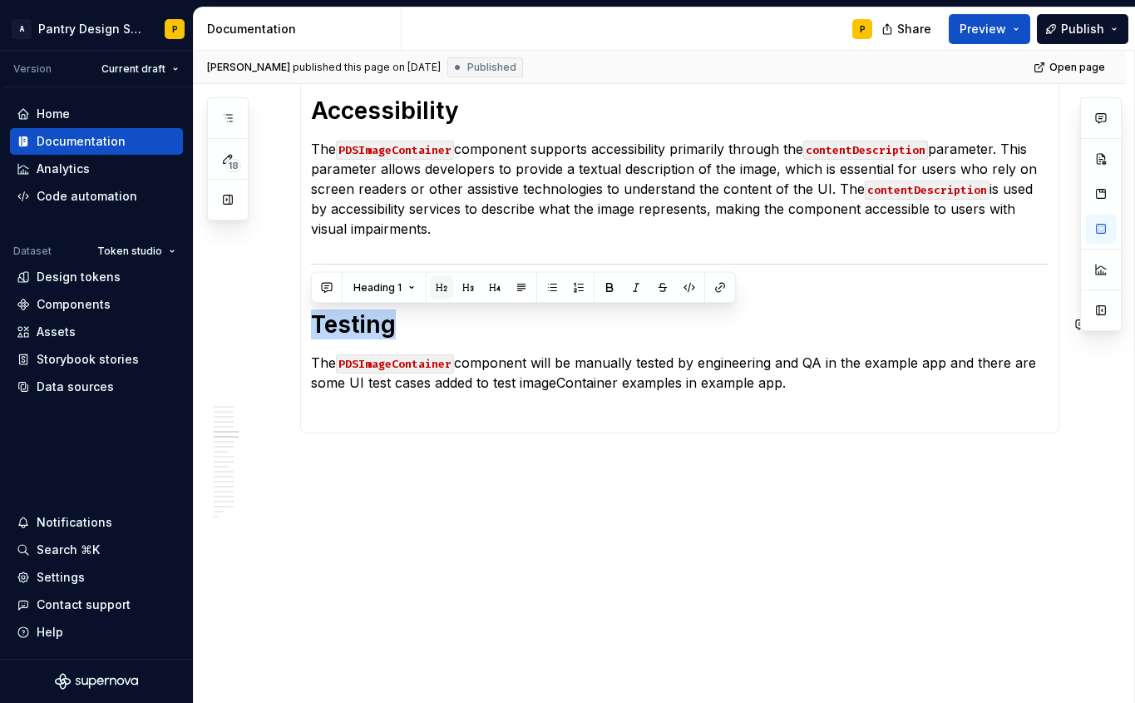
click at [439, 289] on button "button" at bounding box center [441, 287] width 23 height 23
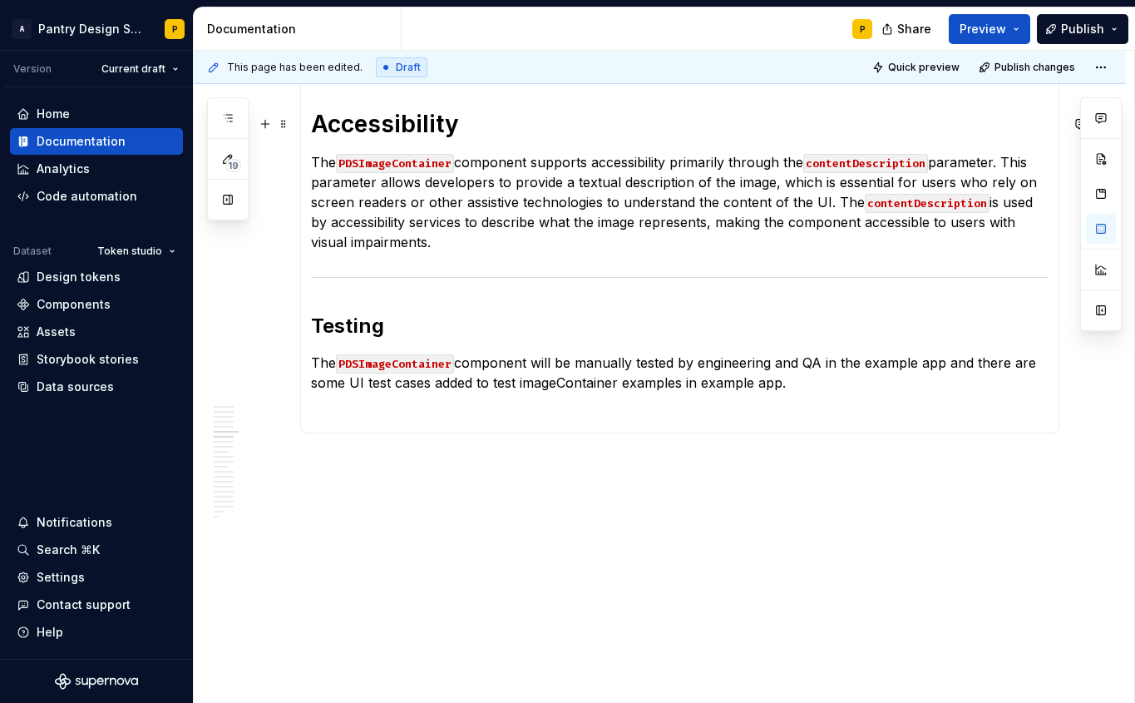
click at [393, 131] on h1 "Accessibility" at bounding box center [680, 124] width 738 height 30
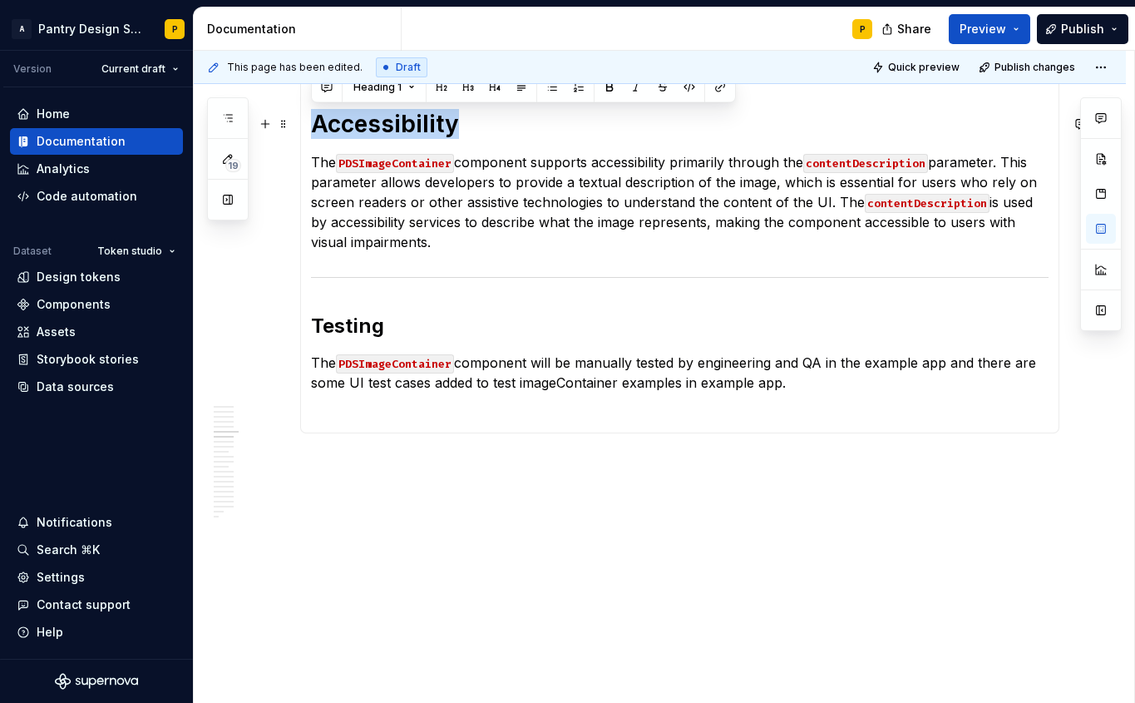
click at [393, 131] on h1 "Accessibility" at bounding box center [680, 124] width 738 height 30
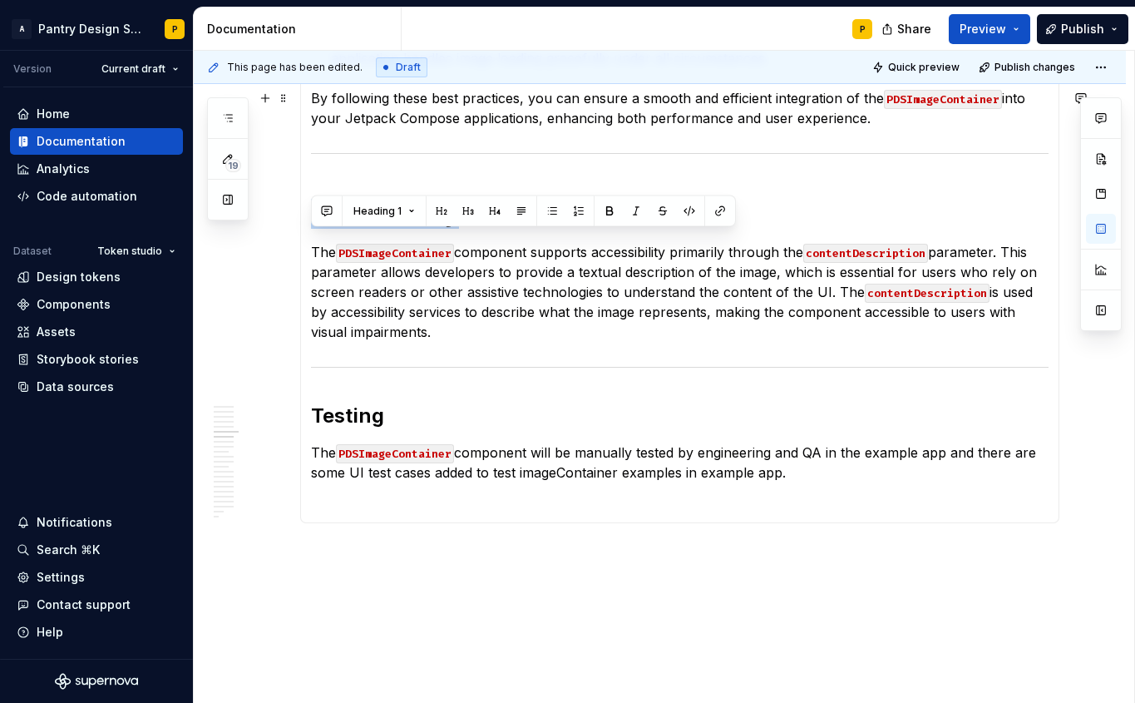
scroll to position [2879, 0]
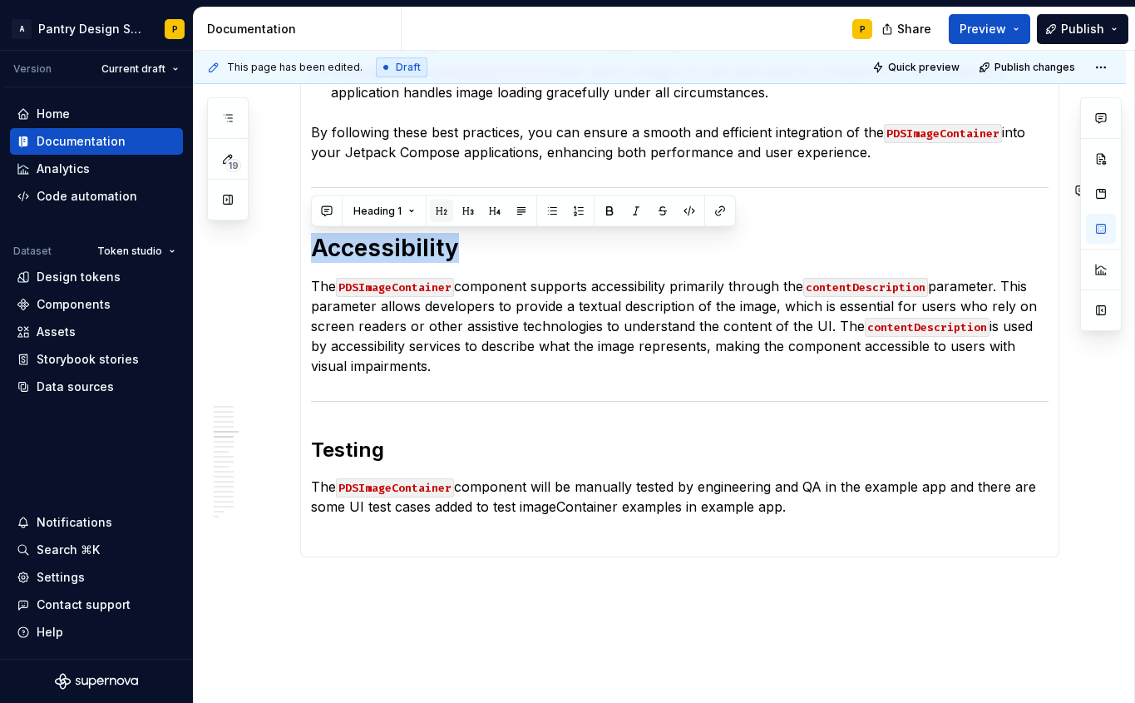
click at [439, 212] on button "button" at bounding box center [441, 211] width 23 height 23
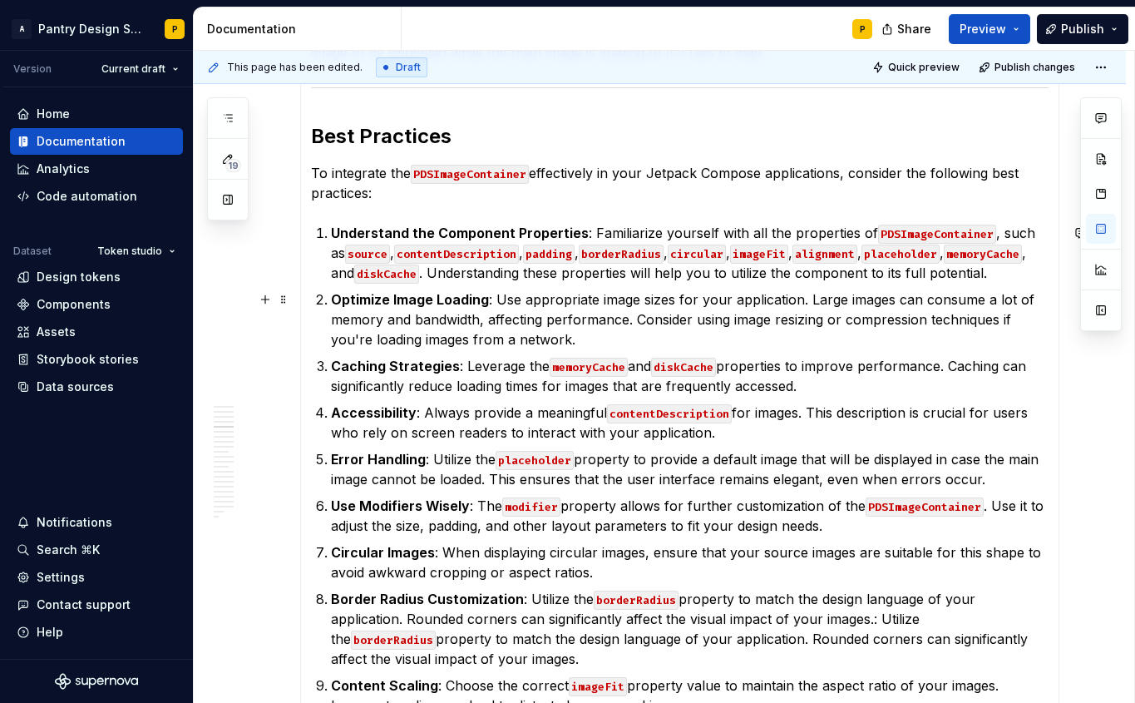
scroll to position [2209, 0]
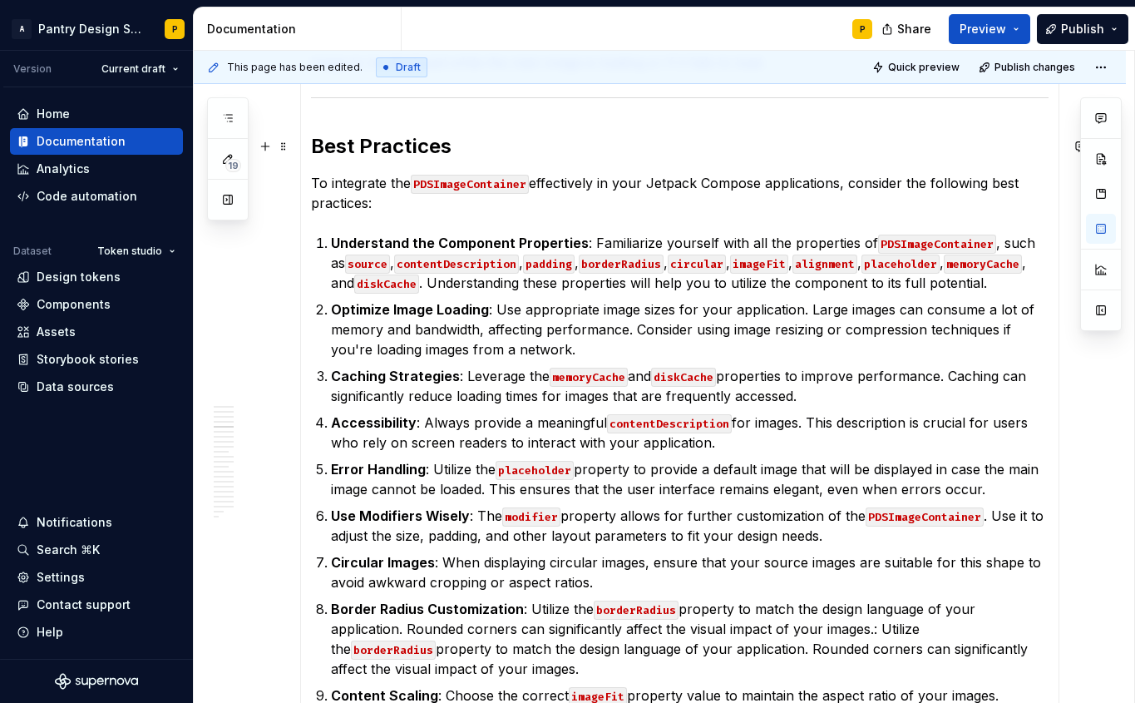
click at [350, 153] on h2 "Best Practices" at bounding box center [680, 146] width 738 height 27
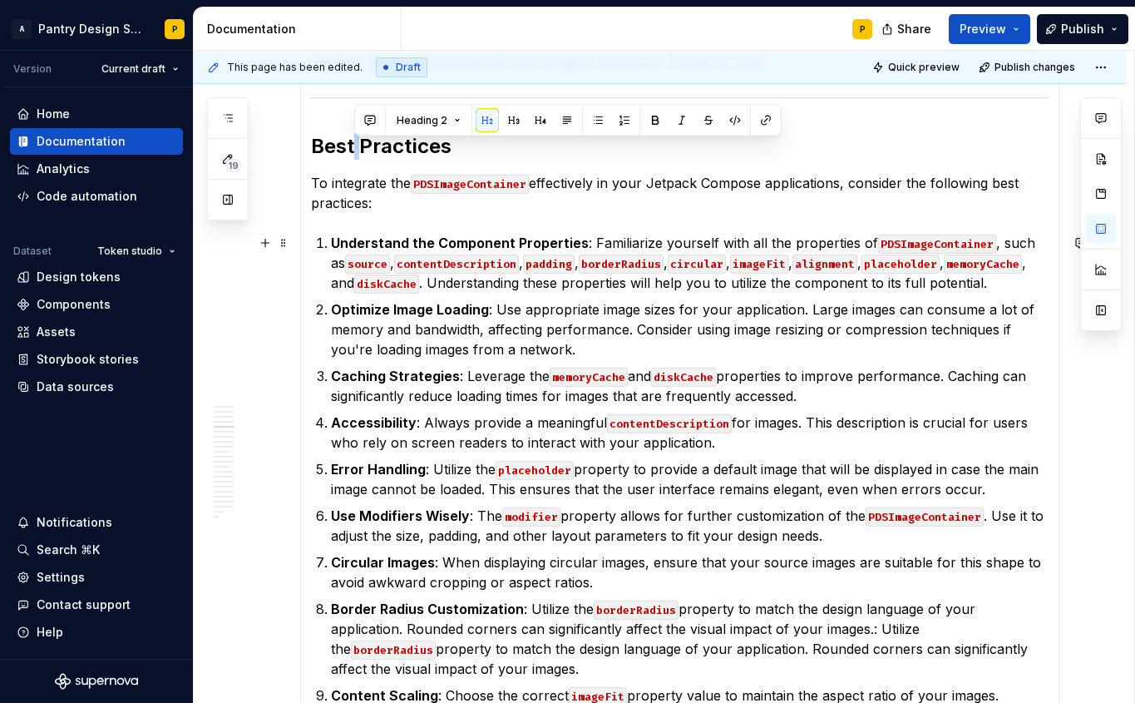
scroll to position [2182, 0]
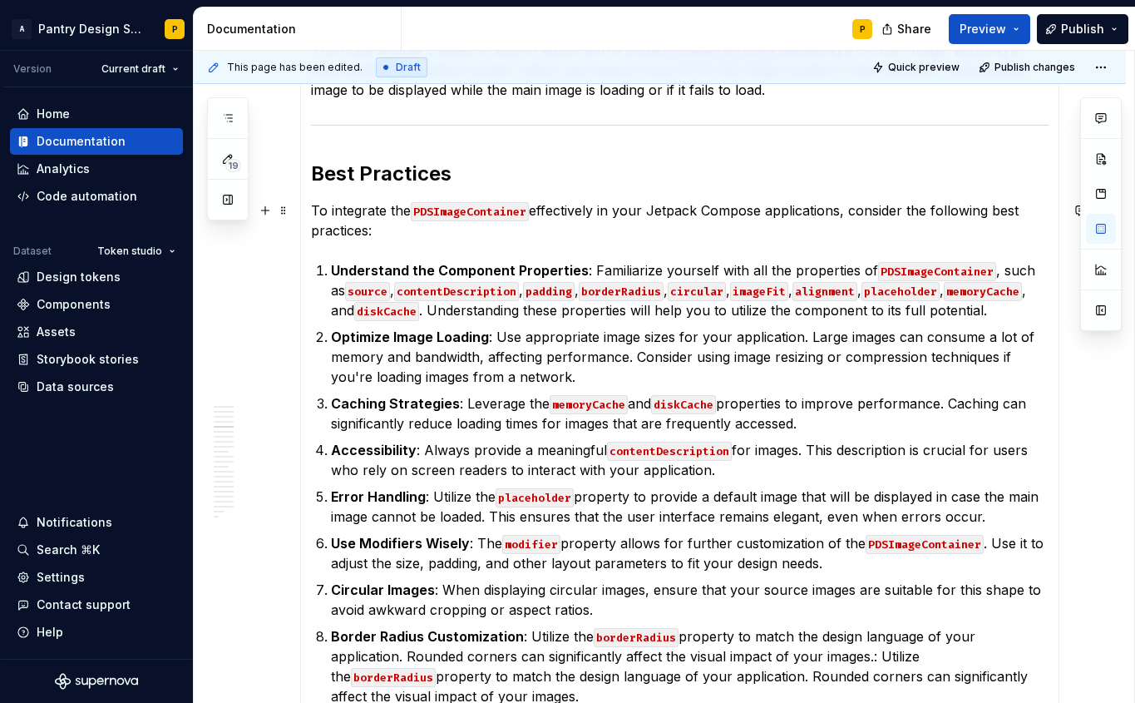
click at [533, 240] on p "To integrate the PDSImageContainer effectively in your Jetpack Compose applicat…" at bounding box center [680, 220] width 738 height 40
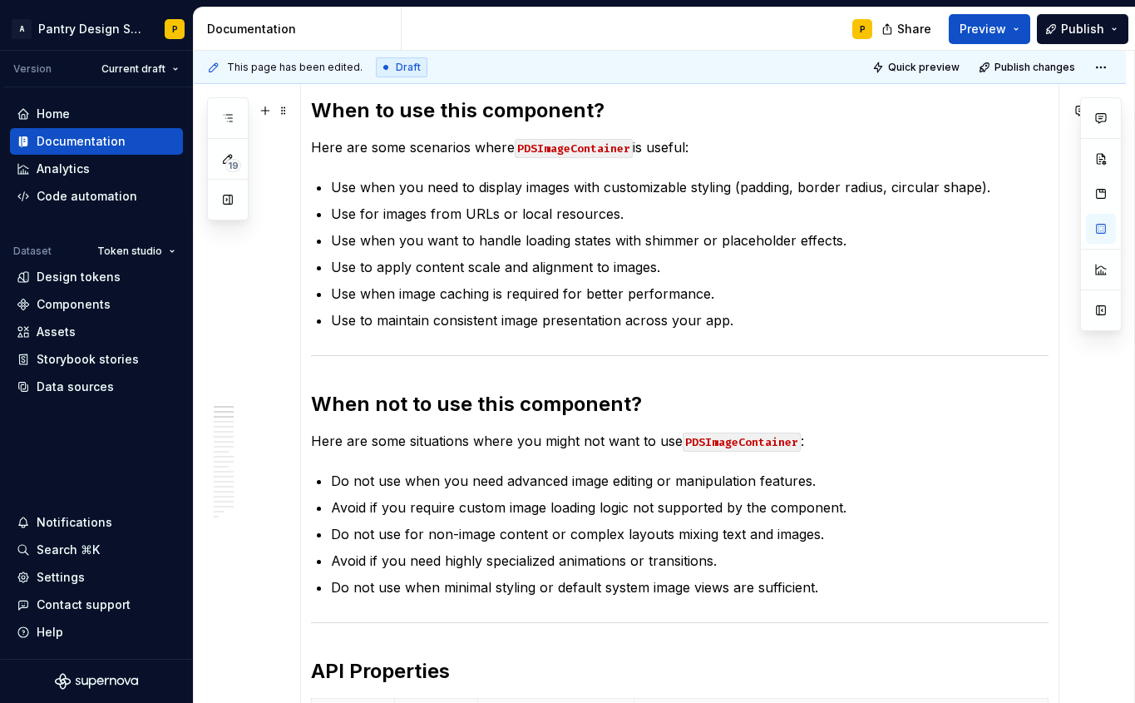
scroll to position [464, 0]
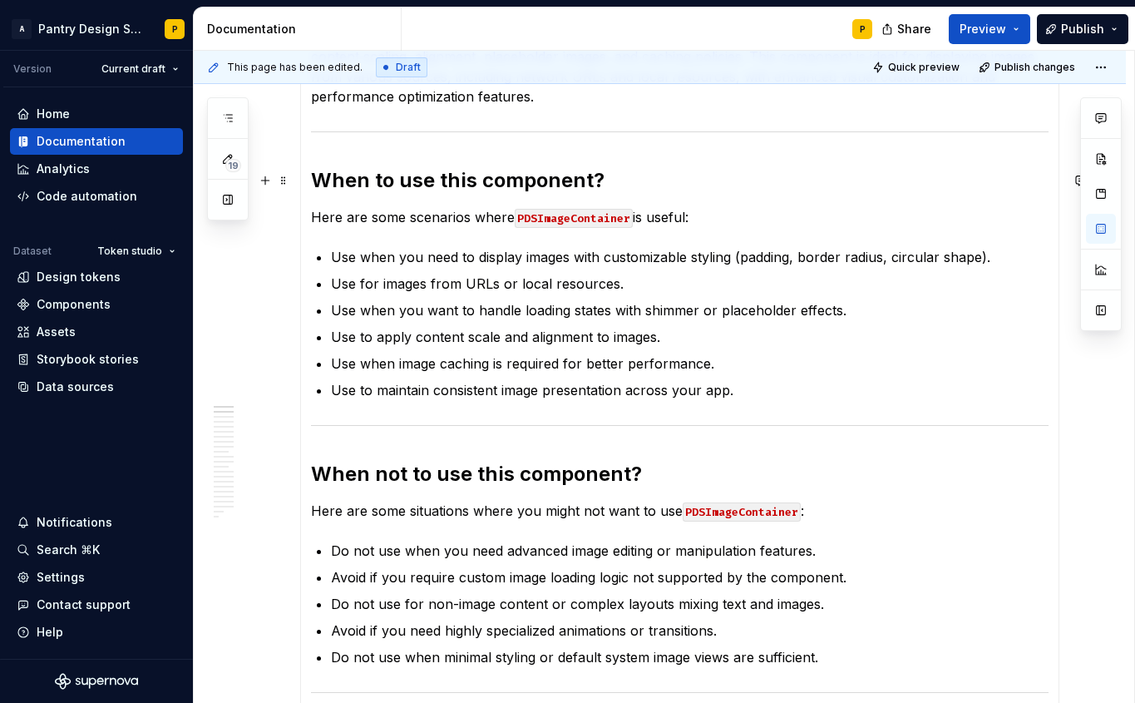
click at [471, 177] on h2 "When to use this component?" at bounding box center [680, 180] width 738 height 27
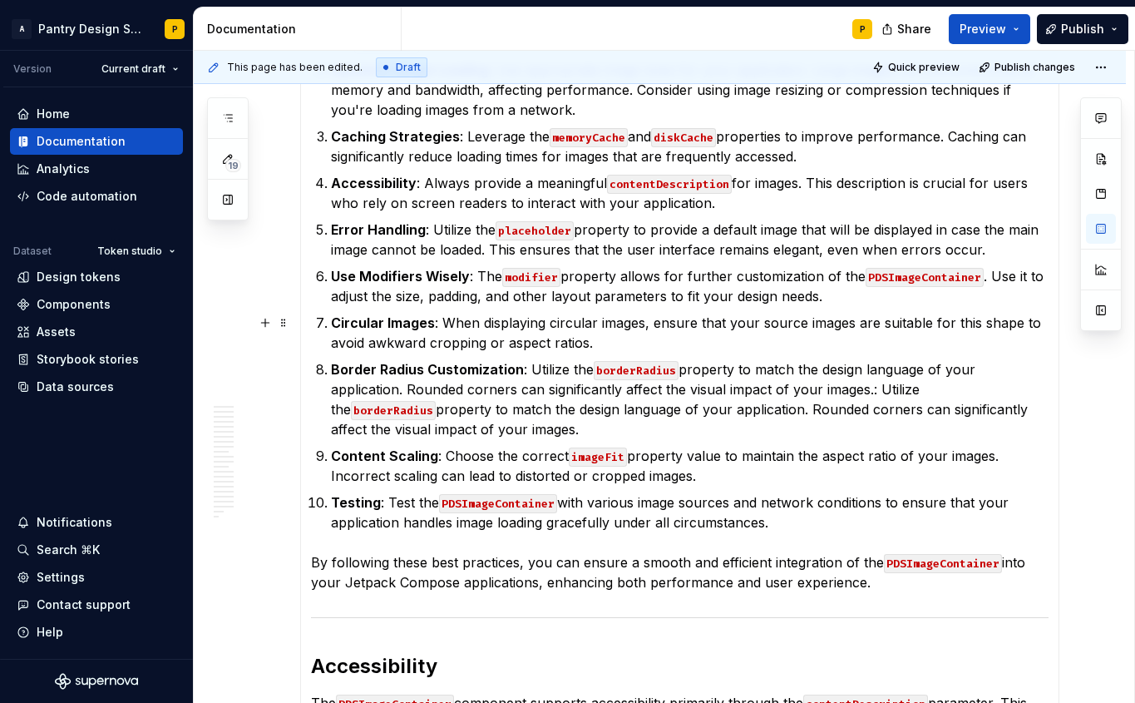
scroll to position [2989, 0]
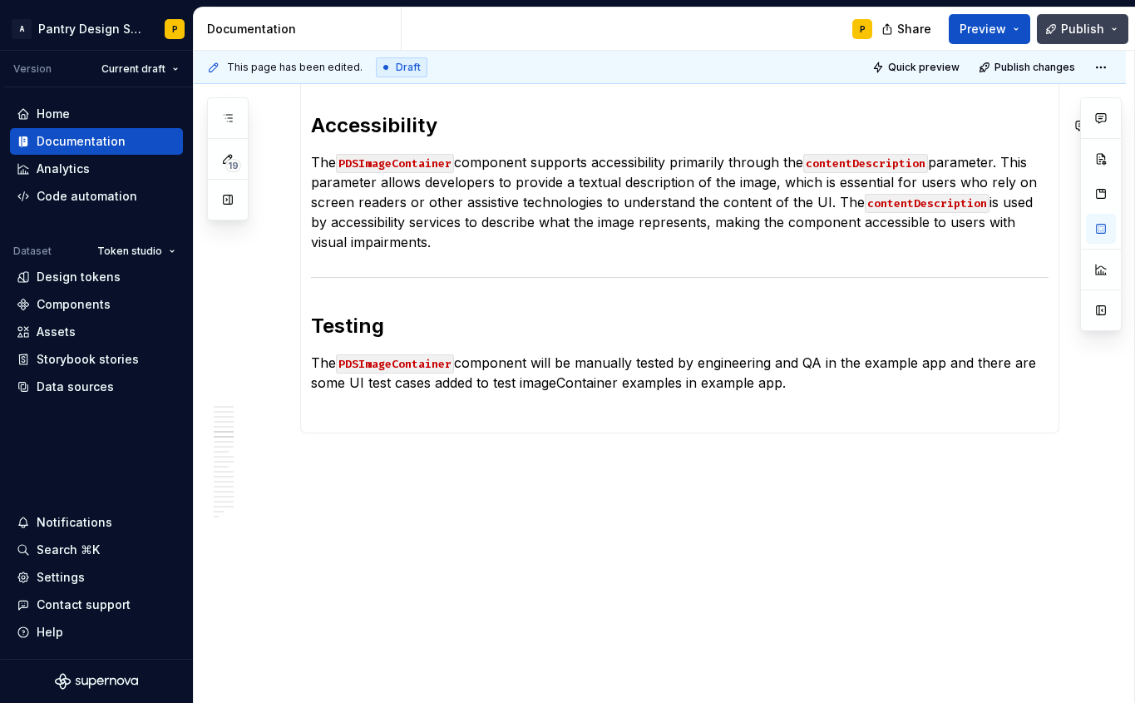
click at [826, 37] on button "Publish" at bounding box center [1082, 29] width 91 height 30
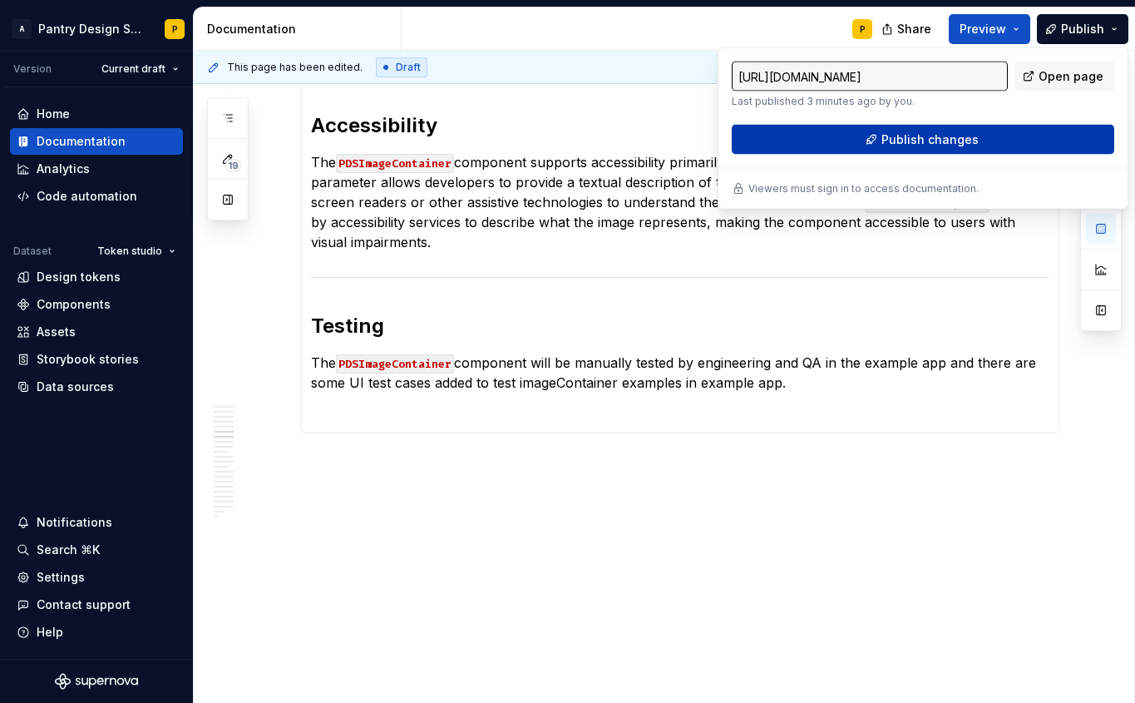
type textarea "*"
click at [826, 138] on button "Publish changes" at bounding box center [923, 140] width 383 height 30
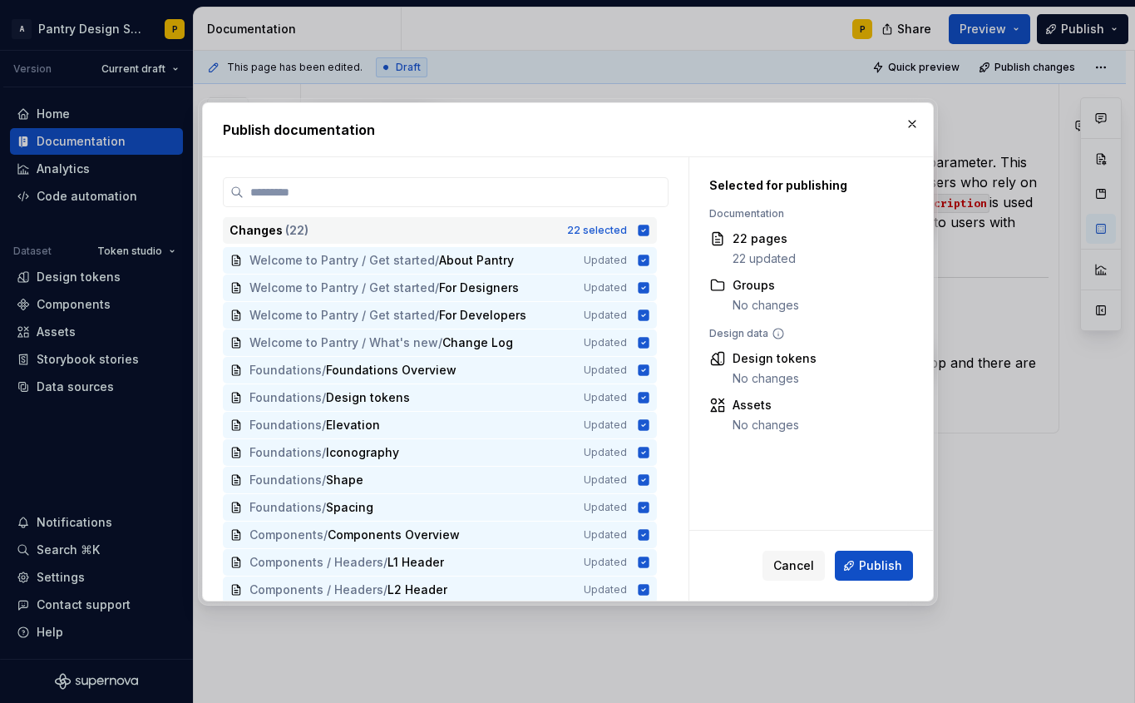
click at [649, 230] on icon at bounding box center [643, 230] width 11 height 11
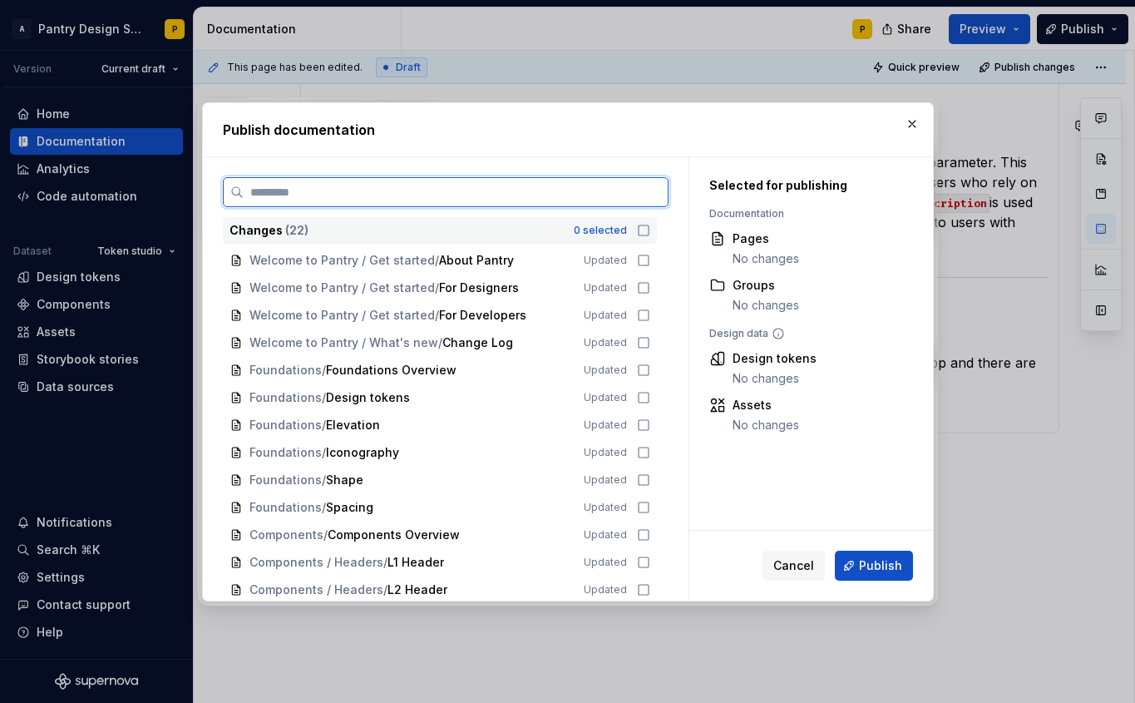
click at [523, 184] on input "search" at bounding box center [456, 192] width 424 height 17
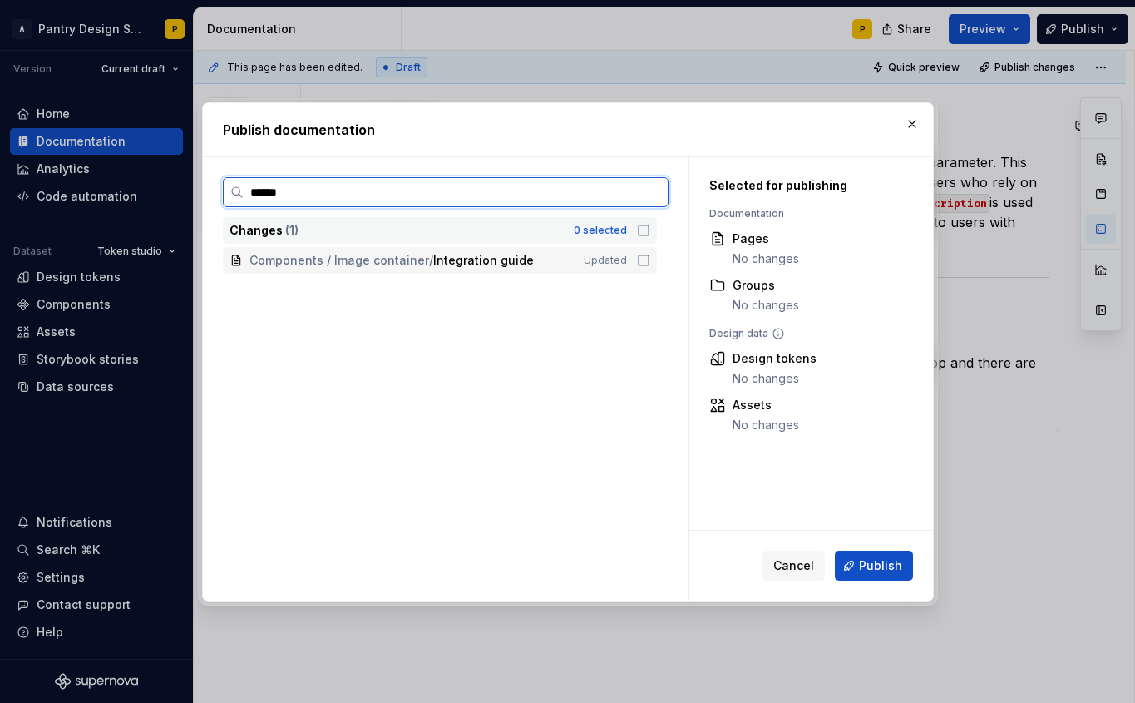
type input "*******"
click at [650, 257] on icon at bounding box center [643, 260] width 13 height 13
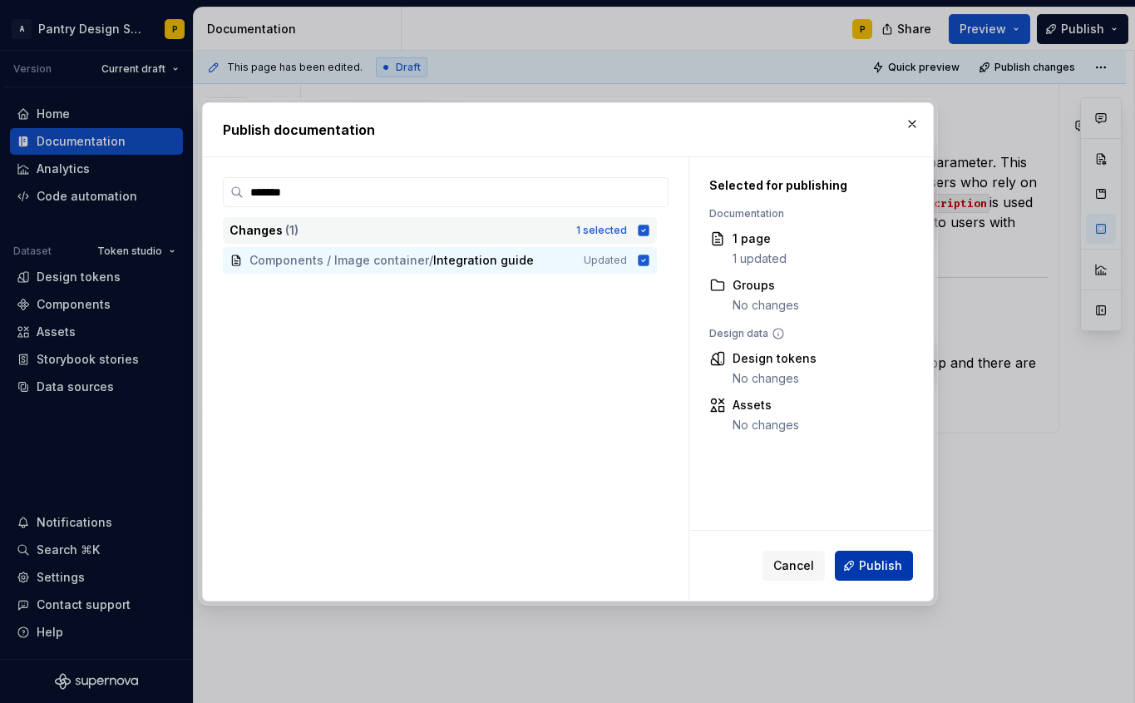
click at [826, 565] on span "Publish" at bounding box center [880, 565] width 43 height 17
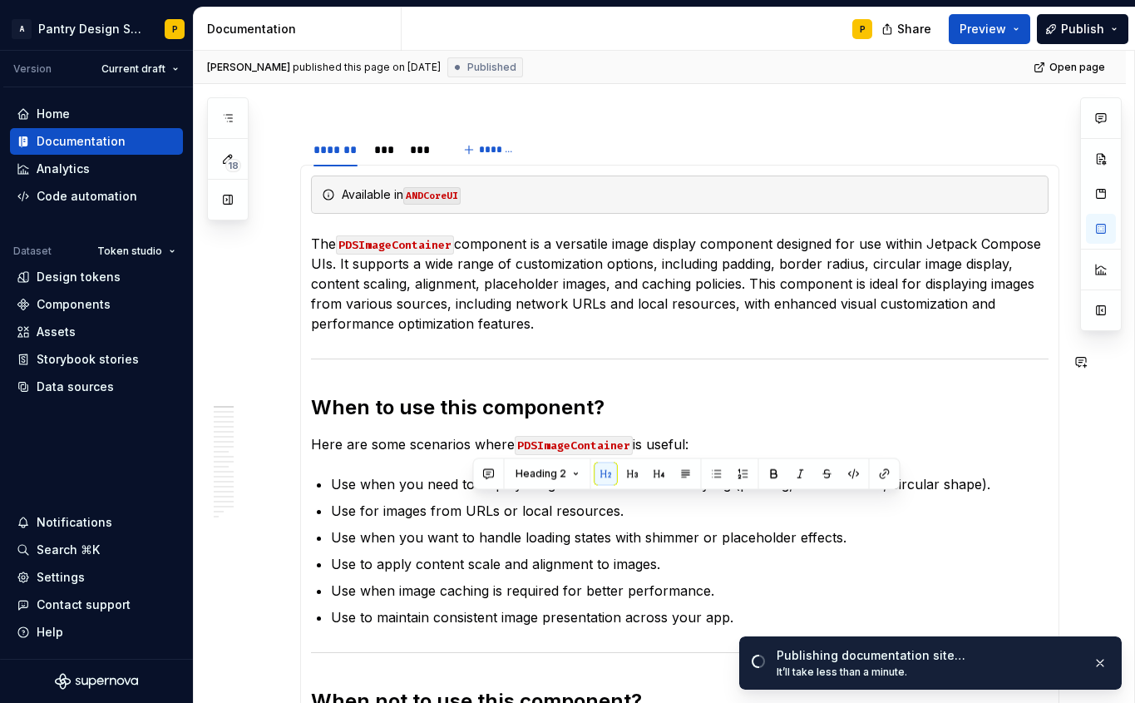
scroll to position [136, 0]
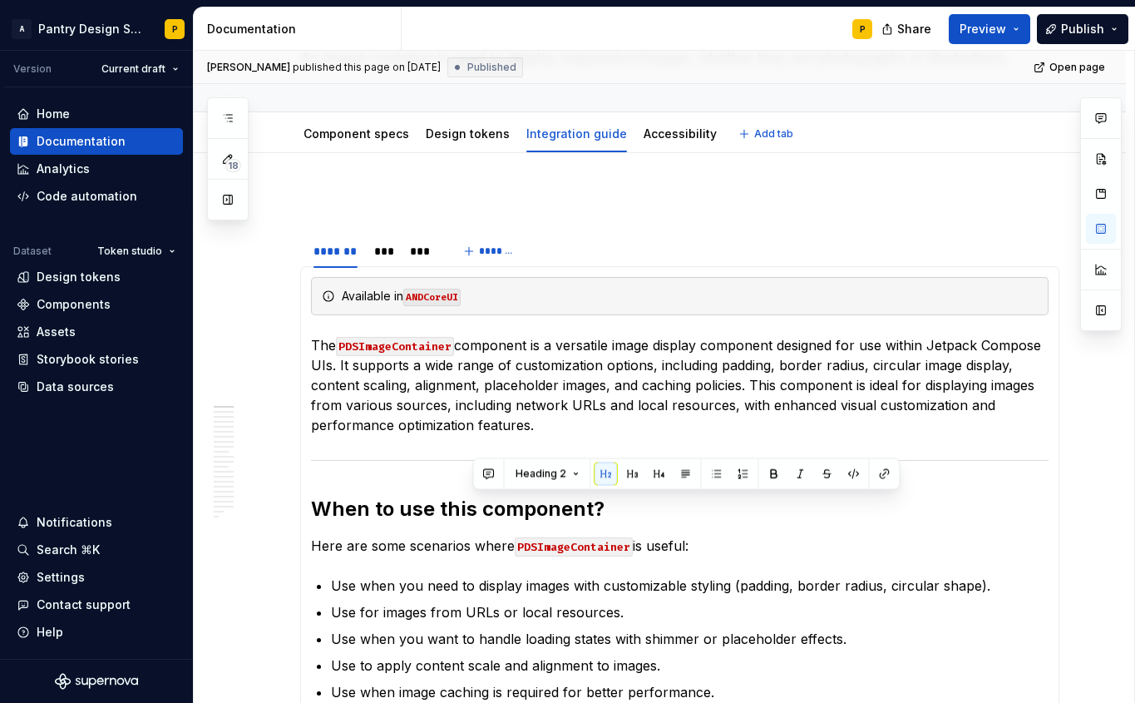
type textarea "*"
